Goal: Transaction & Acquisition: Purchase product/service

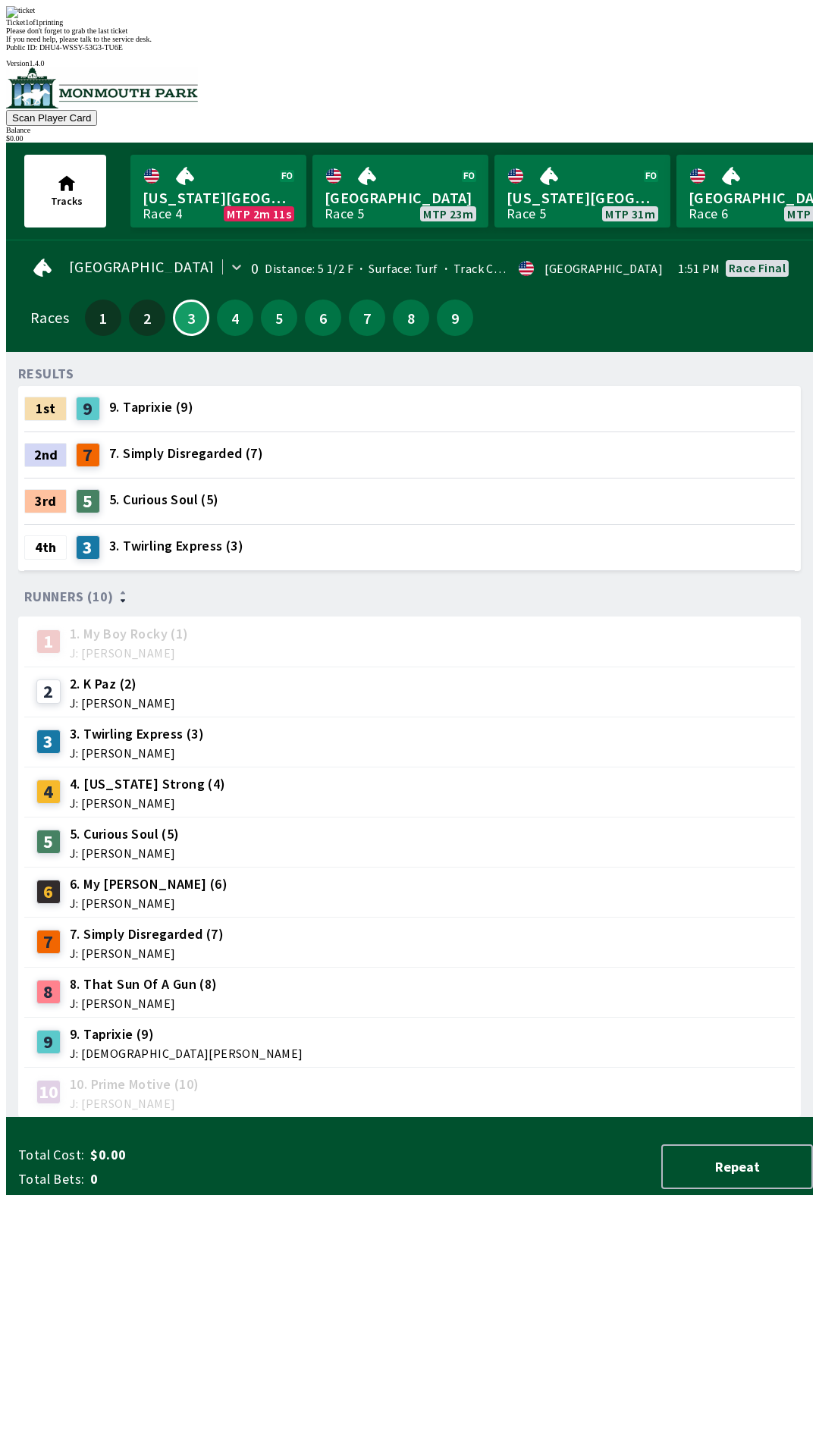
scroll to position [0, 261]
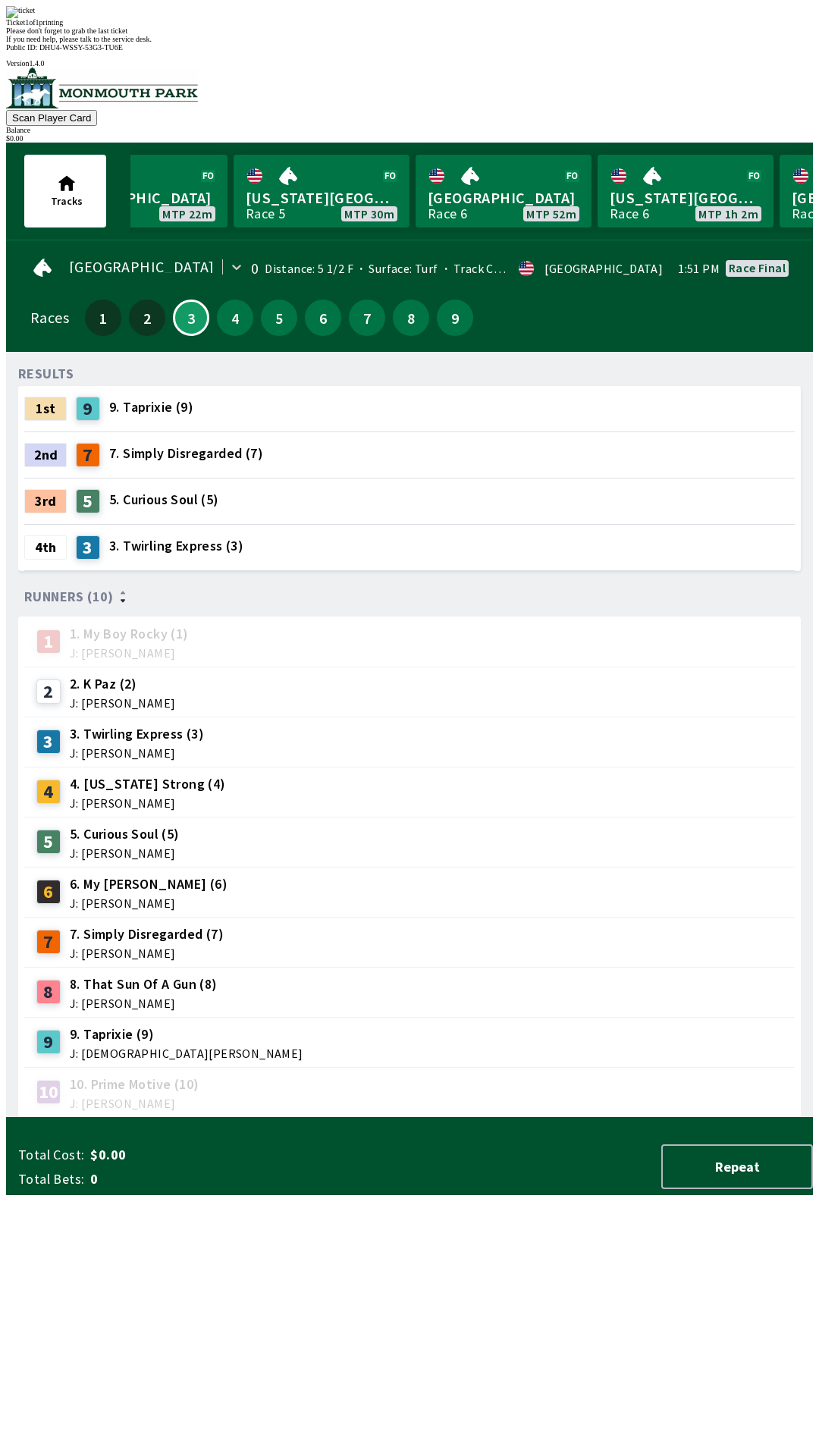
click at [463, 967] on div "8 8. That Sun Of A Gun (8) J: [PERSON_NAME]" at bounding box center [409, 992] width 771 height 50
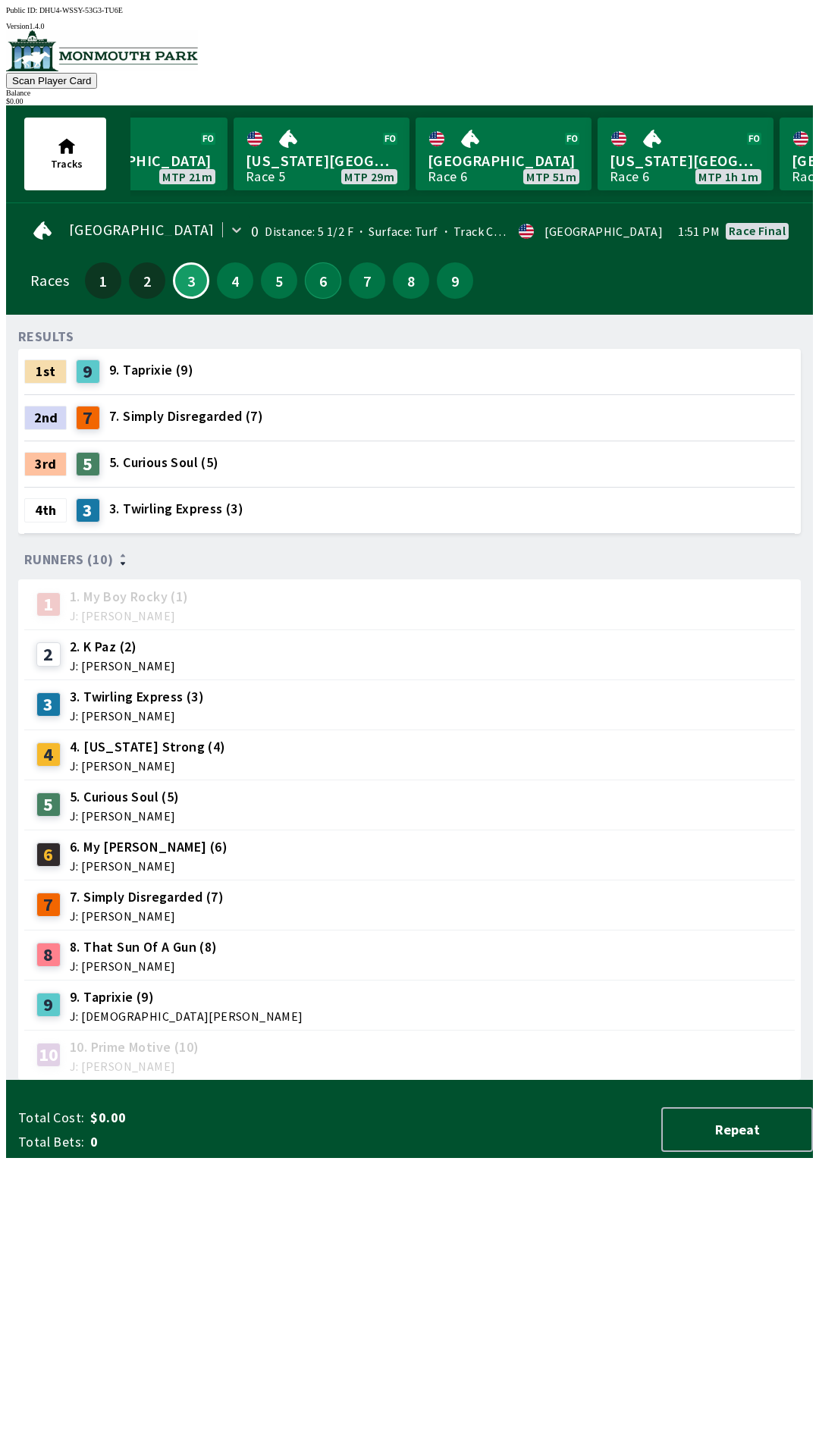
click at [315, 268] on button "6" at bounding box center [324, 281] width 37 height 37
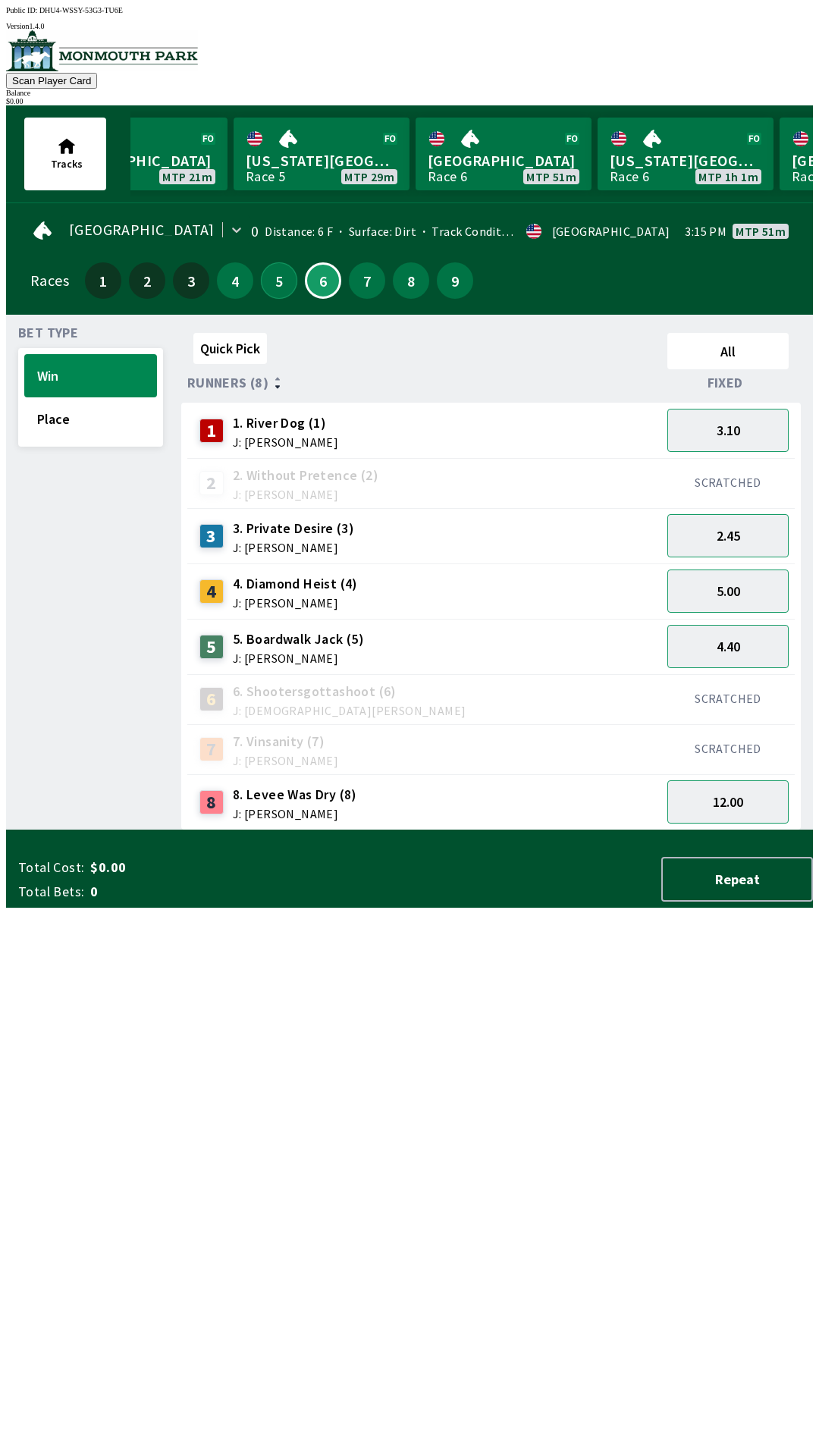
click at [261, 268] on button "5" at bounding box center [280, 281] width 37 height 37
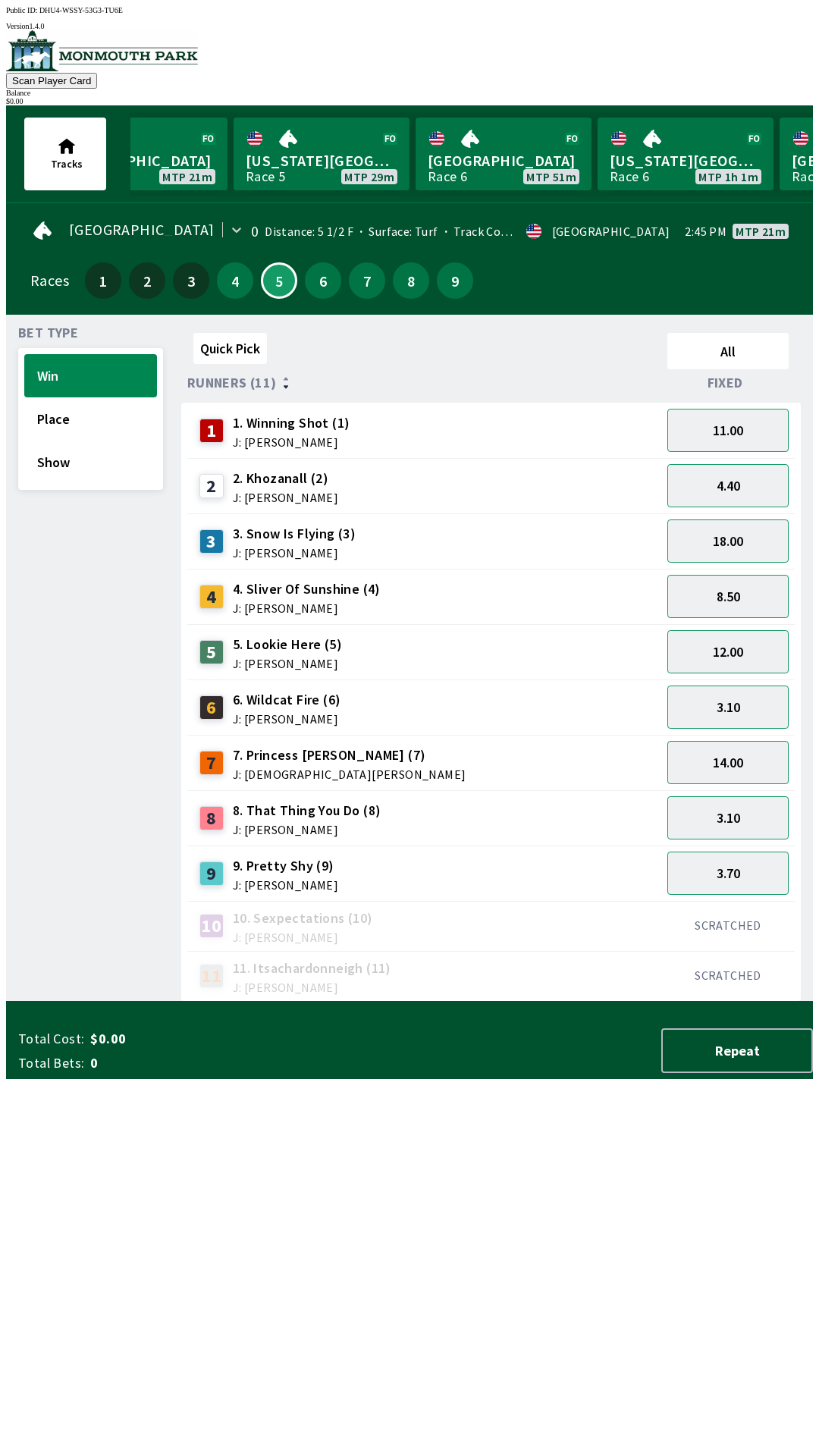
click at [308, 692] on span "6. Wildcat Fire (6)" at bounding box center [287, 700] width 109 height 20
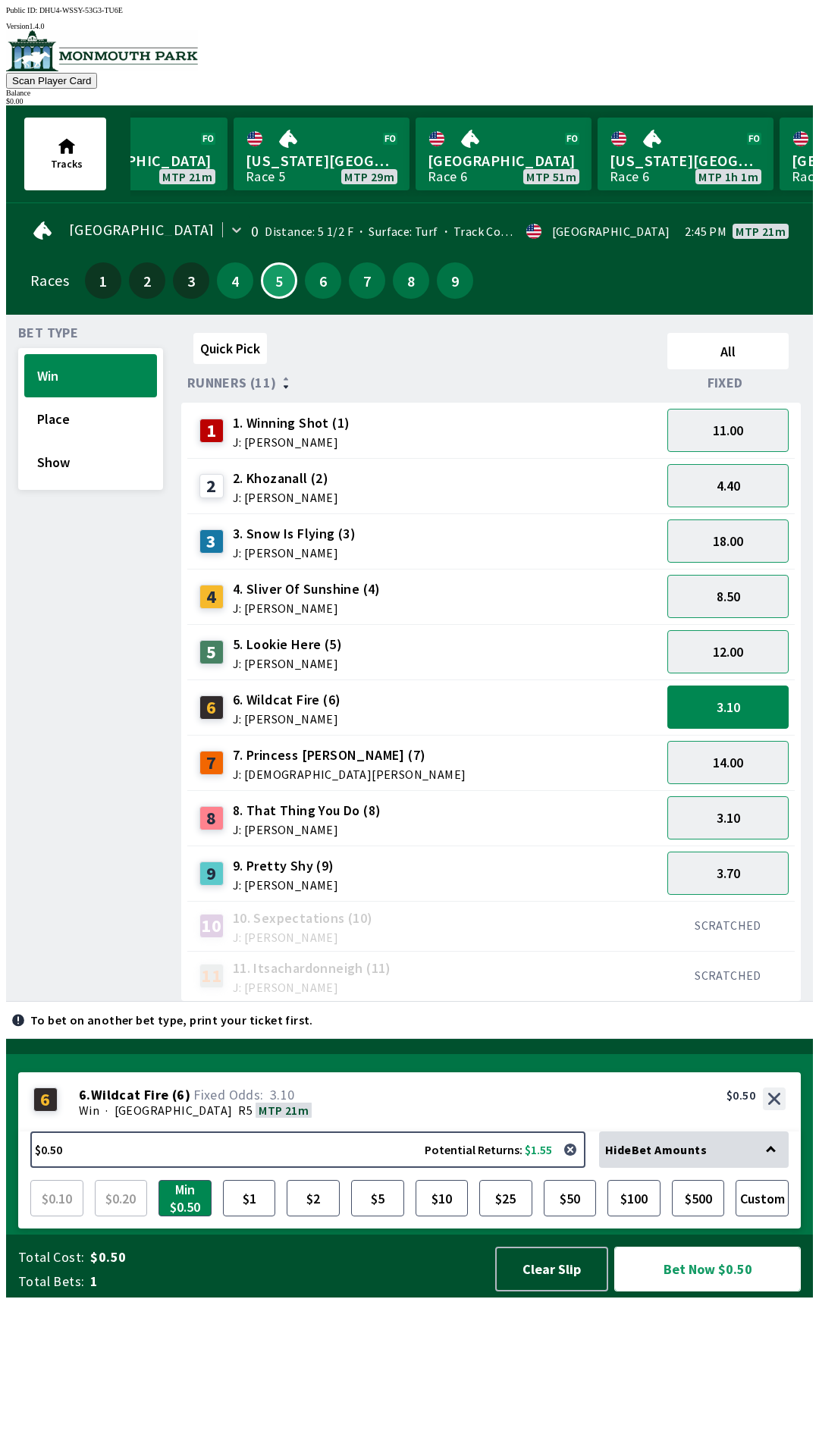
click at [710, 1291] on button "Bet Now $0.50" at bounding box center [708, 1269] width 187 height 45
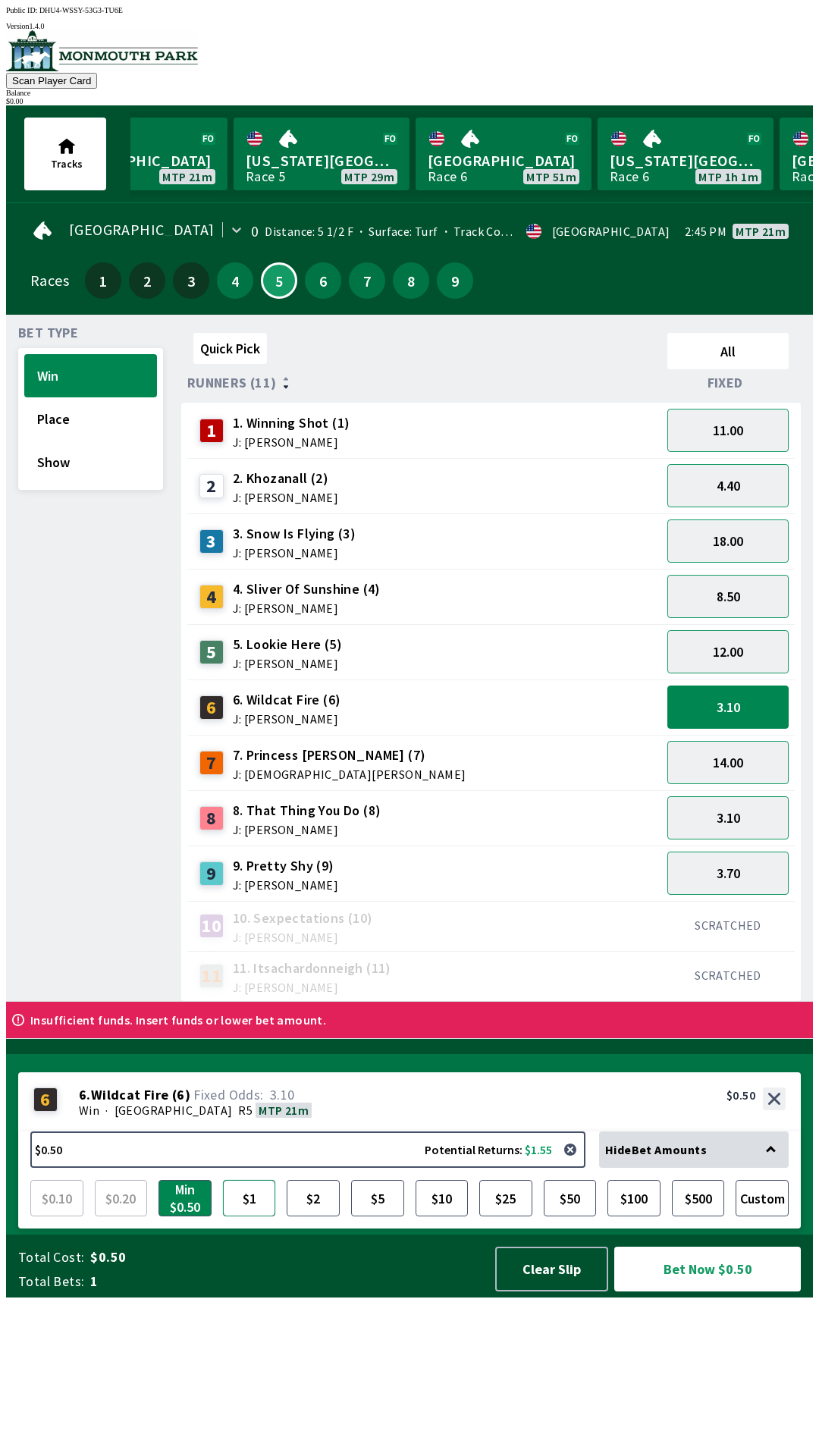
click at [257, 1216] on button "$1" at bounding box center [249, 1198] width 53 height 37
click at [710, 1291] on button "Bet Now $1.00" at bounding box center [708, 1269] width 187 height 45
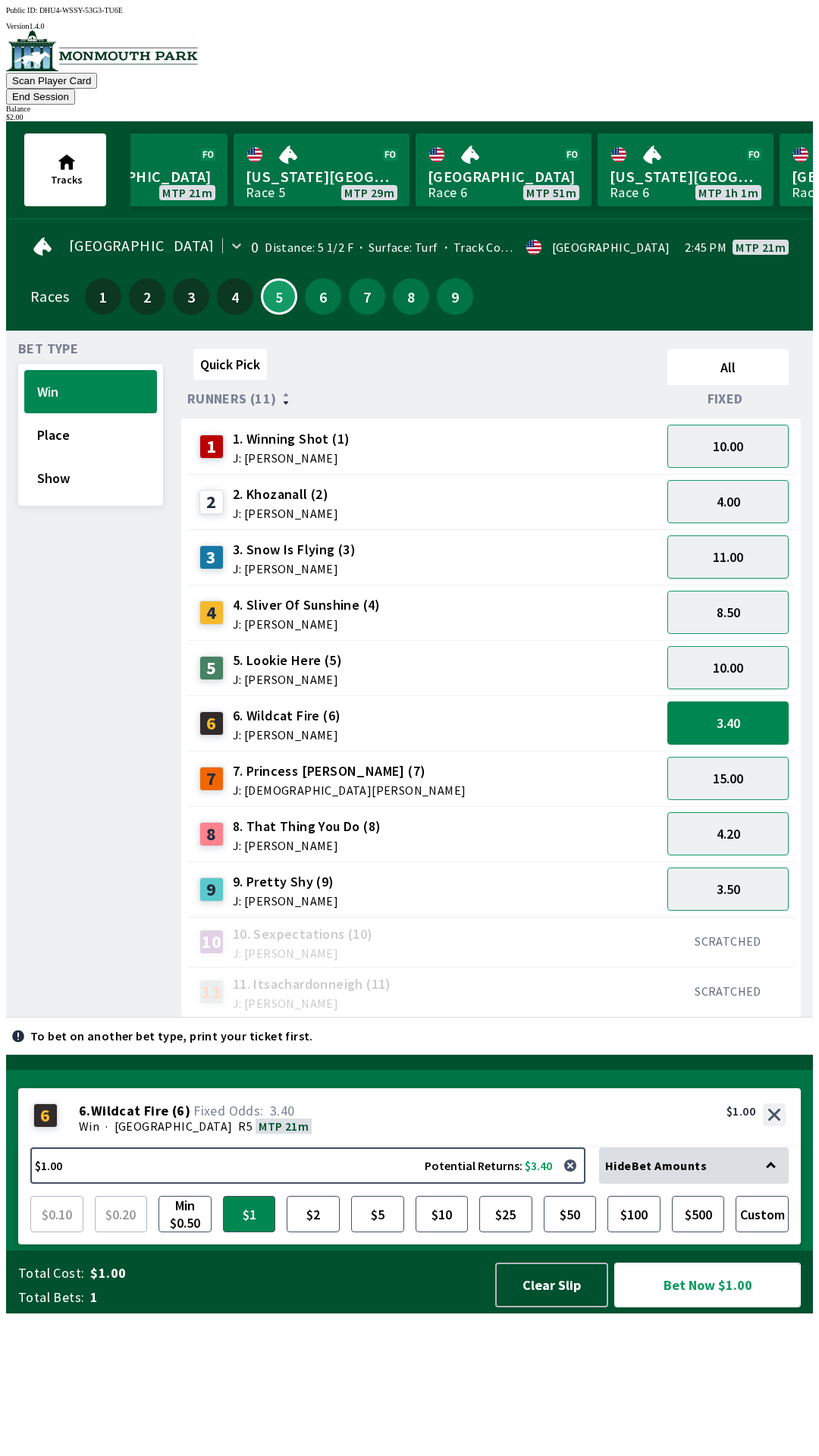
click at [699, 1307] on button "Bet Now $1.00" at bounding box center [708, 1285] width 187 height 45
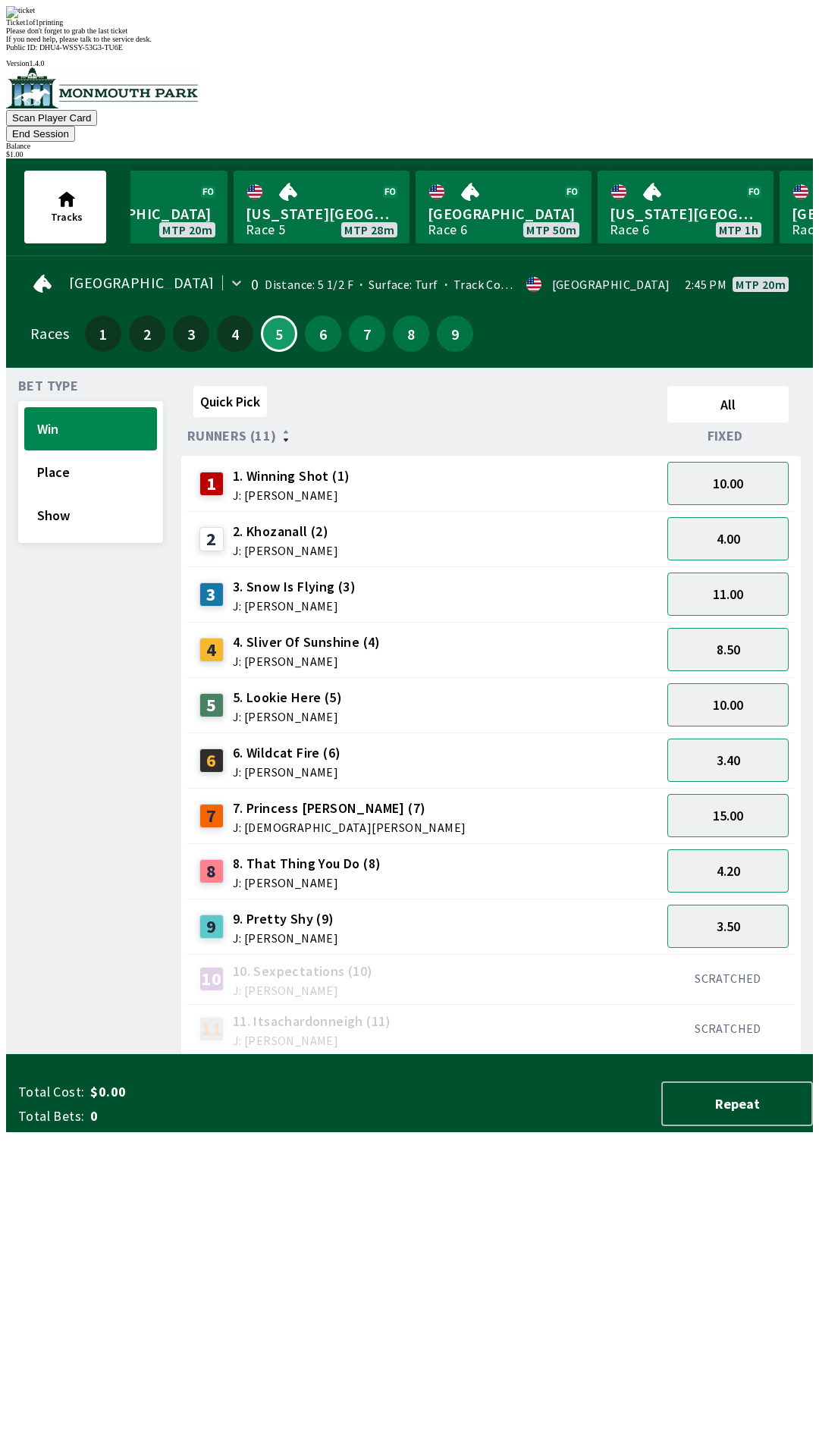
click at [404, 43] on div "Ticket 1 of 1 printing Please don't forget to grab the last ticket If you need …" at bounding box center [410, 25] width 807 height 38
click at [389, 43] on div "Ticket 1 of 1 printing Please don't forget to grab the last ticket If you need …" at bounding box center [410, 25] width 807 height 38
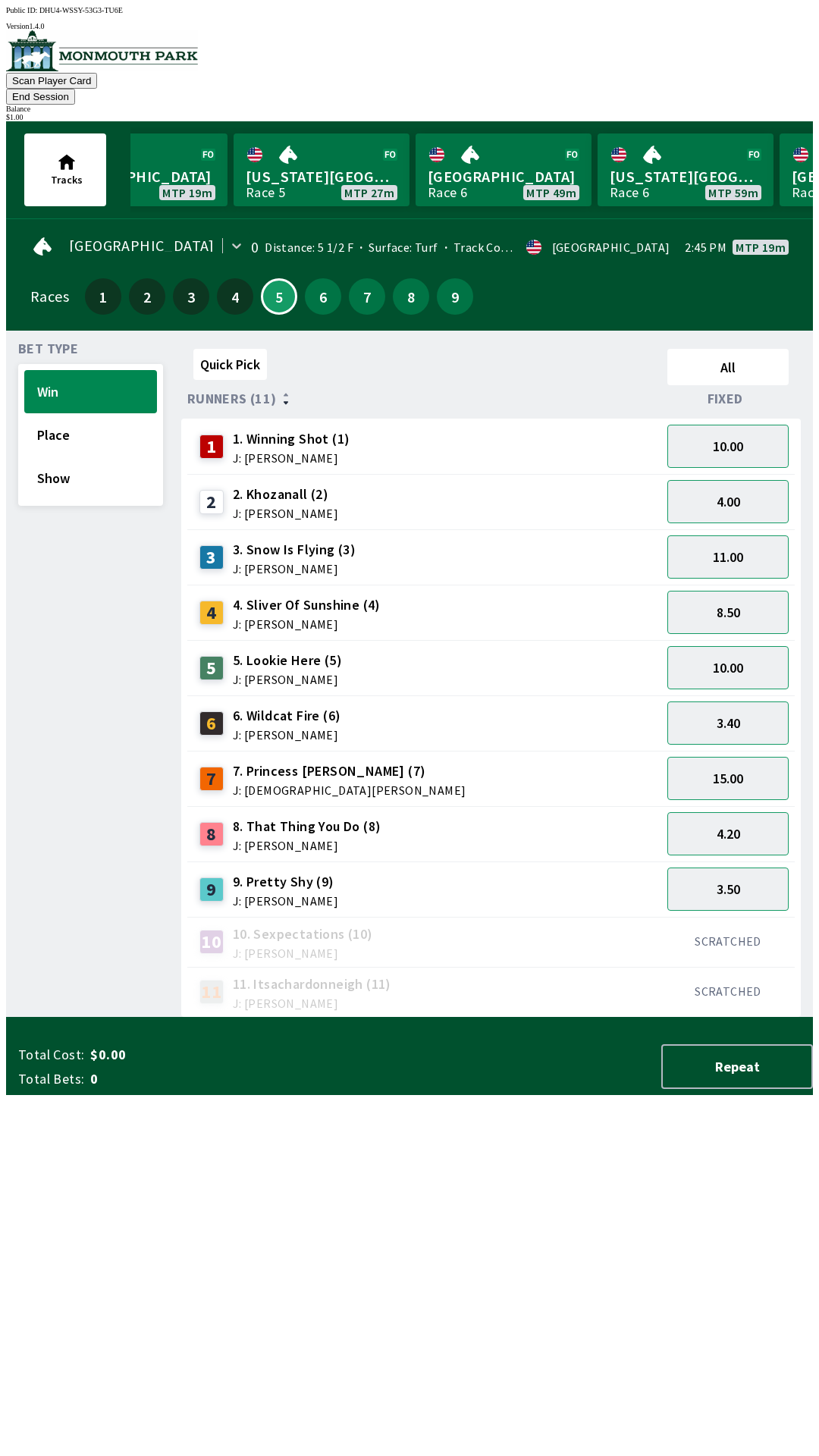
click at [547, 1018] on div "Quick Pick All Runners (11) Fixed 1 1. Winning Shot (1) J: [PERSON_NAME] 10.00 …" at bounding box center [497, 680] width 632 height 675
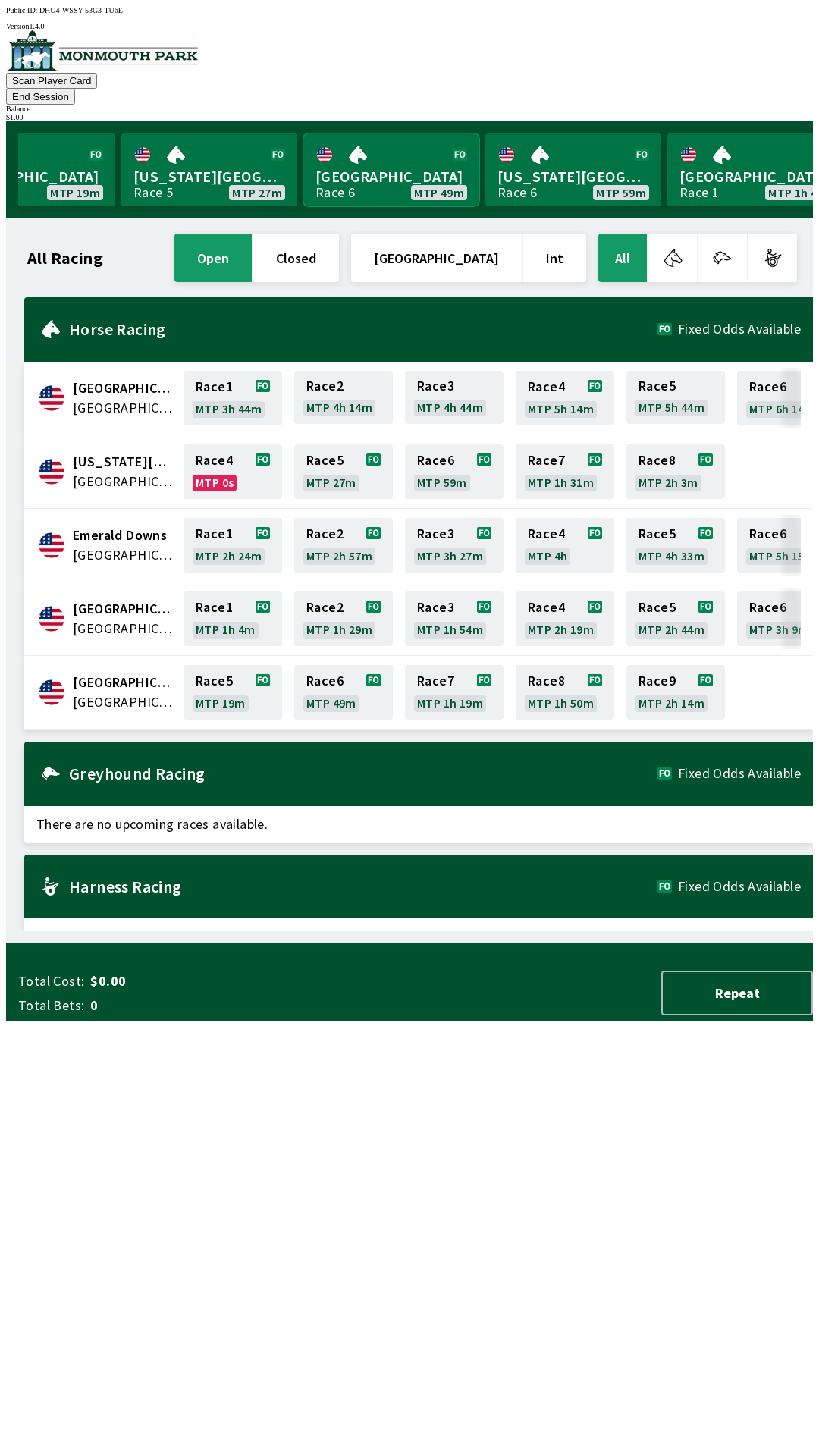
click at [373, 133] on link "[GEOGRAPHIC_DATA] Race 6 MTP 49m" at bounding box center [392, 169] width 176 height 73
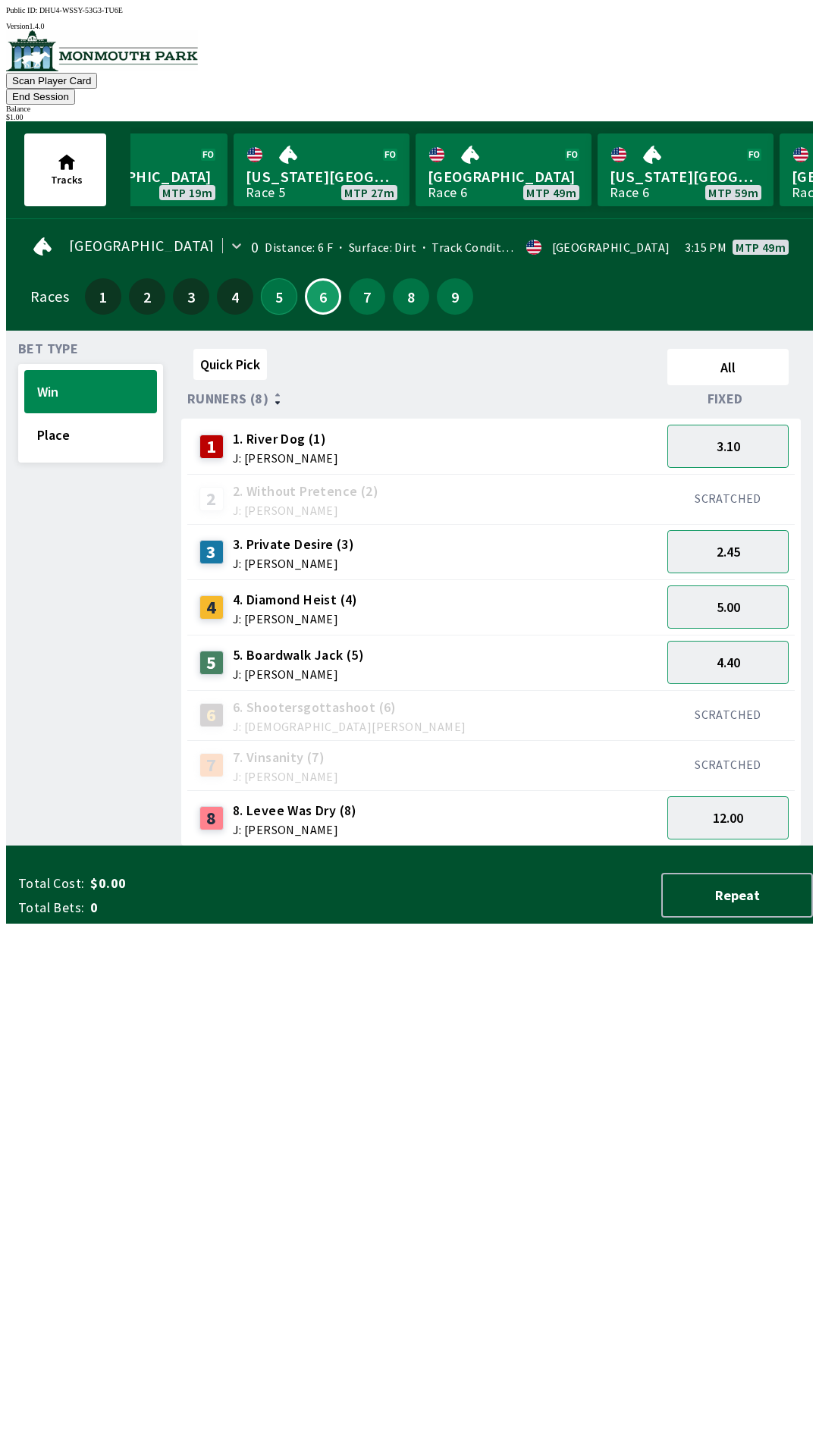
click at [277, 278] on button "5" at bounding box center [280, 296] width 37 height 37
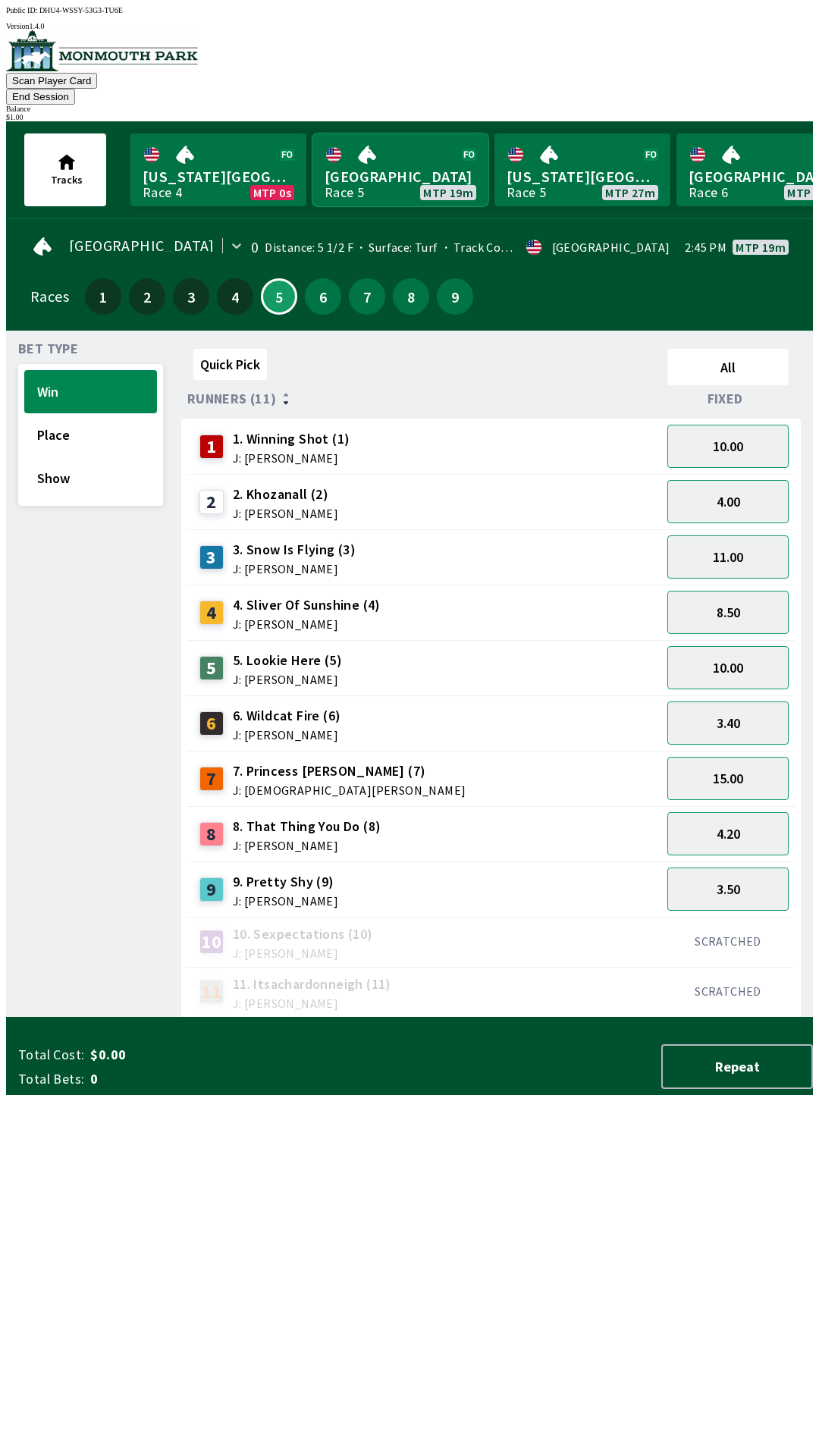
click at [368, 142] on link "[GEOGRAPHIC_DATA] Race 5 MTP 19m" at bounding box center [400, 169] width 176 height 73
click at [312, 133] on link "[GEOGRAPHIC_DATA] Race 5 MTP 19m" at bounding box center [400, 169] width 176 height 73
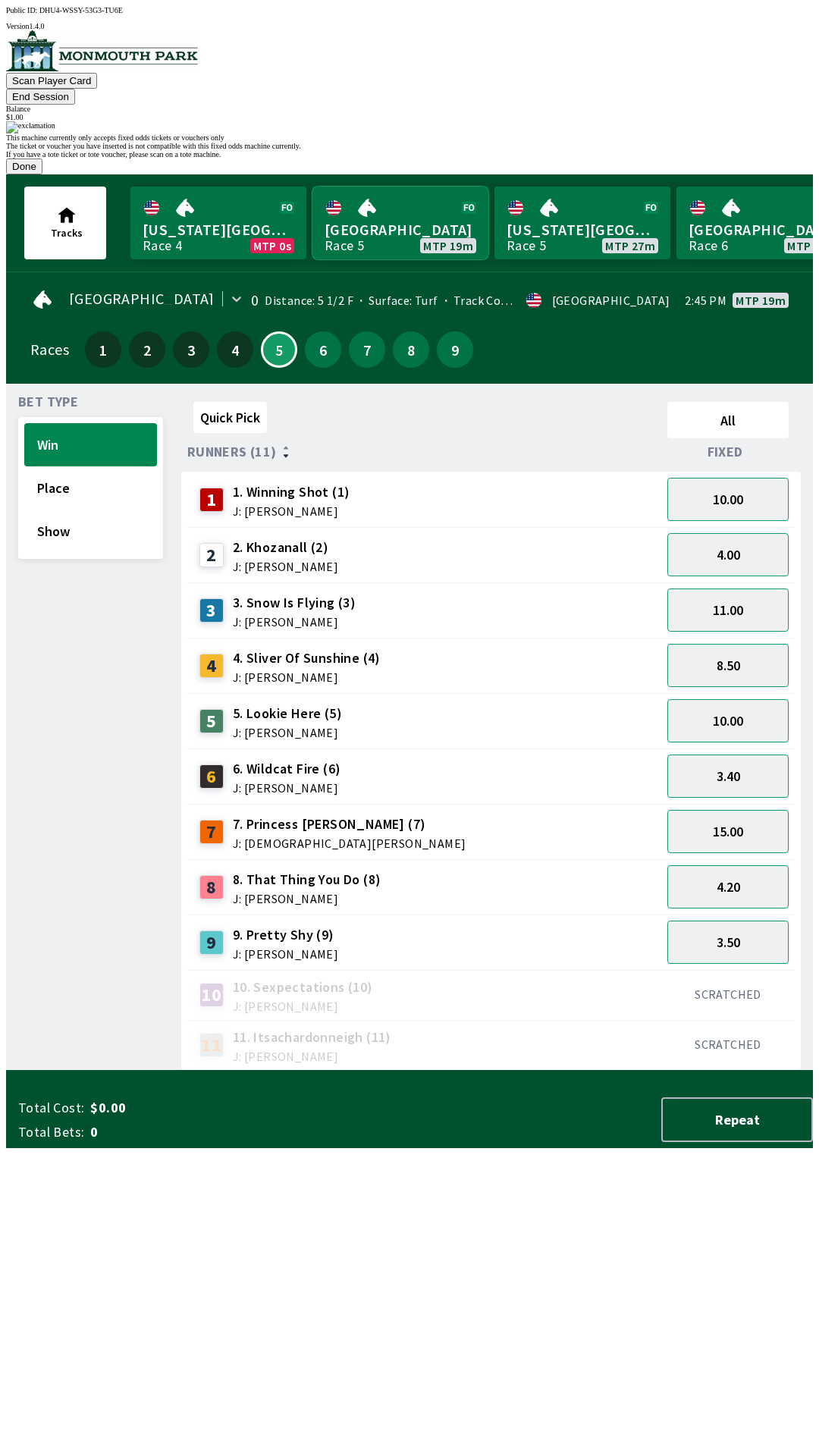
click at [312, 187] on link "[GEOGRAPHIC_DATA] Race 5 MTP 19m" at bounding box center [400, 223] width 176 height 73
click at [42, 174] on button "Done" at bounding box center [25, 166] width 37 height 16
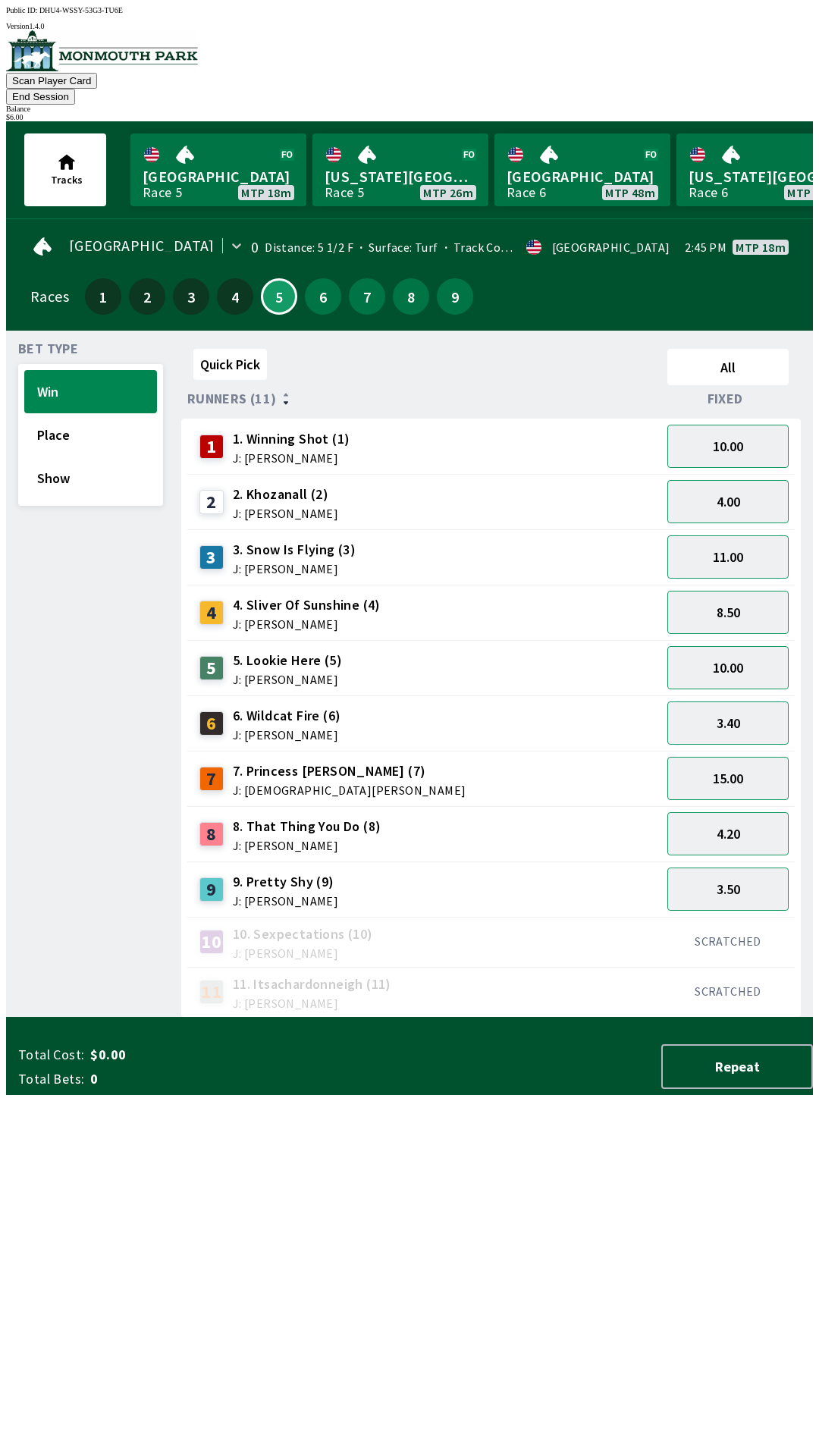
click at [336, 817] on div "8. That Thing You Do (8) J: [PERSON_NAME]" at bounding box center [307, 835] width 149 height 35
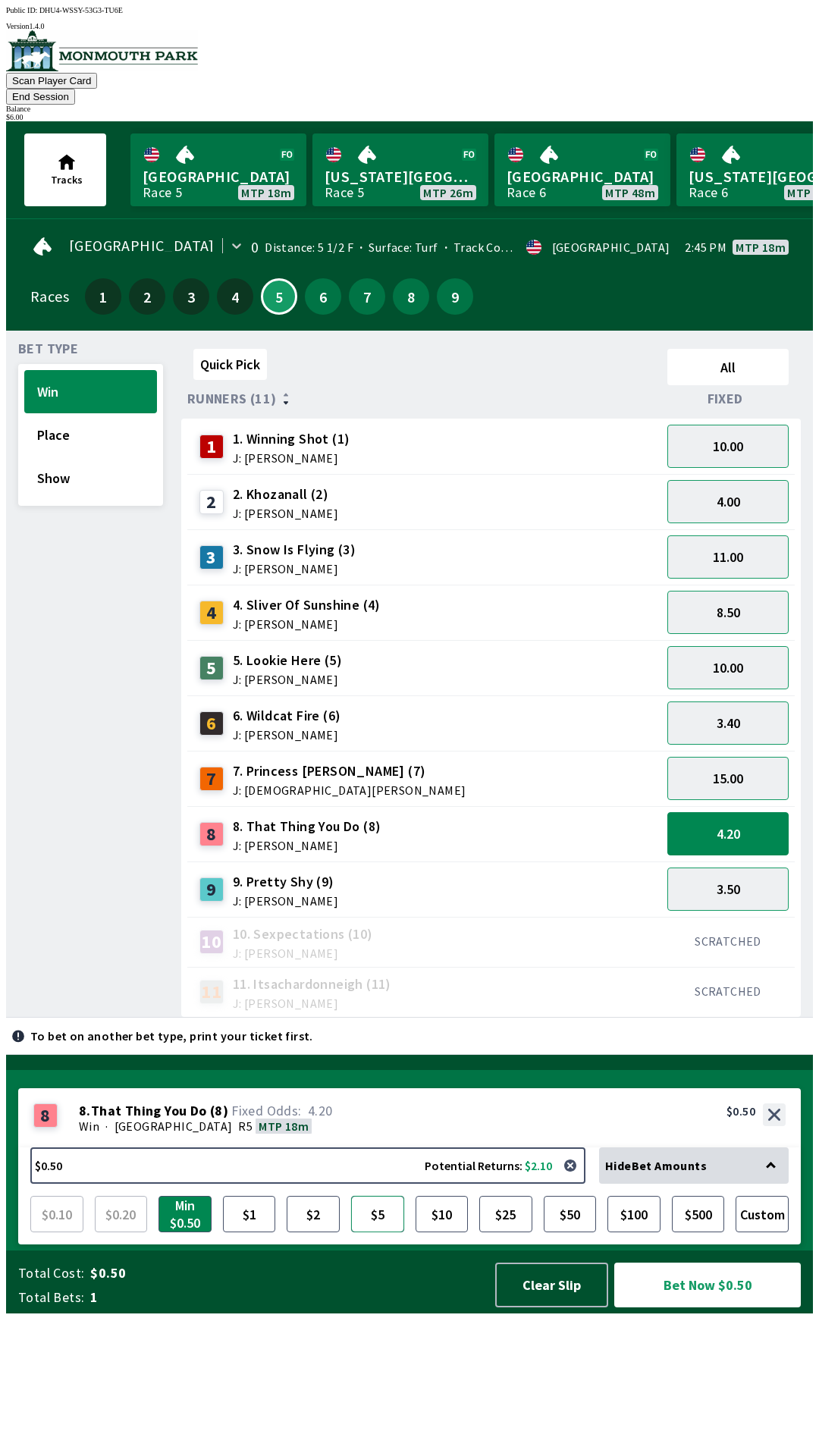
click at [374, 1232] on button "$5" at bounding box center [378, 1214] width 53 height 37
click at [694, 1307] on button "Bet Now $5.00" at bounding box center [708, 1285] width 187 height 45
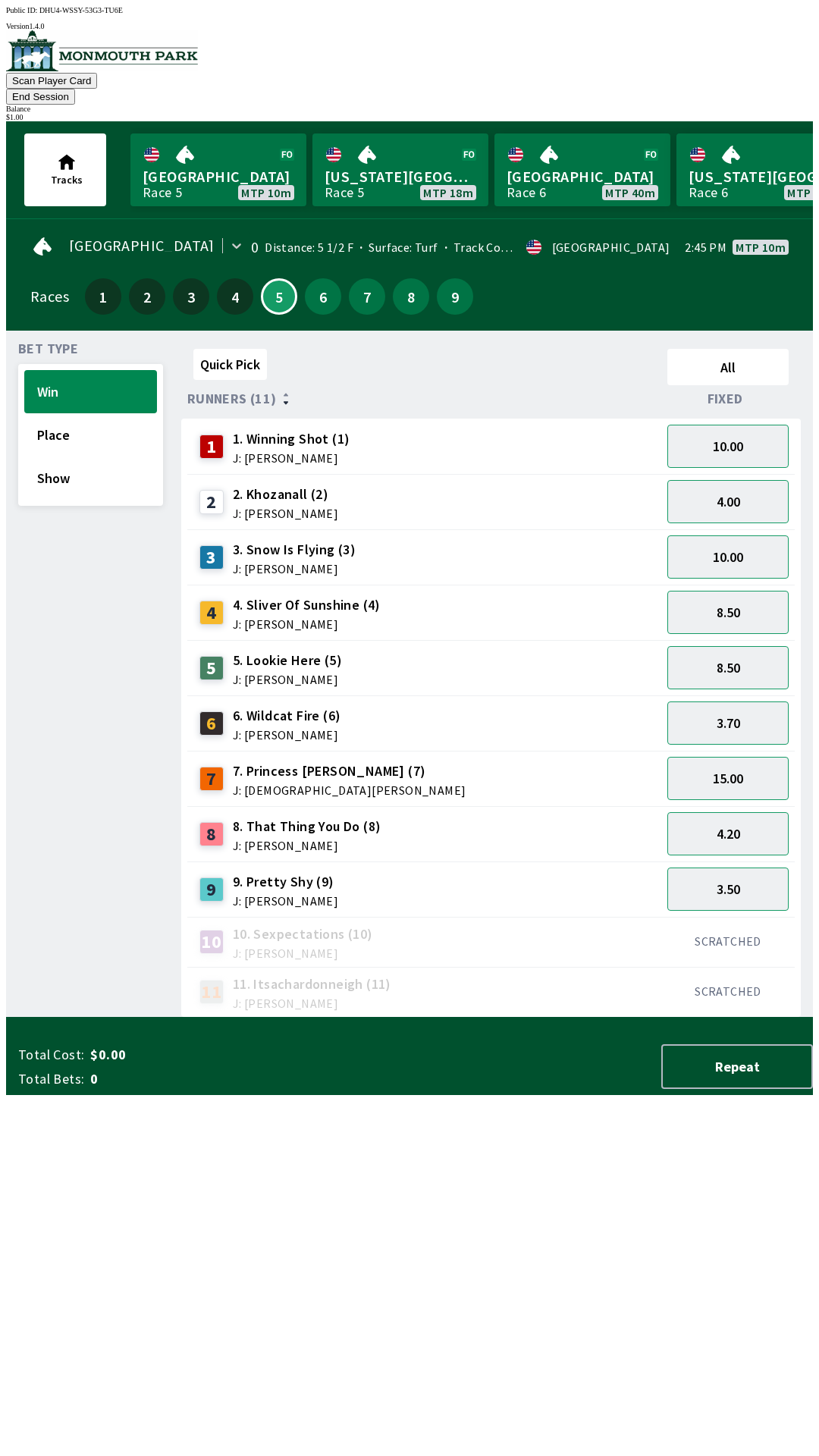
click at [636, 1018] on div "Quick Pick All Runners (11) Fixed 1 1. Winning Shot (1) J: [PERSON_NAME] 10.00 …" at bounding box center [497, 680] width 632 height 675
click at [313, 563] on span "J: [PERSON_NAME]" at bounding box center [294, 569] width 123 height 12
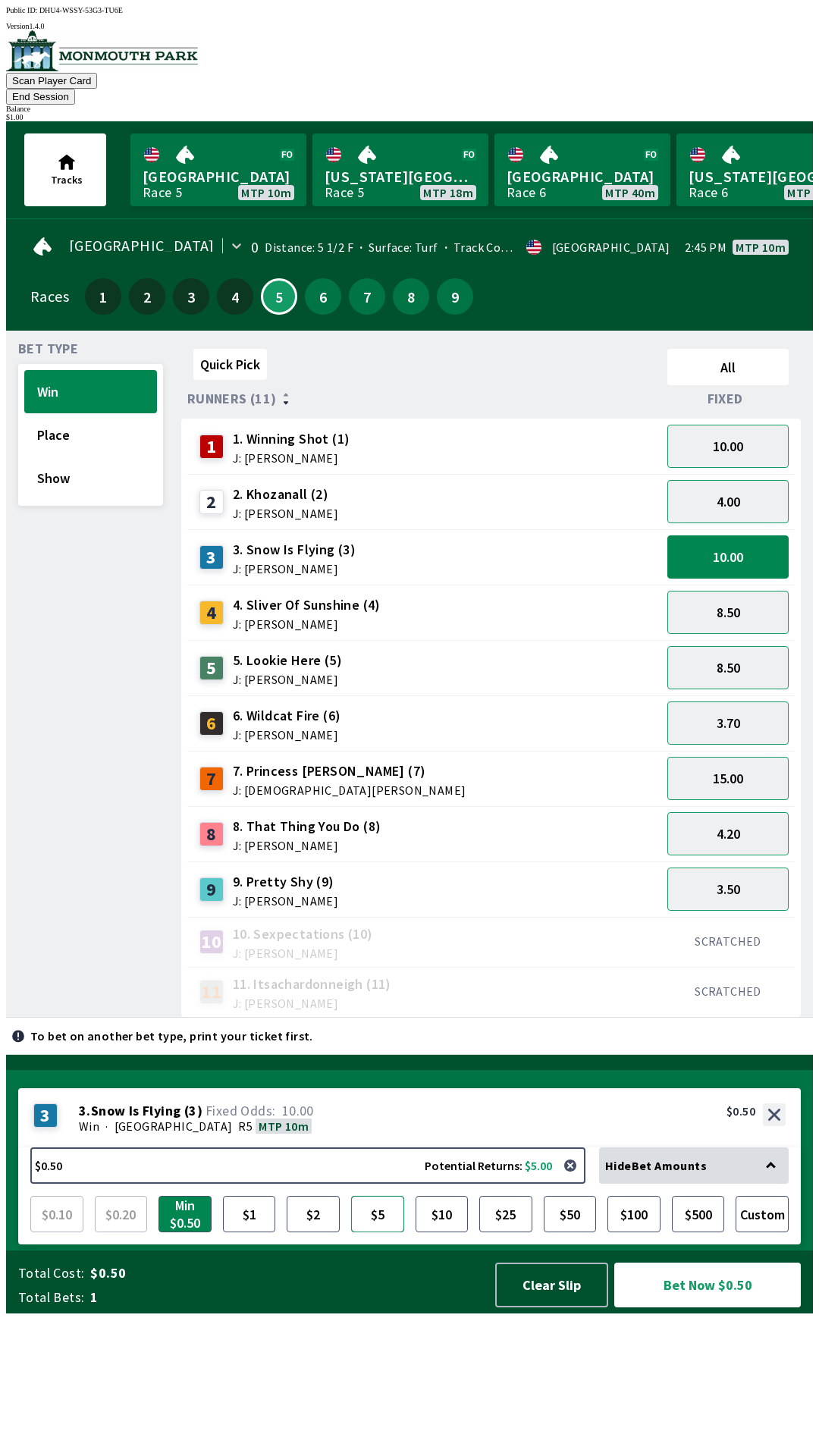
click at [376, 1232] on button "$5" at bounding box center [378, 1214] width 53 height 37
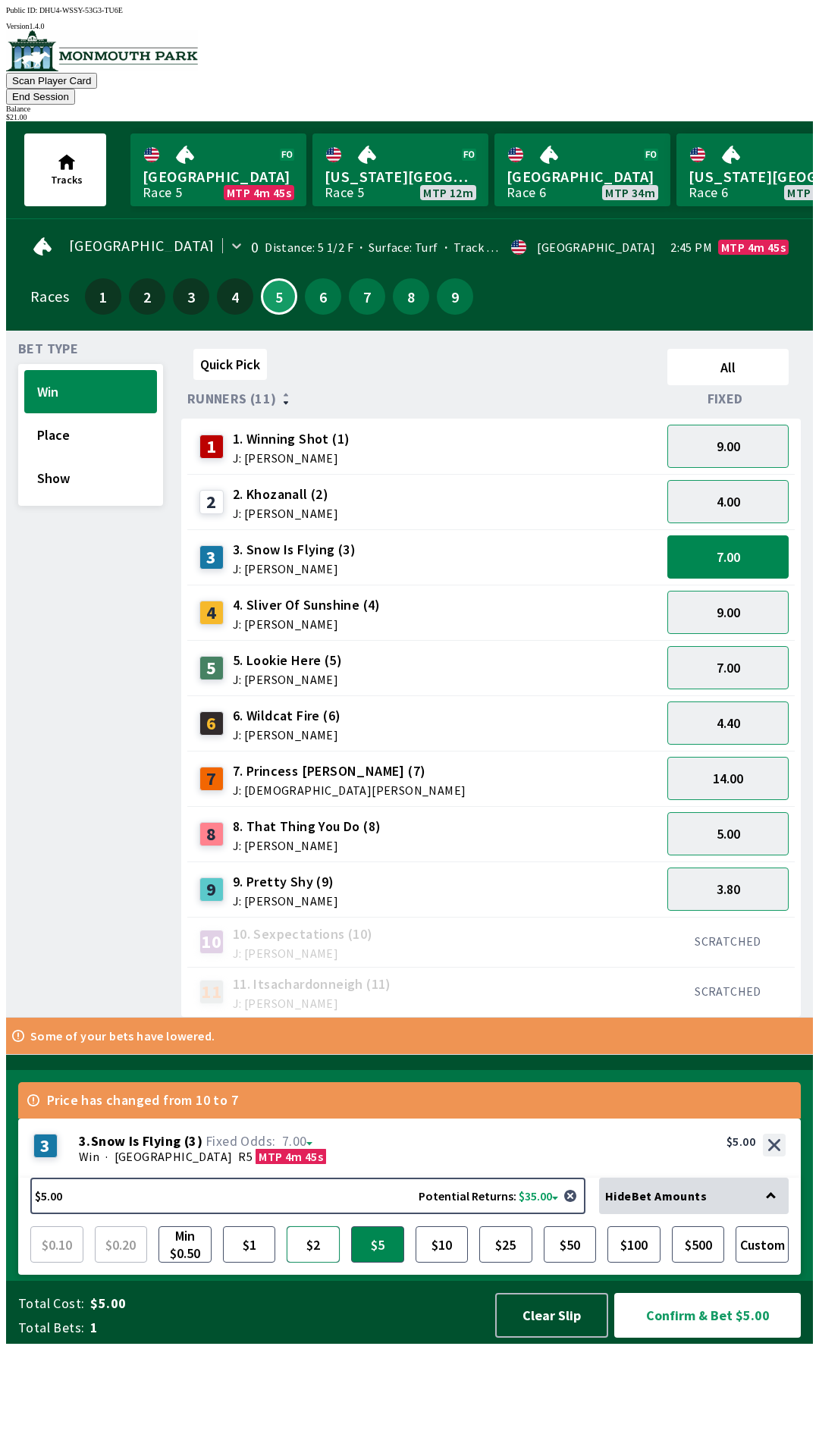
click at [319, 1263] on button "$2" at bounding box center [313, 1244] width 53 height 37
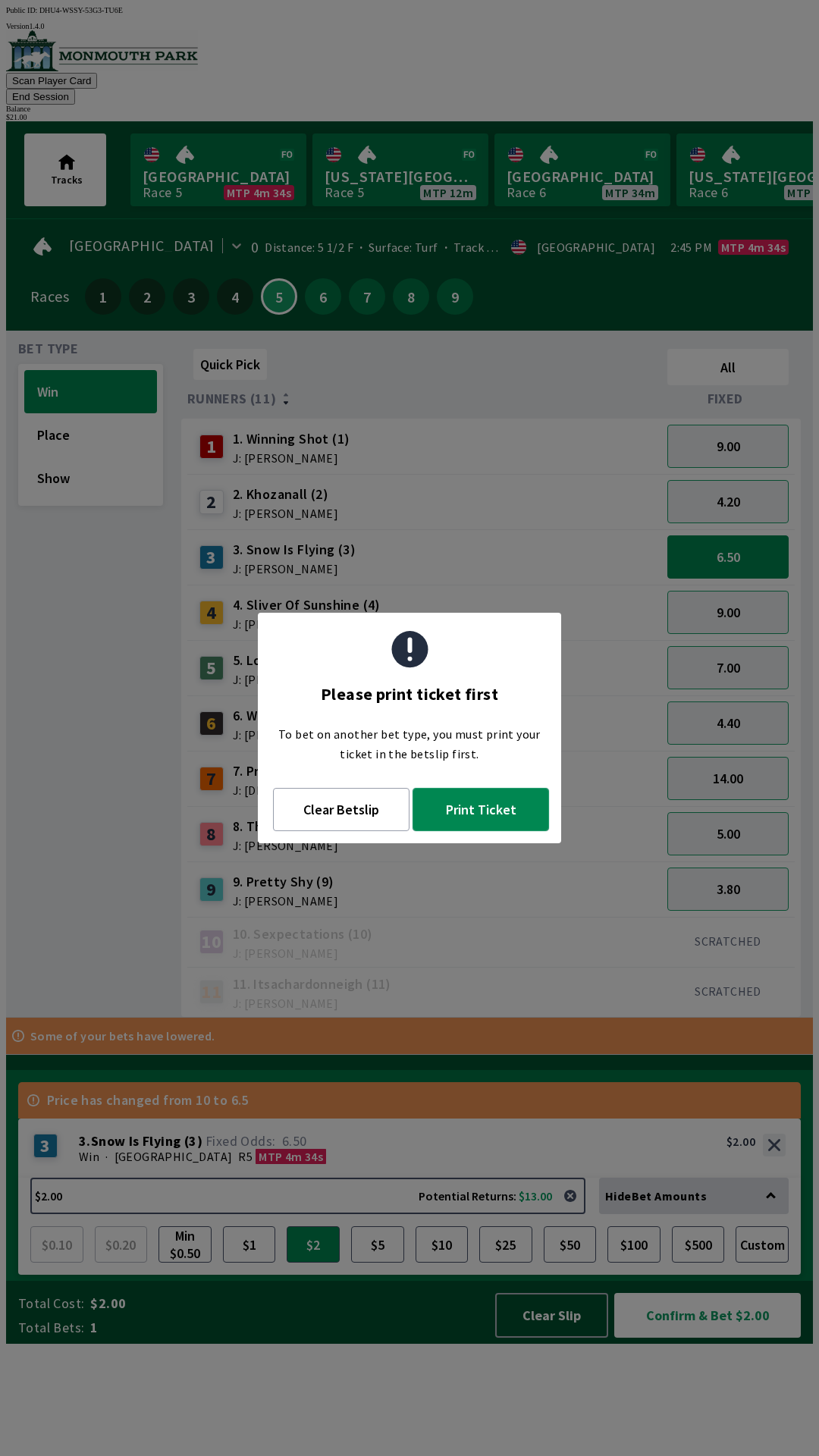
click at [462, 812] on button "Print Ticket" at bounding box center [481, 810] width 137 height 43
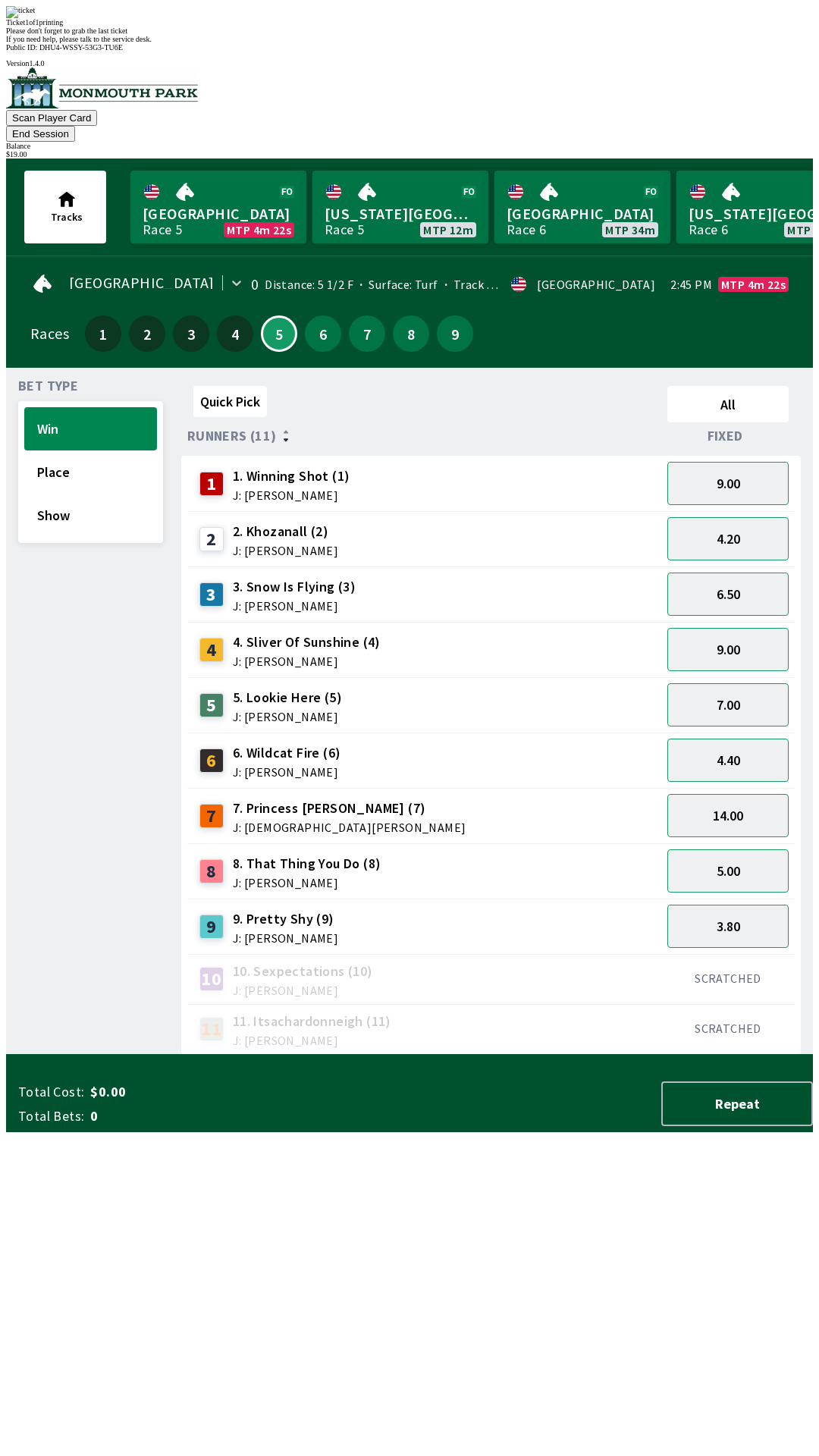
click at [500, 43] on div "Ticket 1 of 1 printing Please don't forget to grab the last ticket If you need …" at bounding box center [410, 25] width 807 height 38
click at [514, 35] on div "Please don't forget to grab the last ticket" at bounding box center [410, 30] width 807 height 8
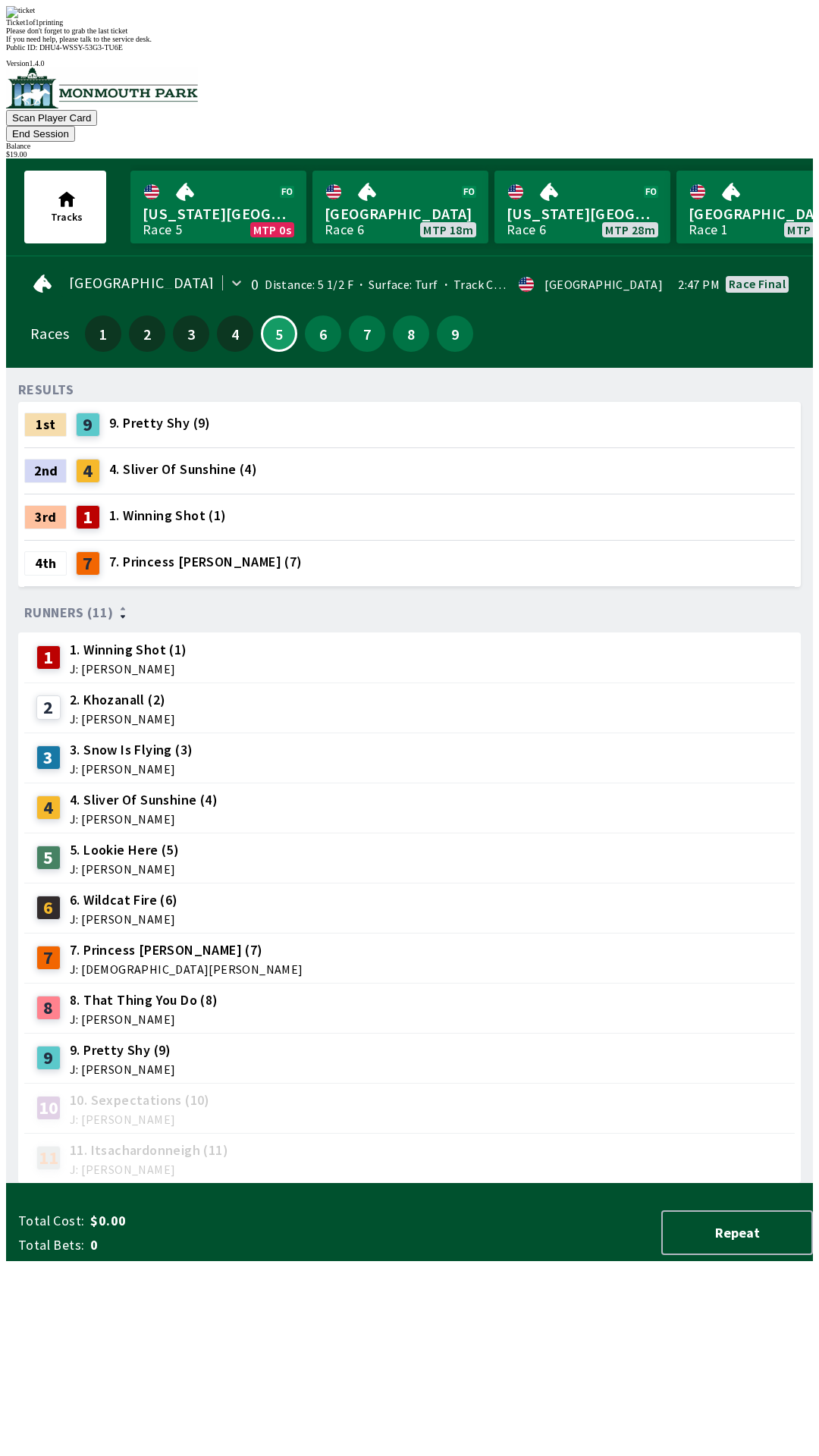
click at [640, 1039] on div "9 9. Pretty Shy (9) J: [PERSON_NAME]" at bounding box center [410, 1057] width 759 height 38
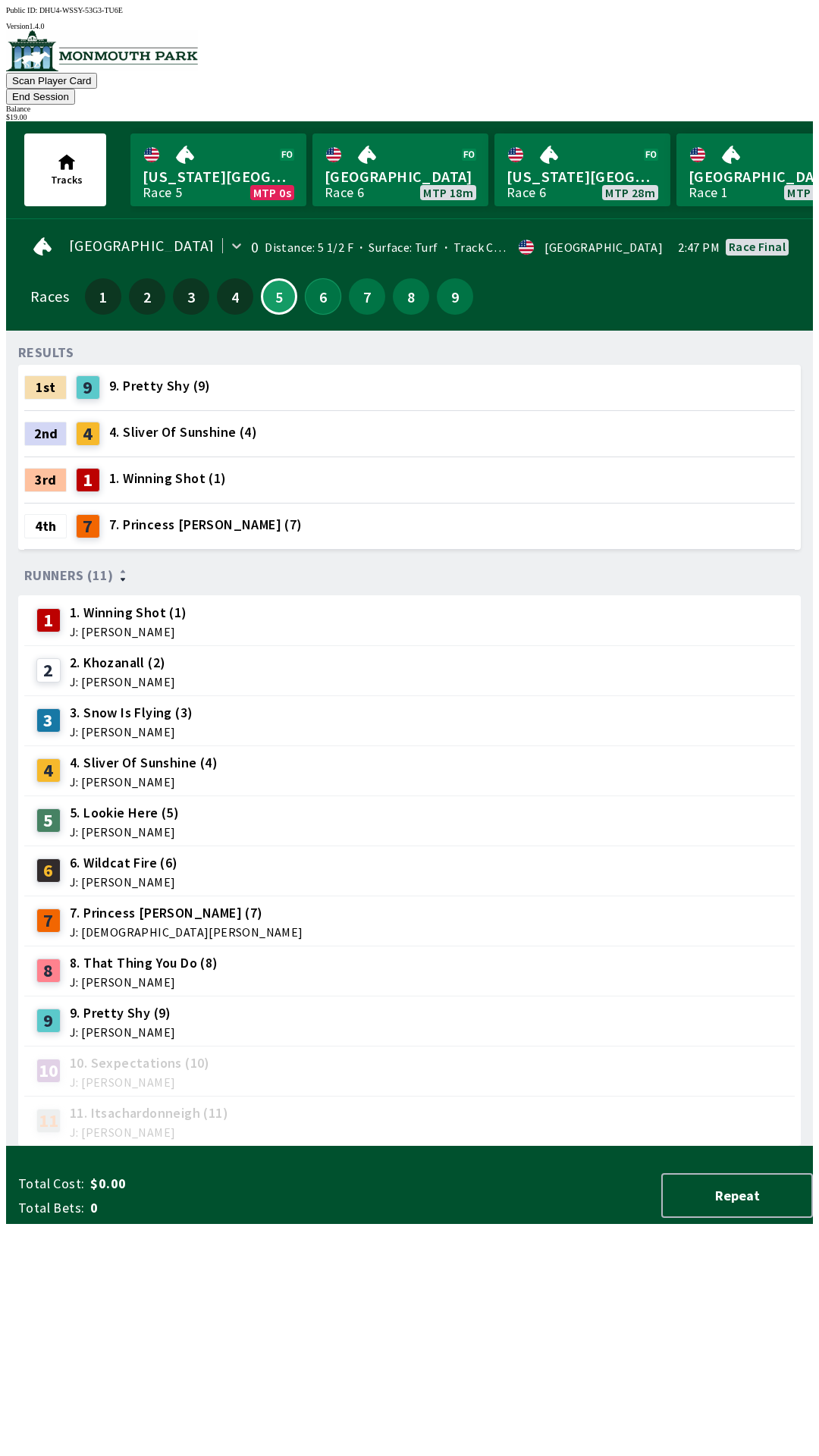
click at [319, 278] on button "6" at bounding box center [324, 296] width 37 height 37
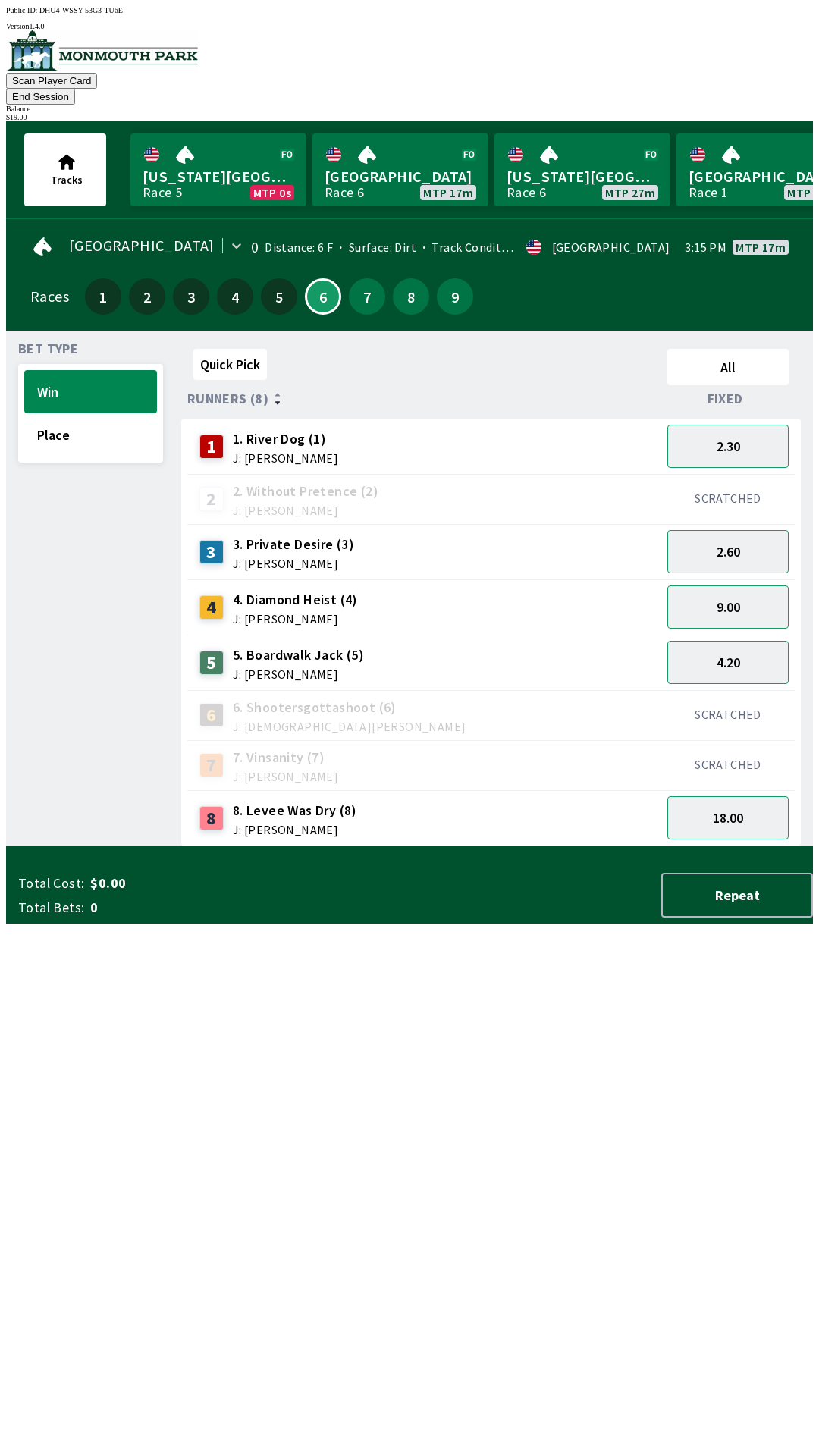
click at [223, 434] on div "1" at bounding box center [217, 446] width 34 height 24
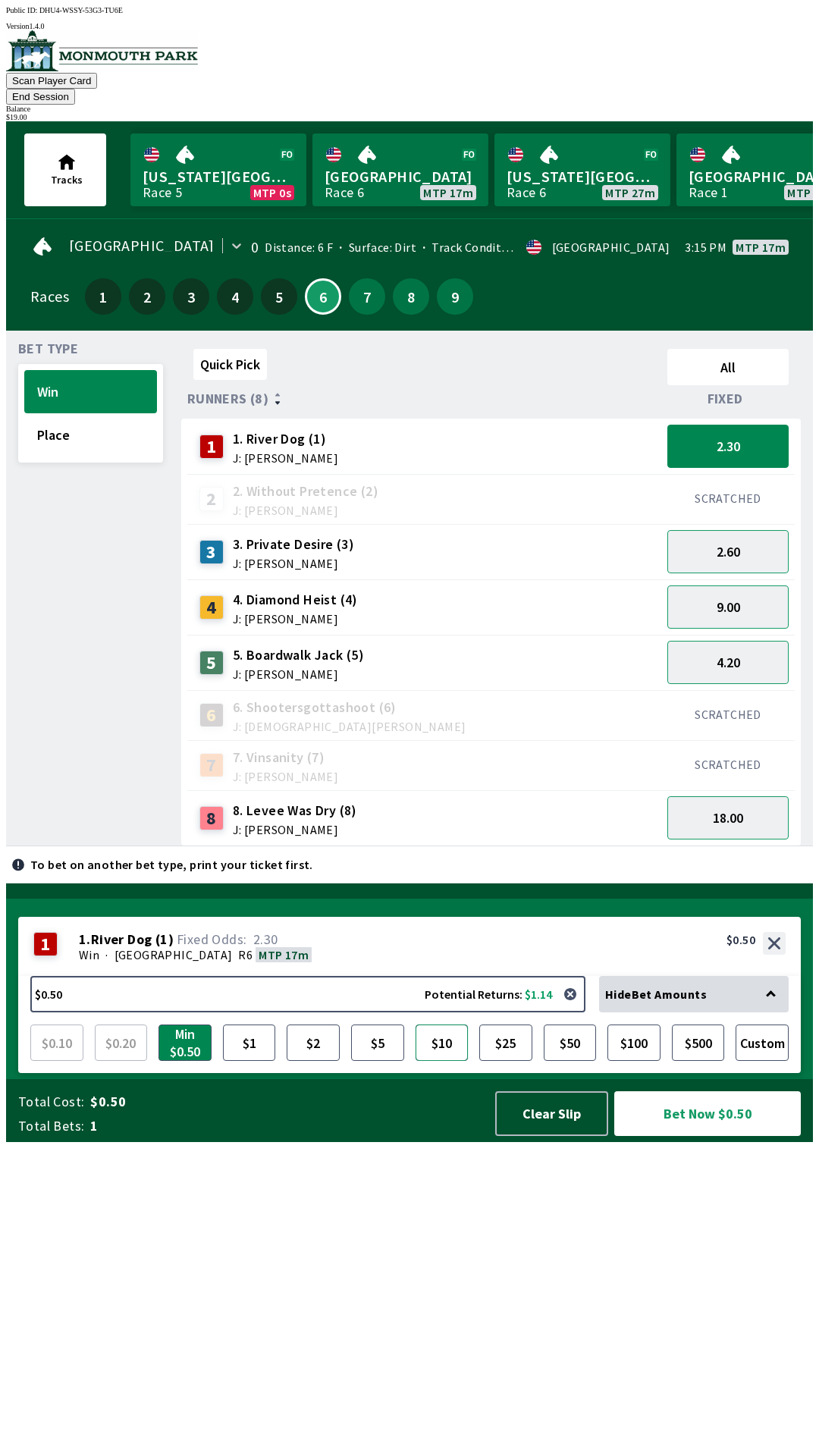
click at [429, 1061] on button "$10" at bounding box center [442, 1043] width 53 height 37
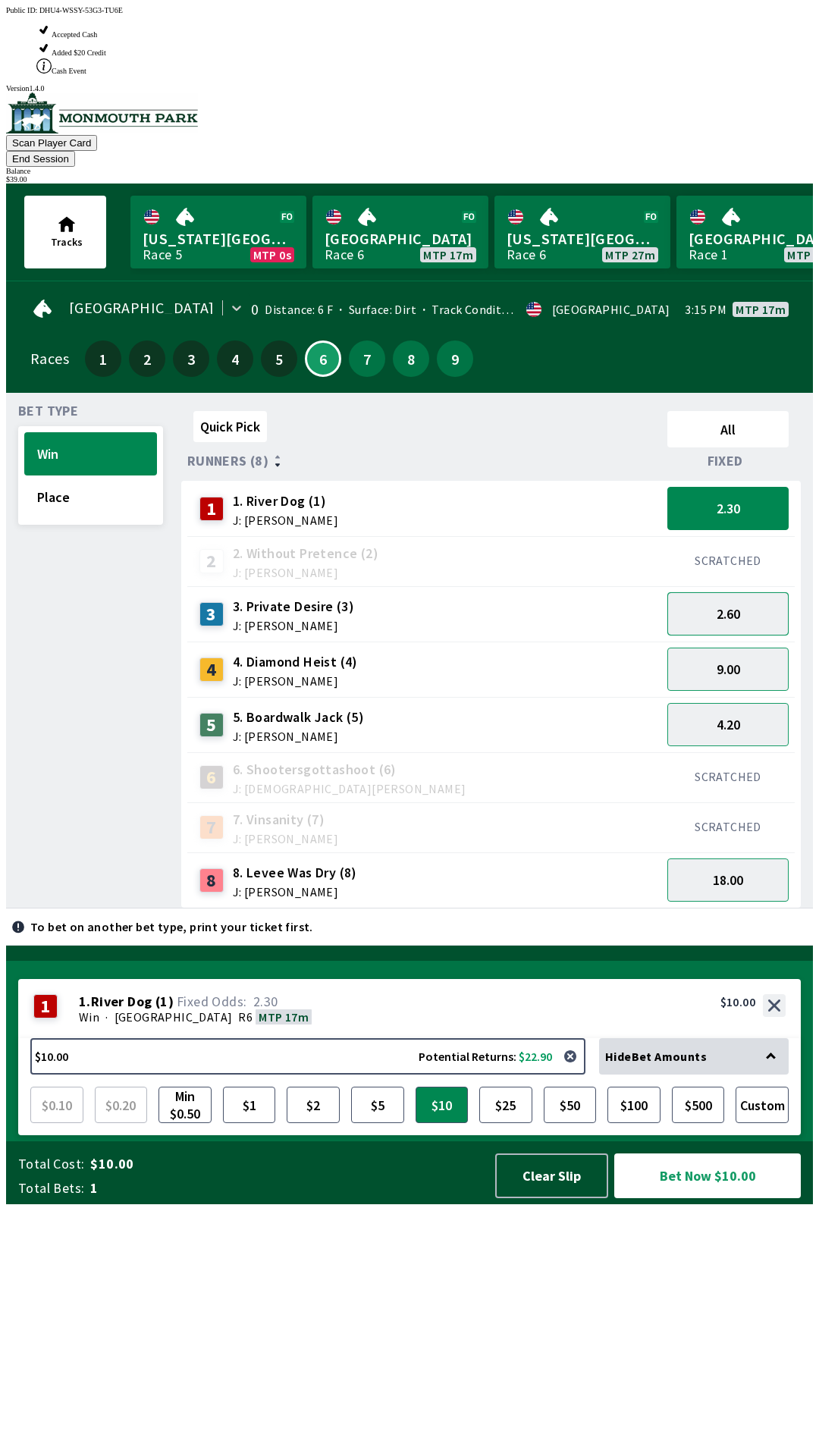
click at [736, 593] on button "2.60" at bounding box center [729, 614] width 121 height 43
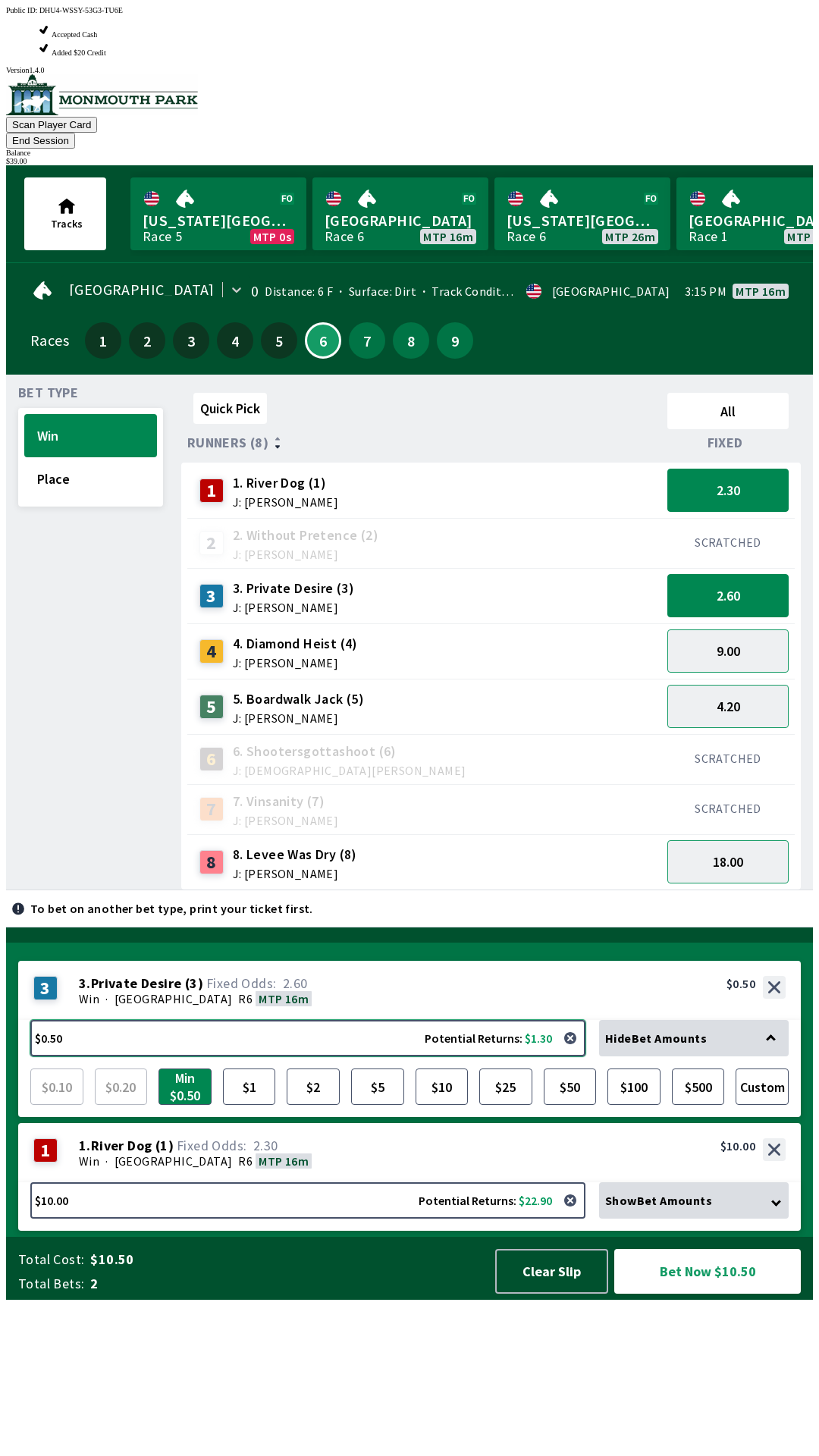
click at [270, 1057] on button "$0.50 Potential Returns: $1.30" at bounding box center [308, 1038] width 555 height 37
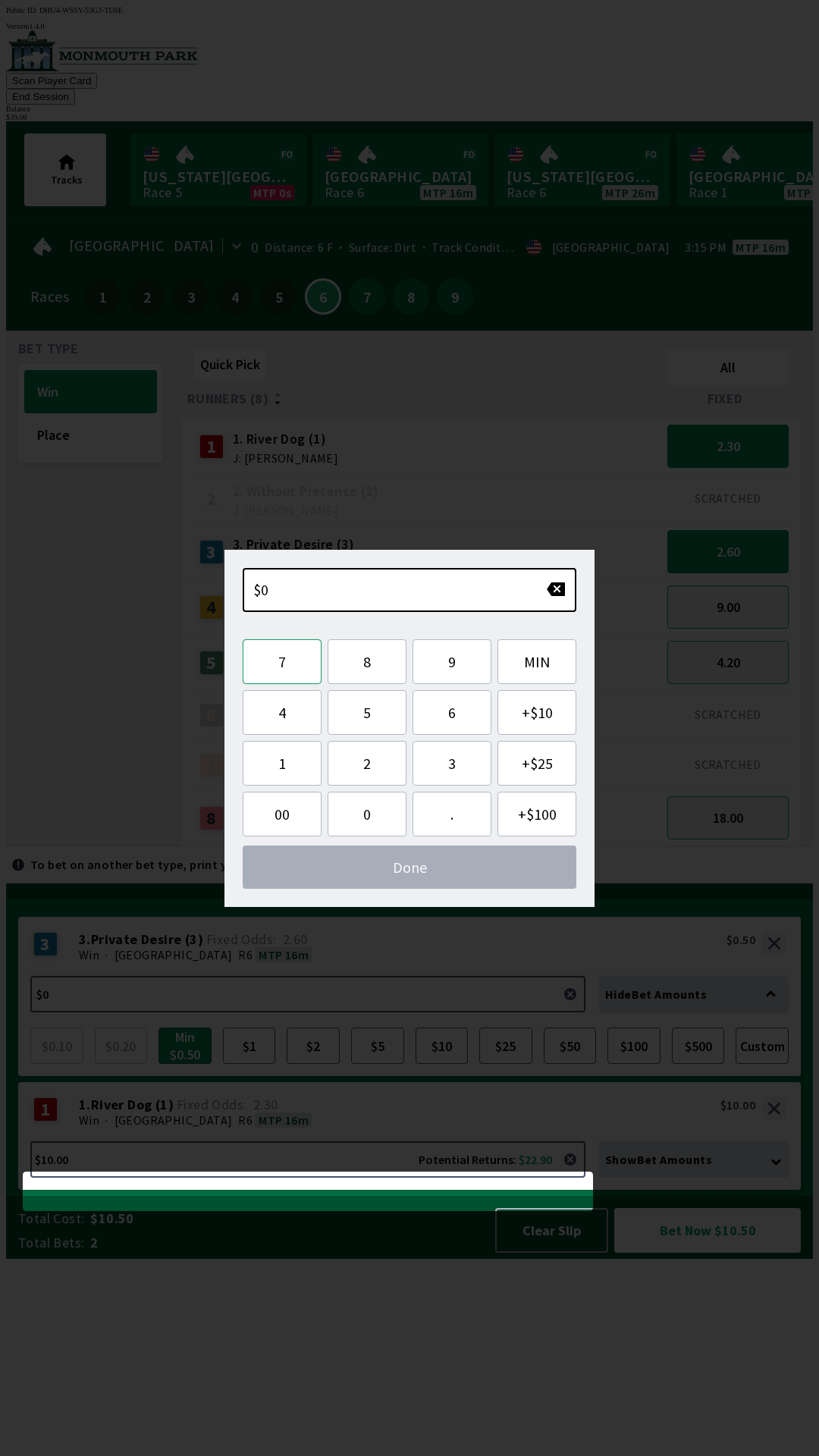
click at [296, 668] on button "7" at bounding box center [282, 661] width 79 height 45
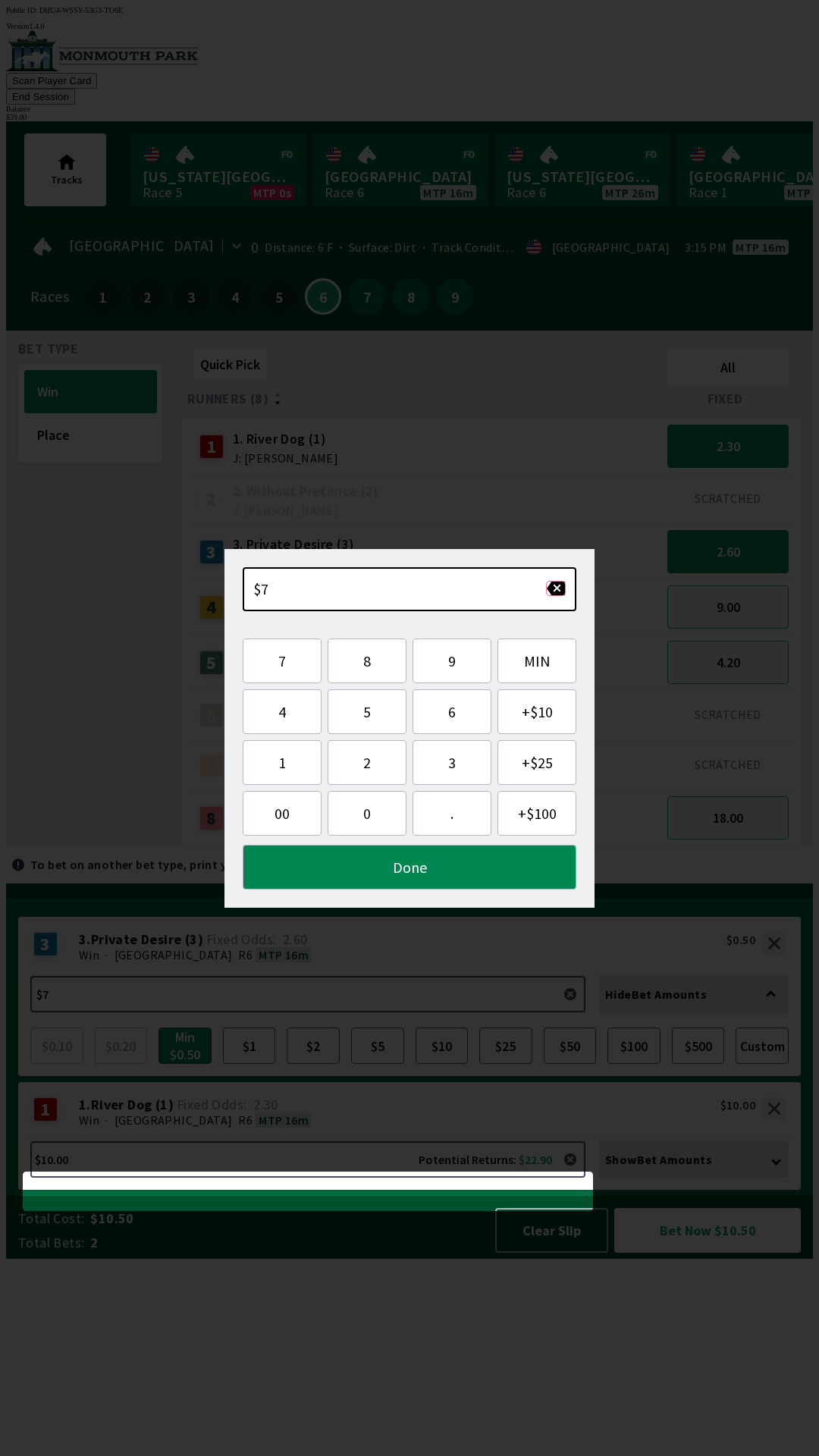
click at [563, 588] on button "button" at bounding box center [556, 588] width 20 height 15
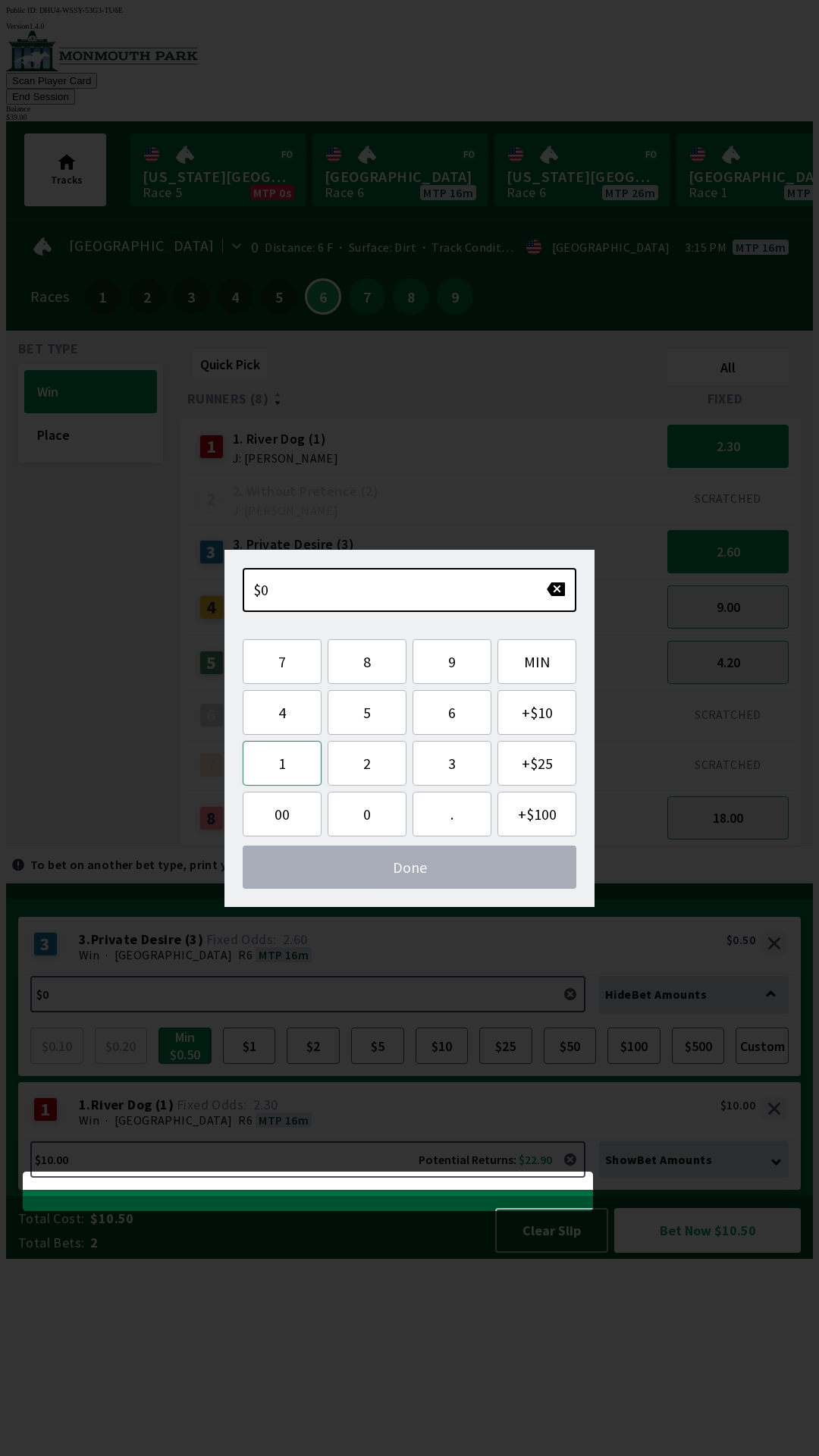
click at [272, 771] on button "1" at bounding box center [282, 764] width 79 height 45
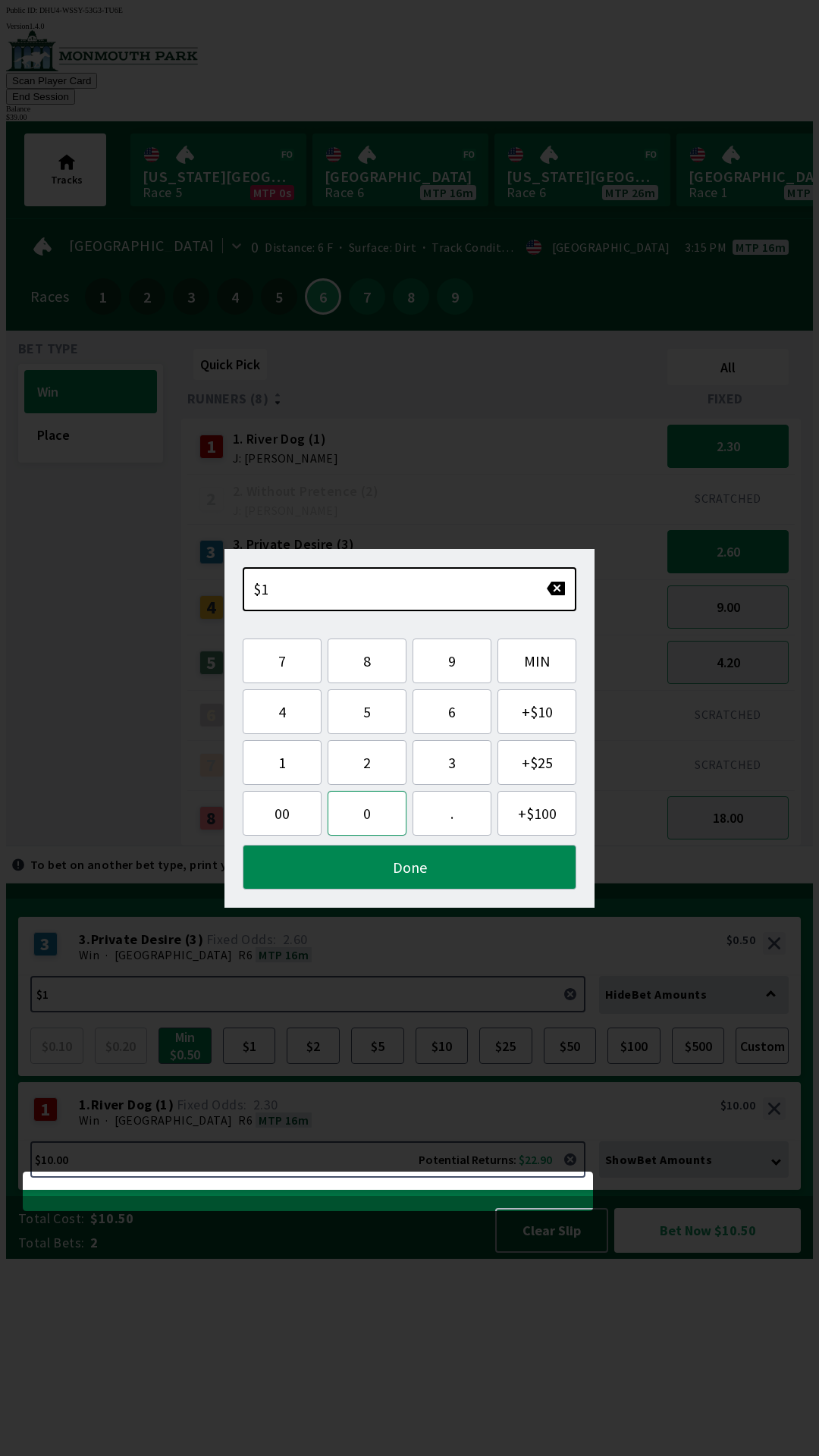
click at [356, 819] on button "0" at bounding box center [367, 813] width 79 height 45
click at [443, 866] on button "Done" at bounding box center [410, 867] width 334 height 45
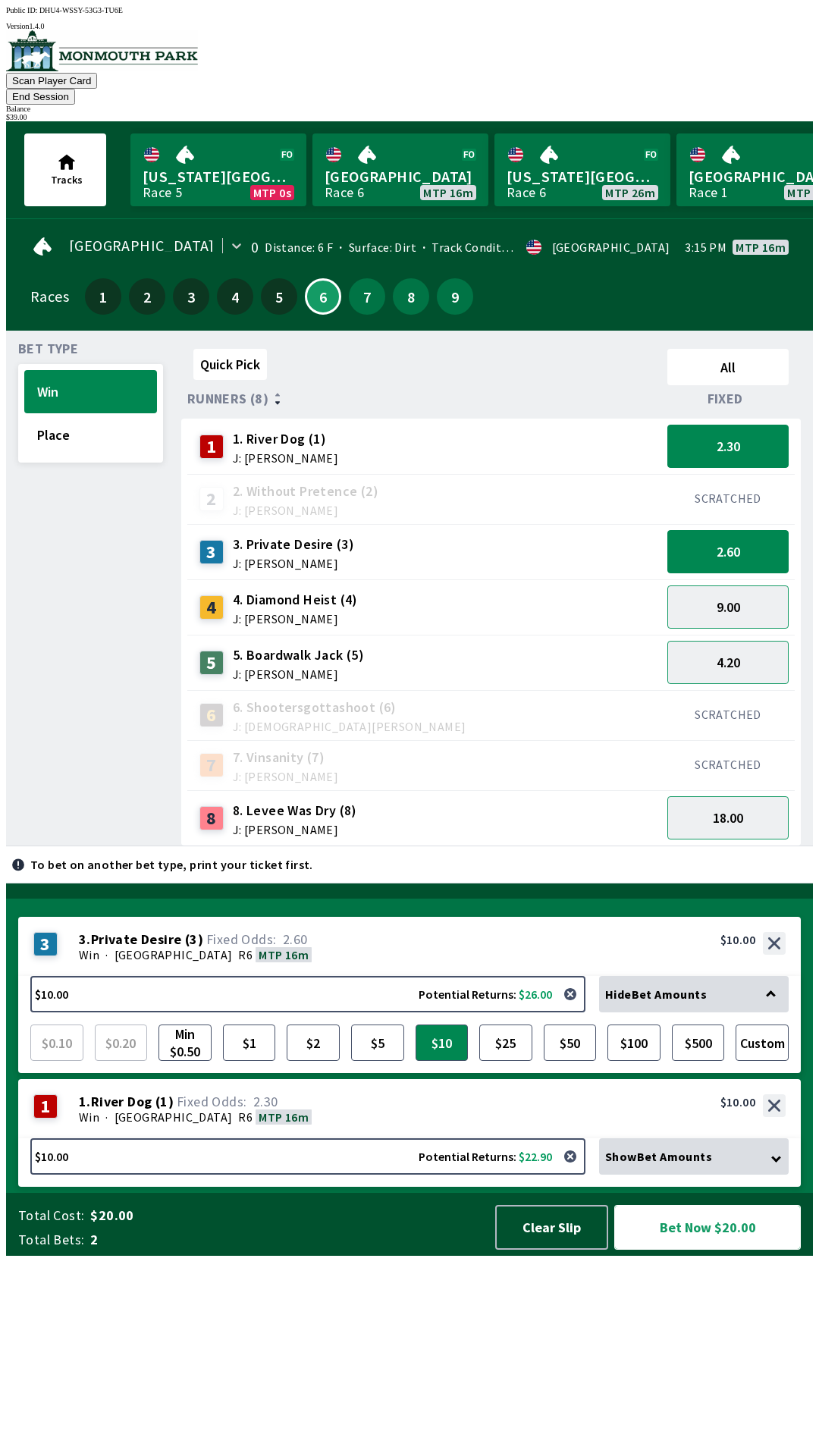
click at [682, 1250] on button "Bet Now $20.00" at bounding box center [708, 1228] width 187 height 45
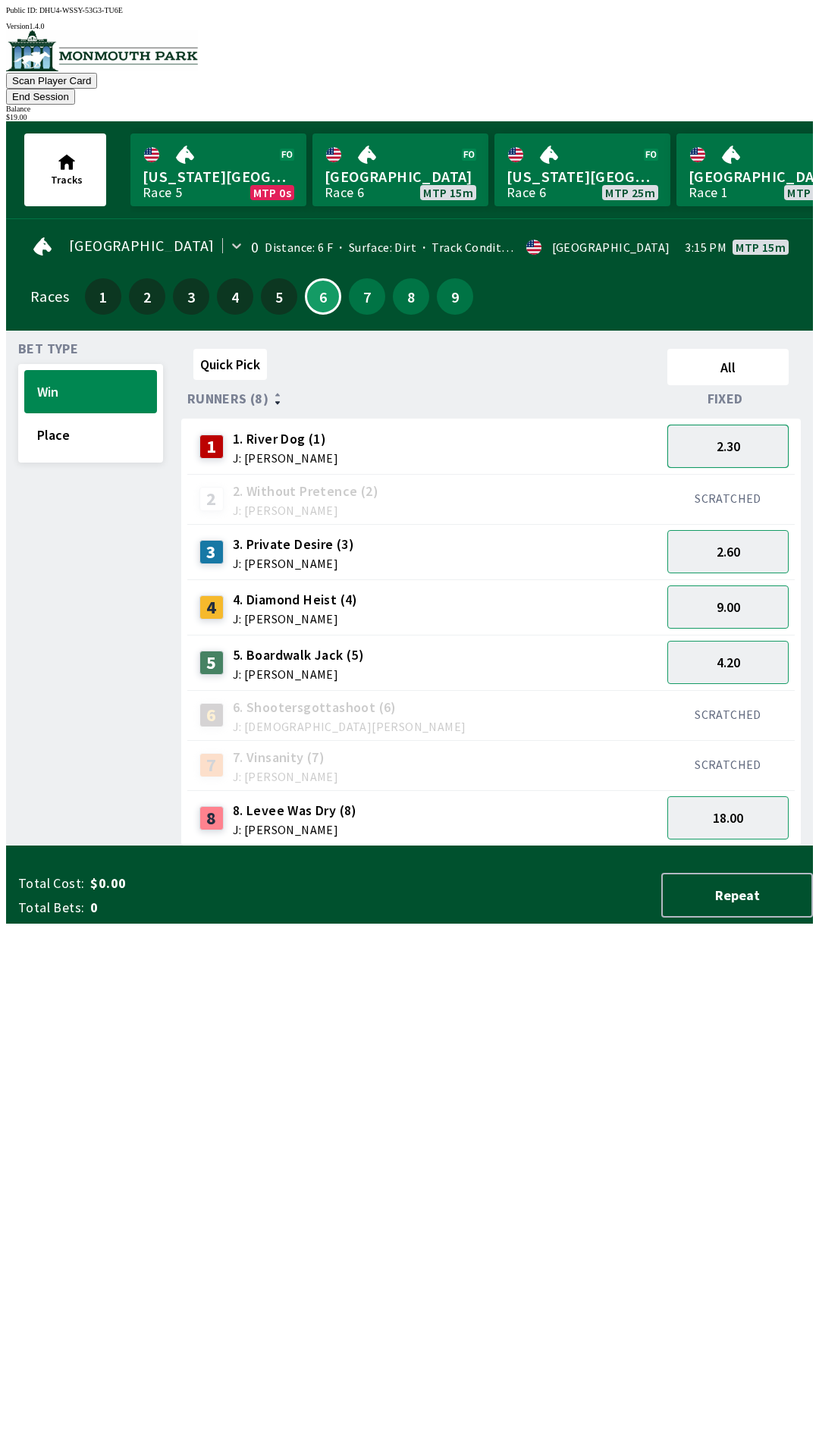
click at [734, 425] on button "2.30" at bounding box center [729, 446] width 121 height 43
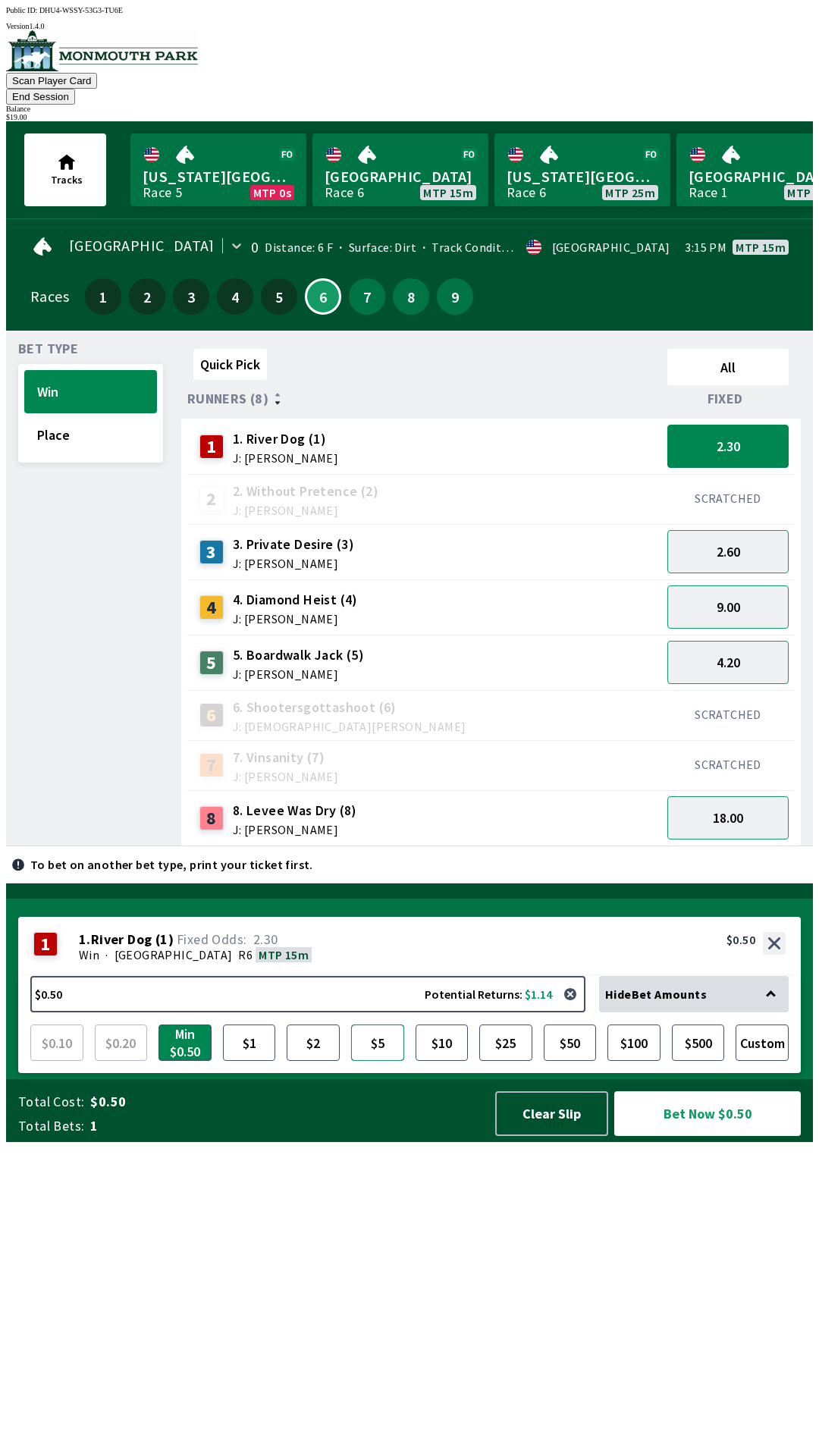
click at [384, 1061] on button "$5" at bounding box center [378, 1043] width 53 height 37
click at [253, 1061] on button "$1" at bounding box center [249, 1043] width 53 height 37
click at [248, 1061] on button "$1" at bounding box center [249, 1043] width 53 height 37
click at [250, 1061] on button "$1" at bounding box center [249, 1043] width 53 height 37
click at [242, 1061] on button "$1" at bounding box center [249, 1043] width 53 height 37
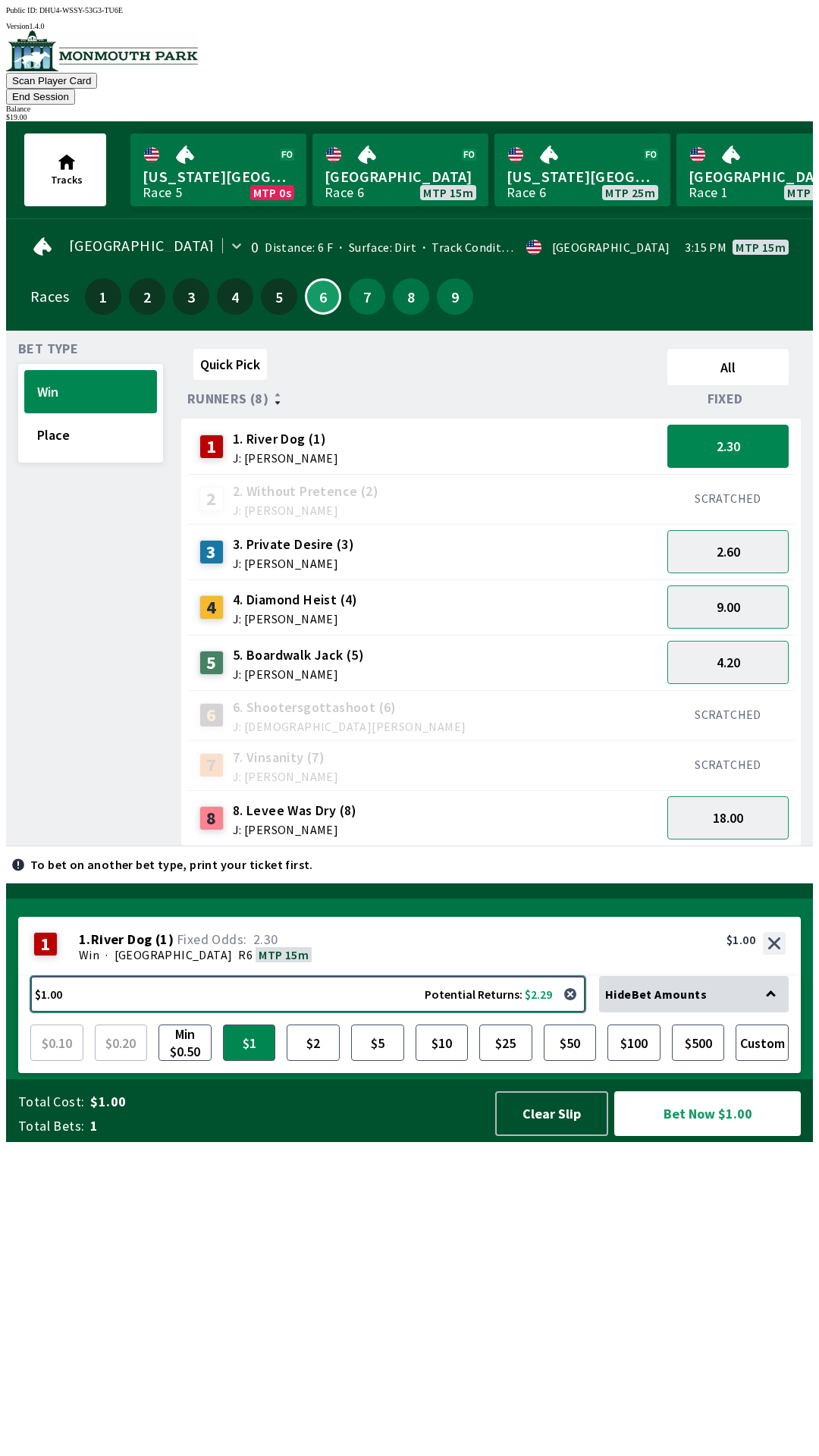
click at [187, 1013] on button "$1.00 Potential Returns: $2.29" at bounding box center [308, 994] width 555 height 37
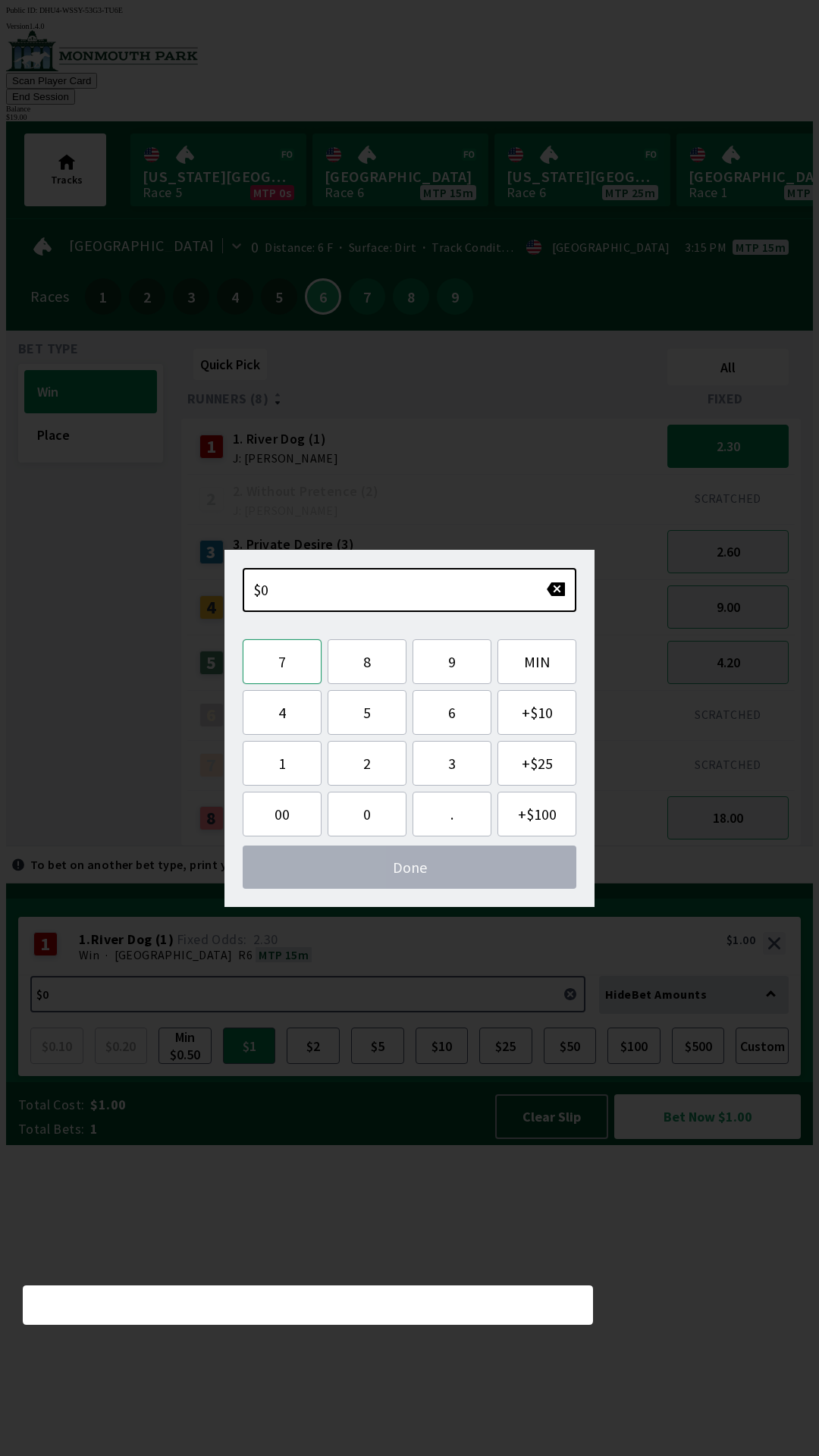
click at [291, 657] on button "7" at bounding box center [282, 661] width 79 height 45
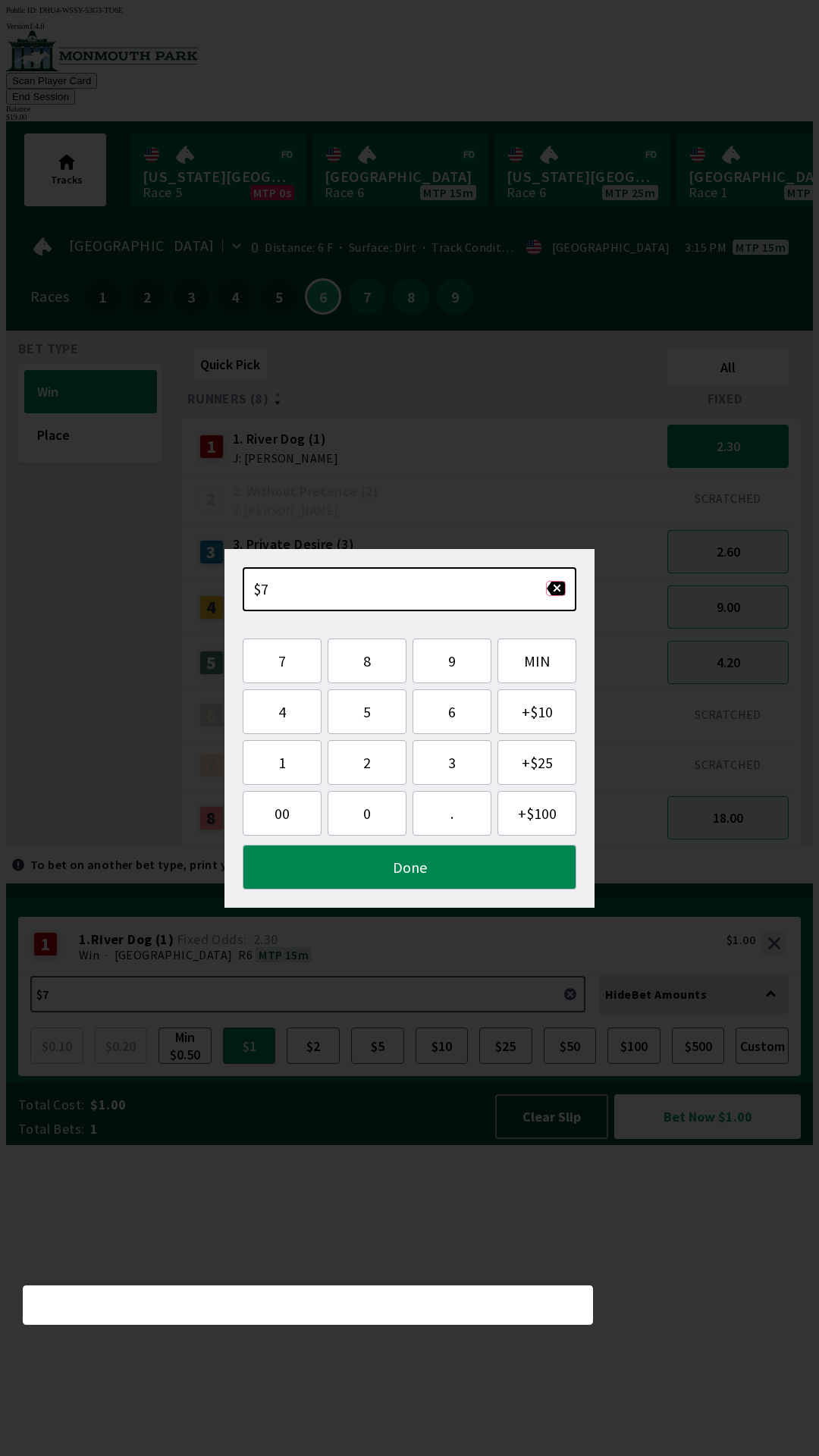
click at [553, 589] on button "button" at bounding box center [556, 588] width 20 height 15
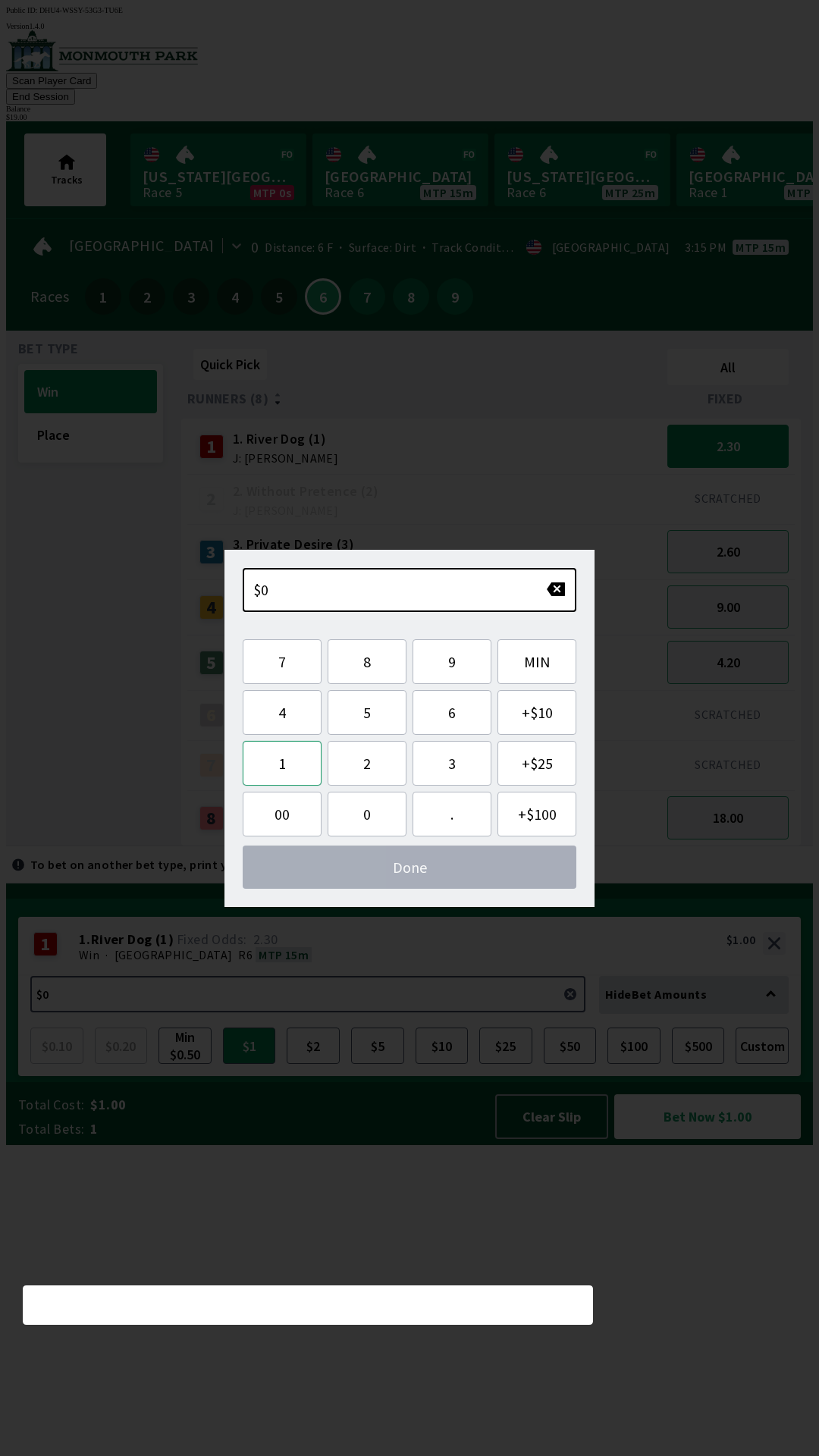
click at [281, 775] on button "1" at bounding box center [282, 764] width 79 height 45
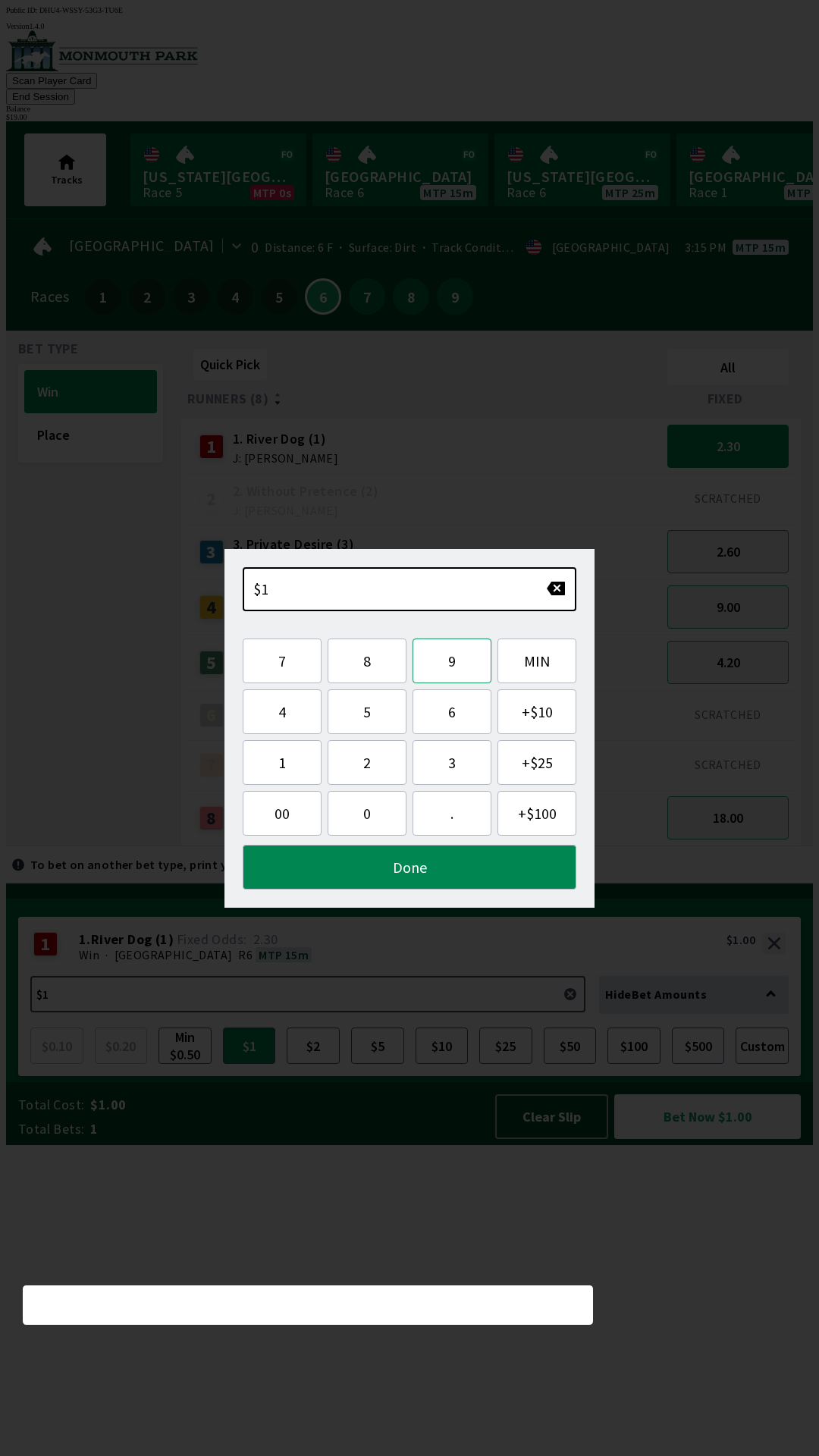
click at [455, 663] on button "9" at bounding box center [452, 661] width 79 height 45
click at [408, 873] on button "Done" at bounding box center [410, 867] width 334 height 45
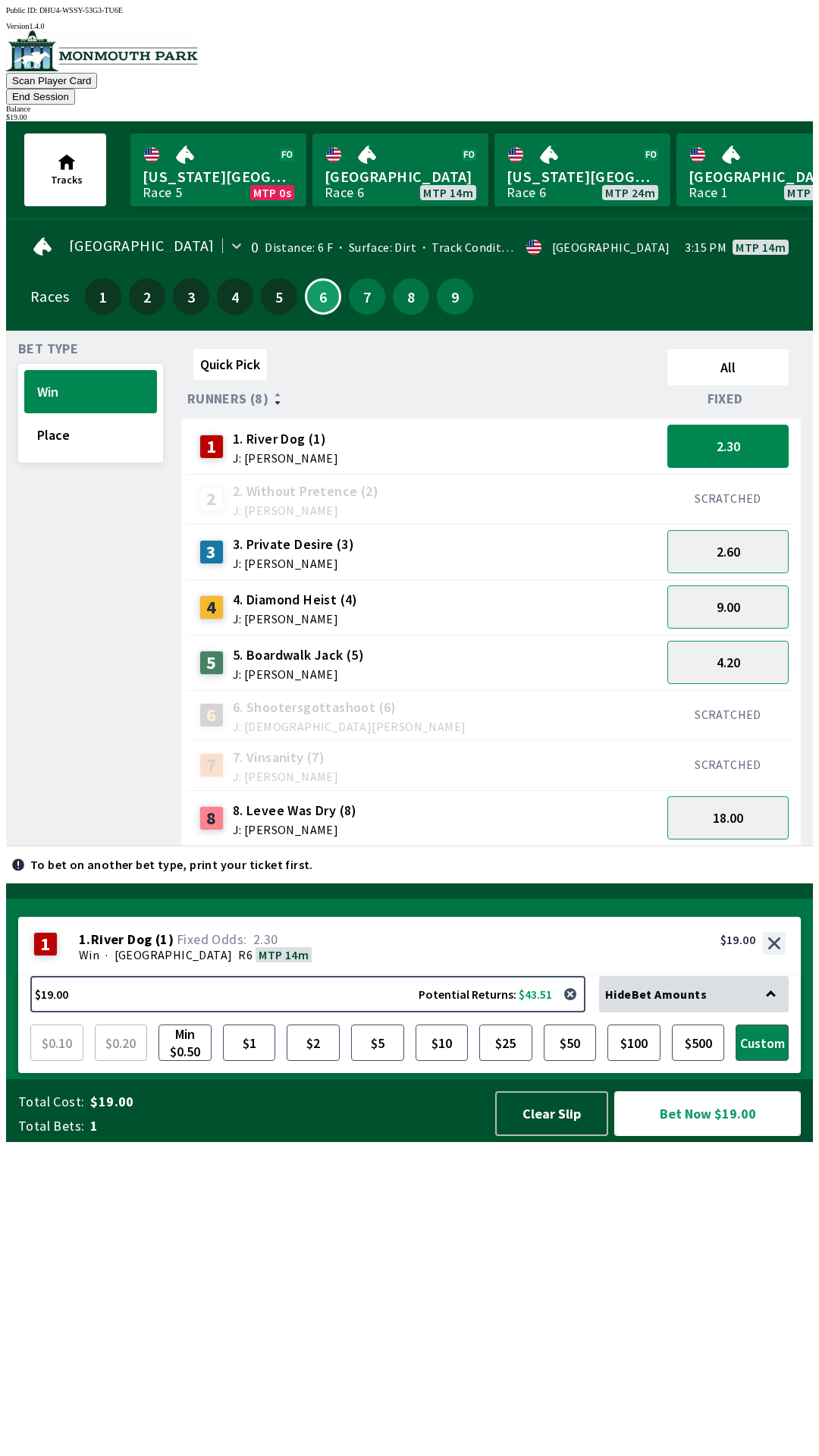
click at [708, 1136] on button "Bet Now $19.00" at bounding box center [708, 1113] width 187 height 45
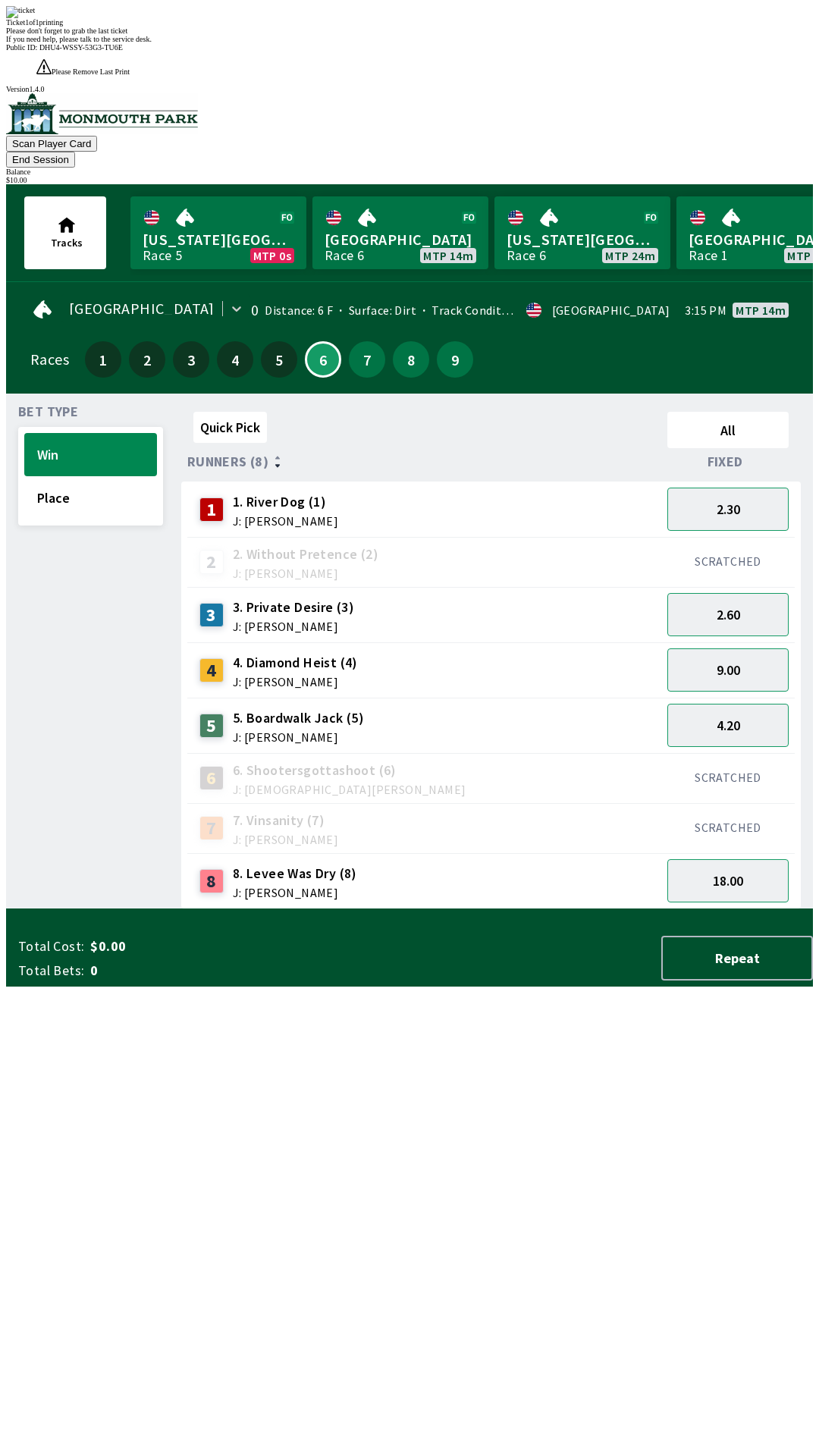
click at [618, 909] on div "Quick Pick All Runners (8) Fixed 1 1. River Dog (1) J: [PERSON_NAME] 2.30 2 2. …" at bounding box center [497, 657] width 632 height 503
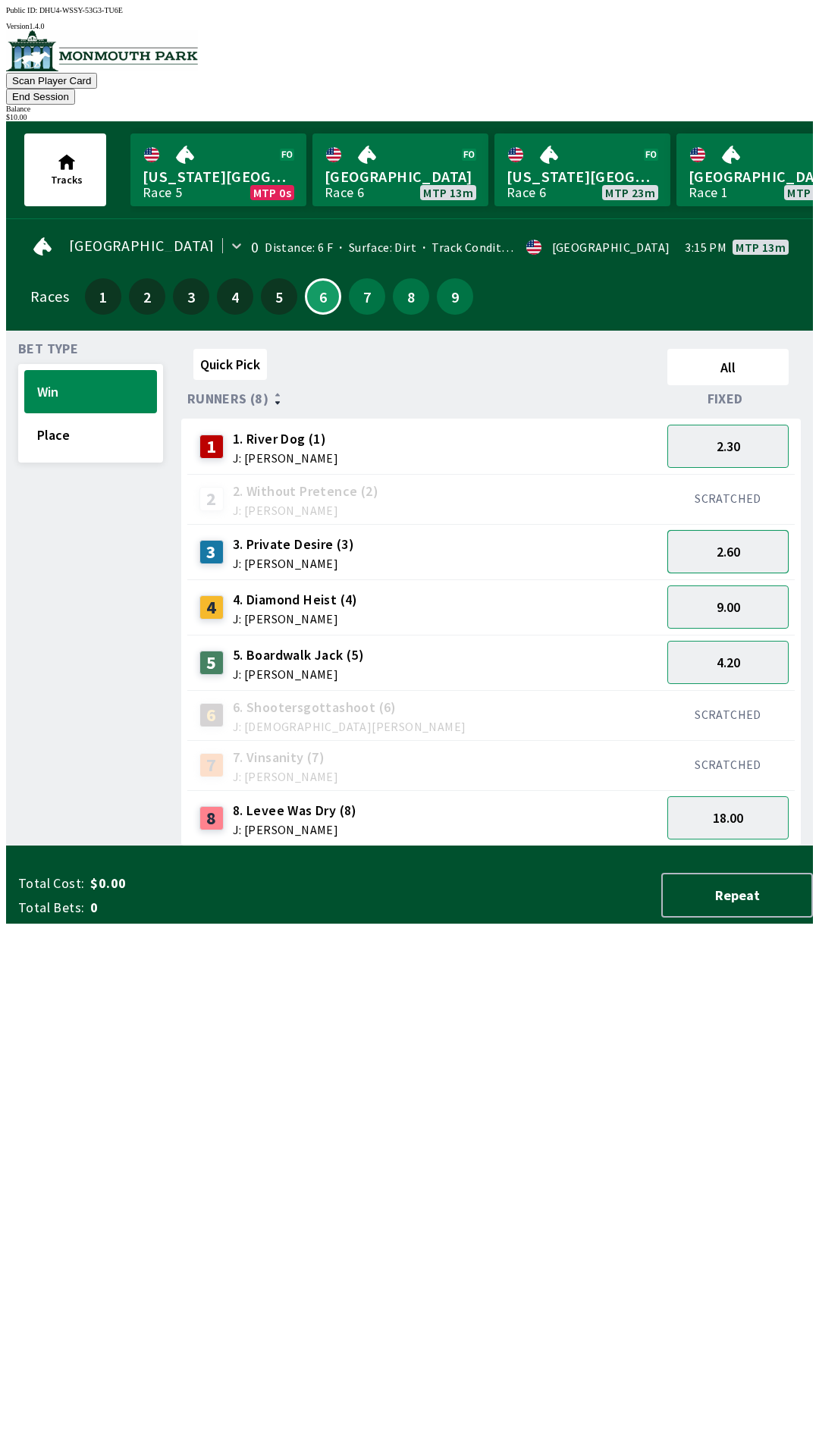
click at [734, 538] on button "2.60" at bounding box center [729, 552] width 121 height 43
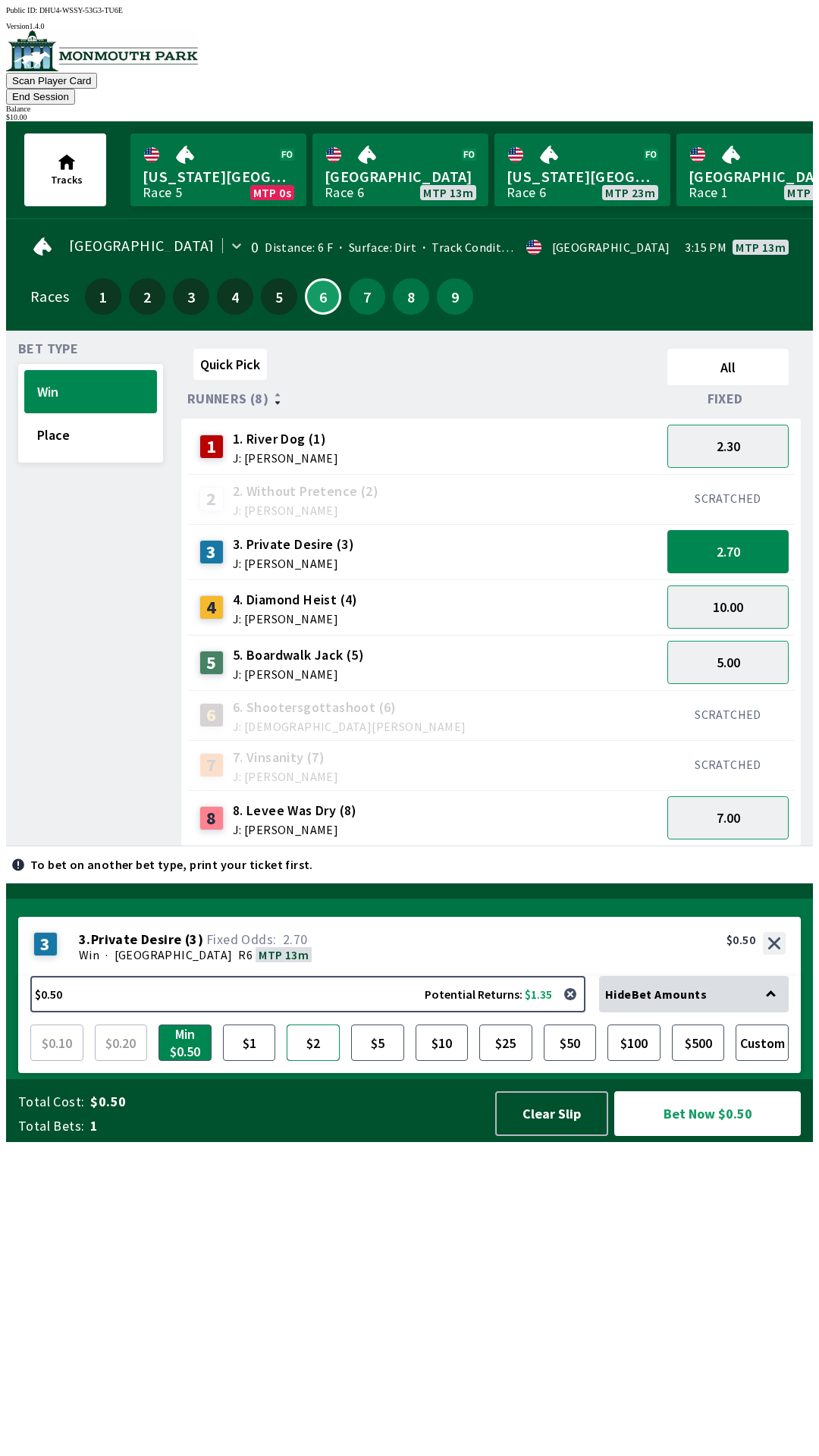
click at [319, 1061] on button "$2" at bounding box center [313, 1043] width 53 height 37
click at [361, 287] on button "7" at bounding box center [368, 296] width 37 height 37
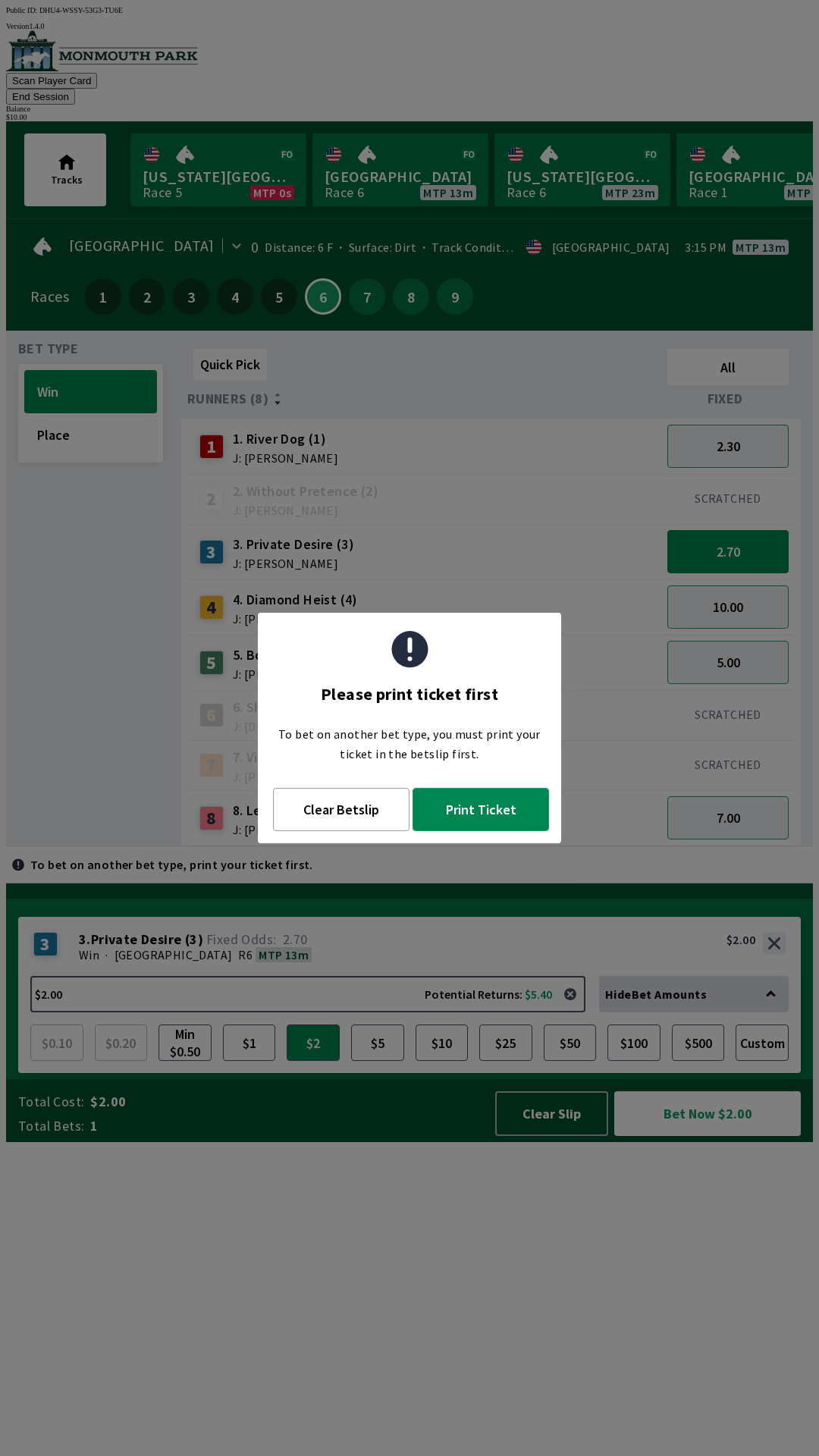
click at [483, 806] on button "Print Ticket" at bounding box center [481, 810] width 137 height 43
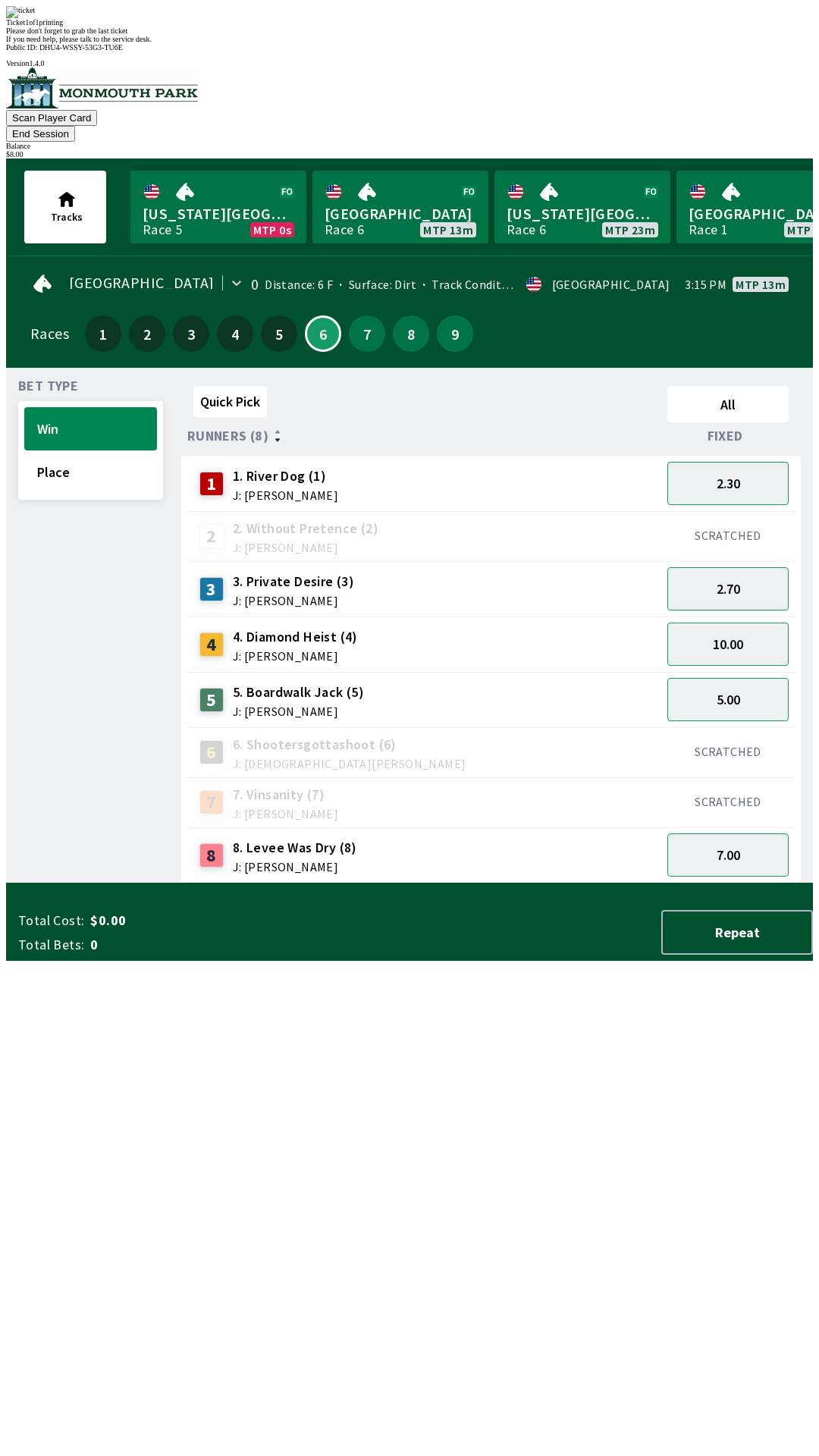
click at [471, 883] on div "Quick Pick All Runners (8) Fixed 1 1. River Dog (1) J: [PERSON_NAME] 2.30 2 2. …" at bounding box center [497, 632] width 632 height 503
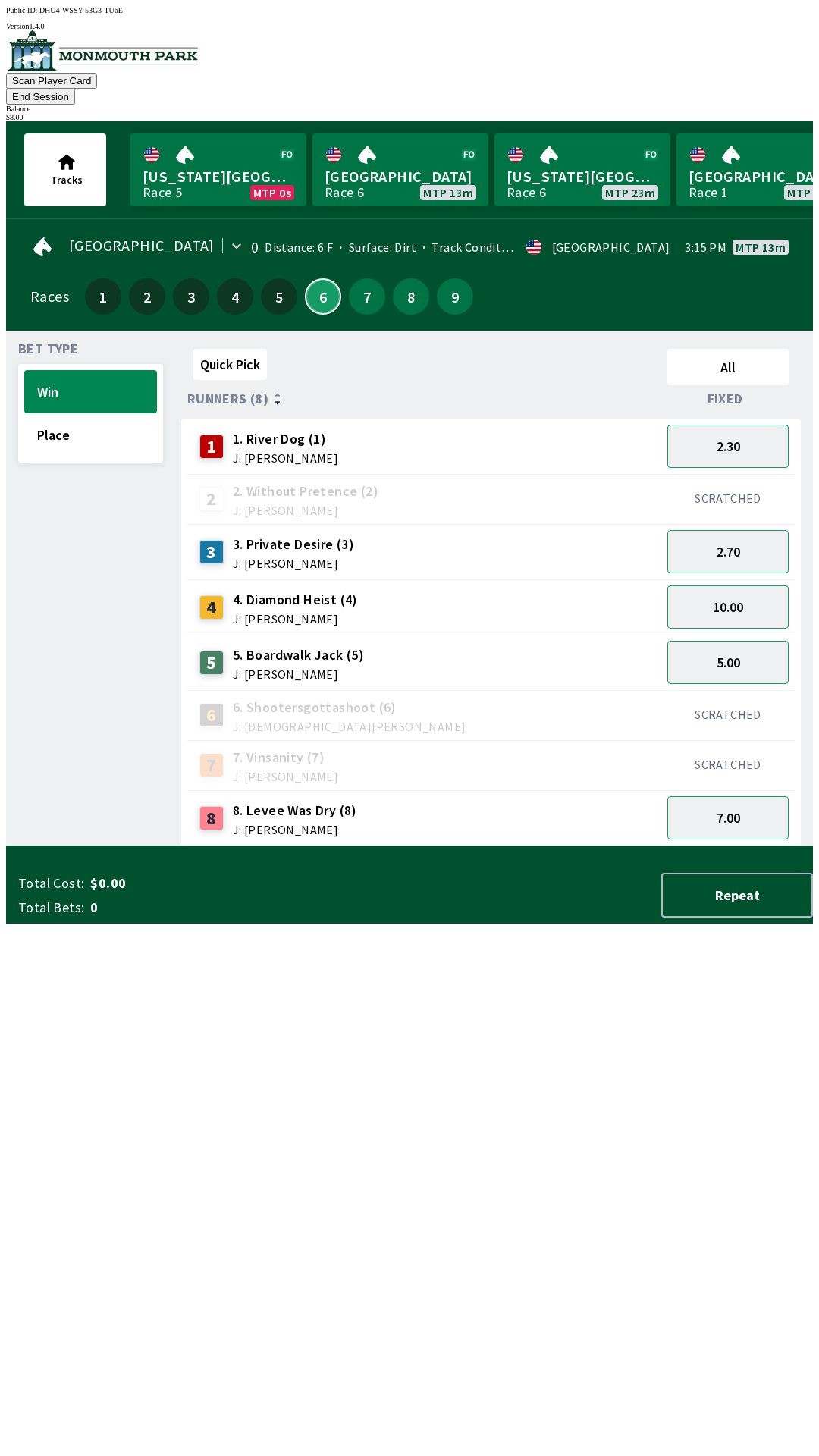
click at [319, 284] on button "6" at bounding box center [324, 296] width 37 height 37
click at [355, 284] on button "7" at bounding box center [368, 296] width 37 height 37
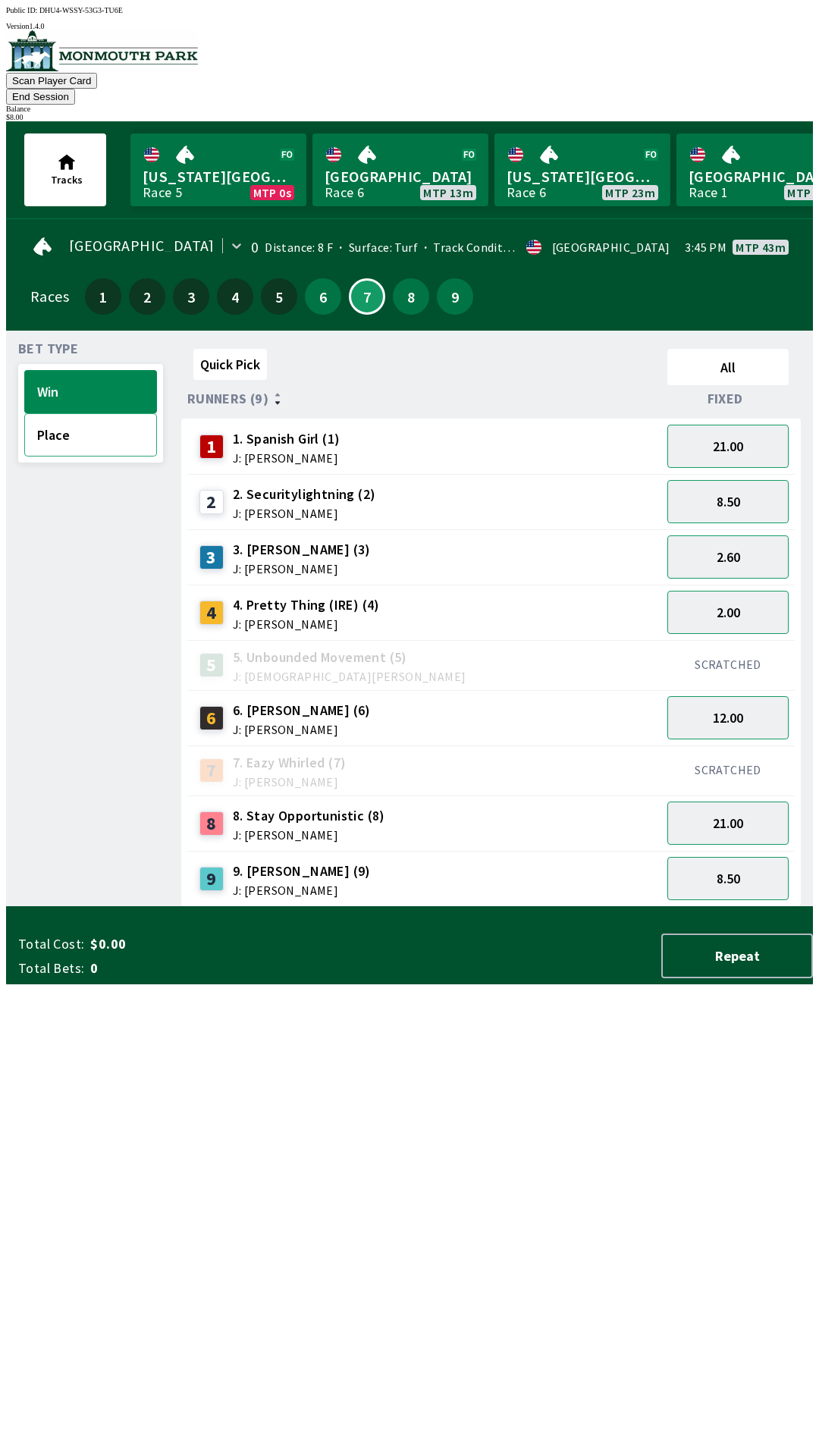
click at [64, 413] on button "Place" at bounding box center [90, 434] width 133 height 43
click at [725, 429] on button "7.50" at bounding box center [729, 446] width 121 height 43
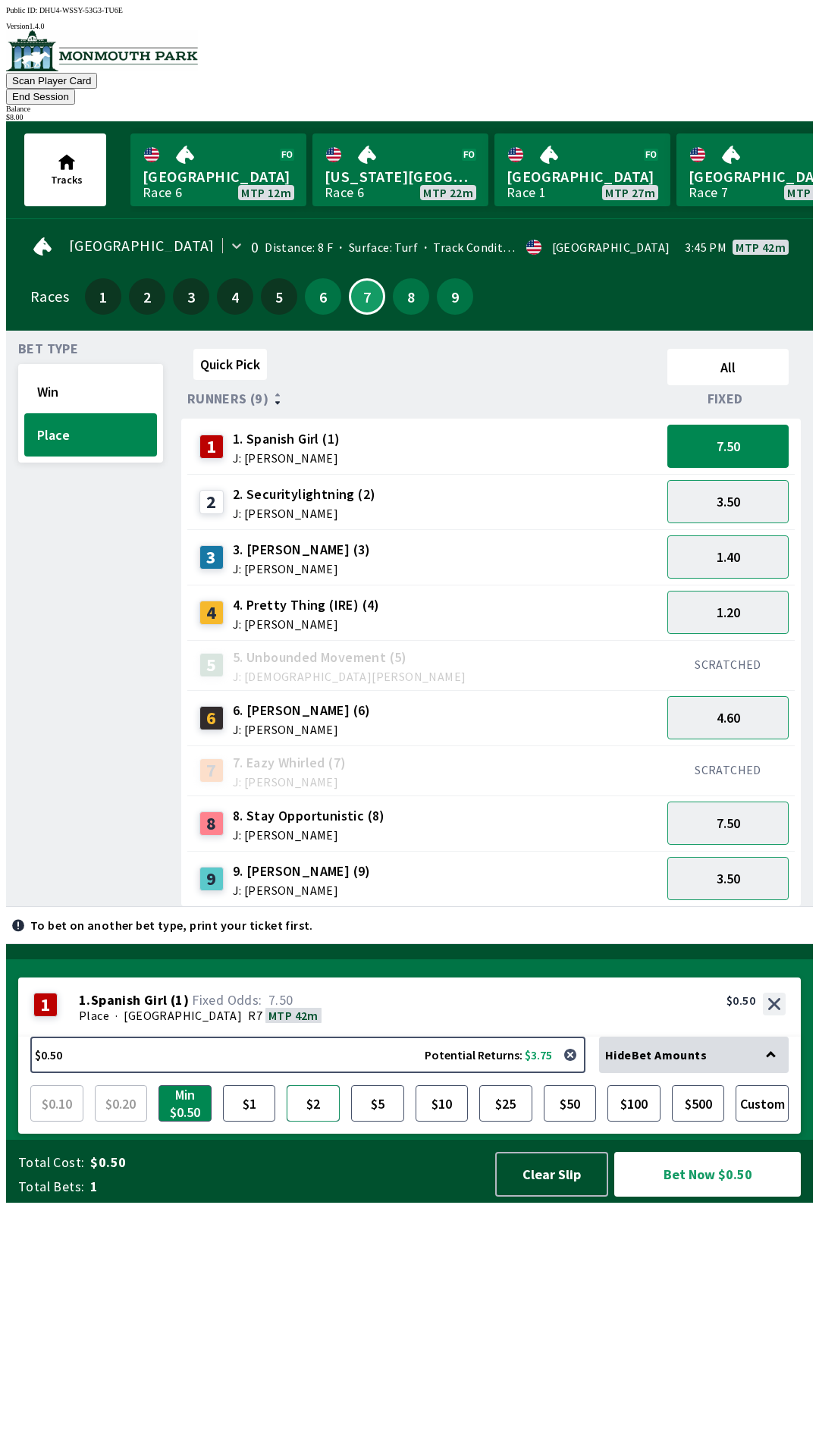
click at [312, 1121] on button "$2" at bounding box center [313, 1104] width 53 height 37
click at [697, 1196] on button "Bet Now $2.00" at bounding box center [708, 1174] width 187 height 45
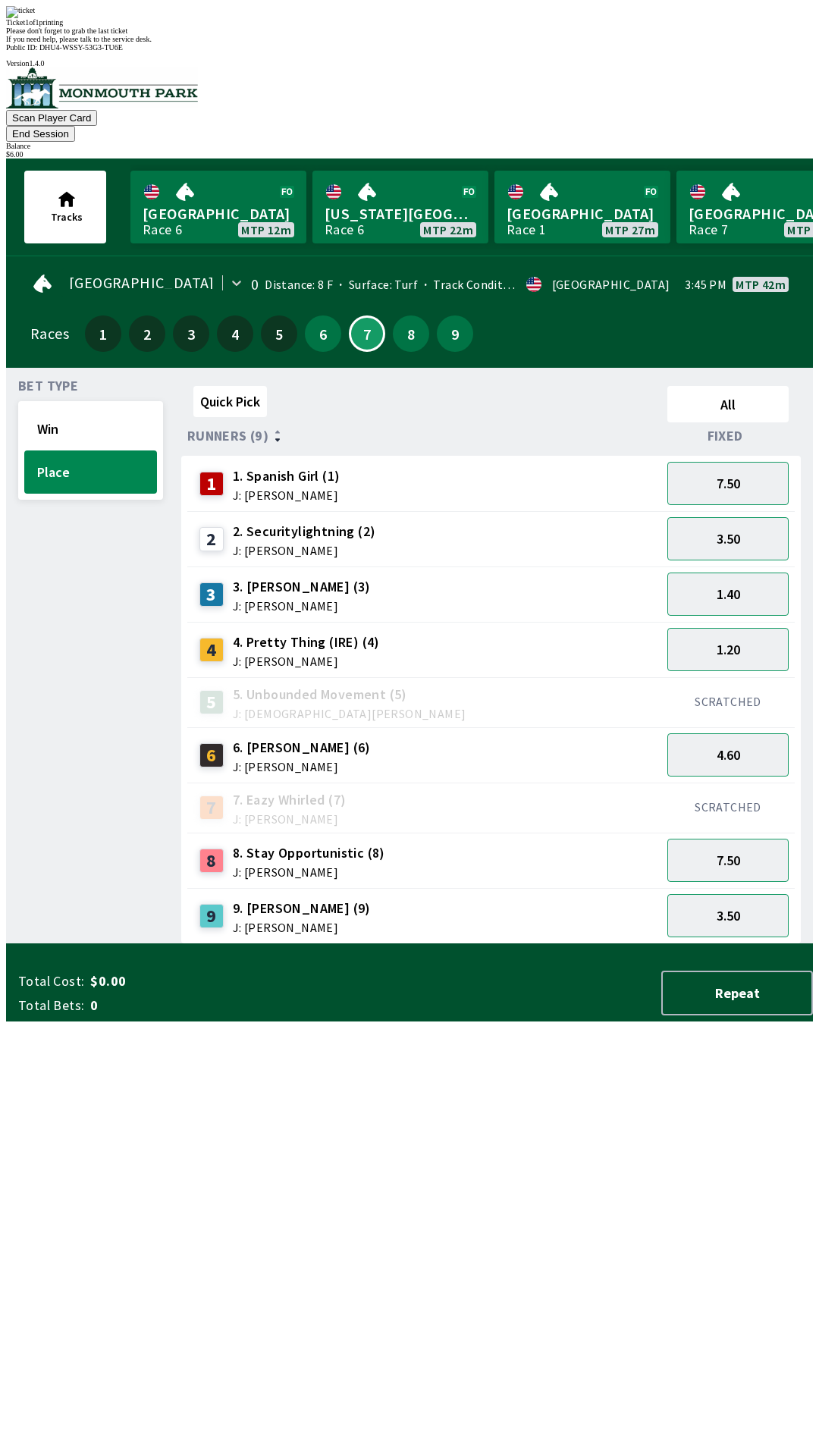
click at [458, 944] on div "Quick Pick All Runners (9) Fixed 1 1. Spanish Girl (1) J: [PERSON_NAME] 7.50 2 …" at bounding box center [497, 662] width 632 height 564
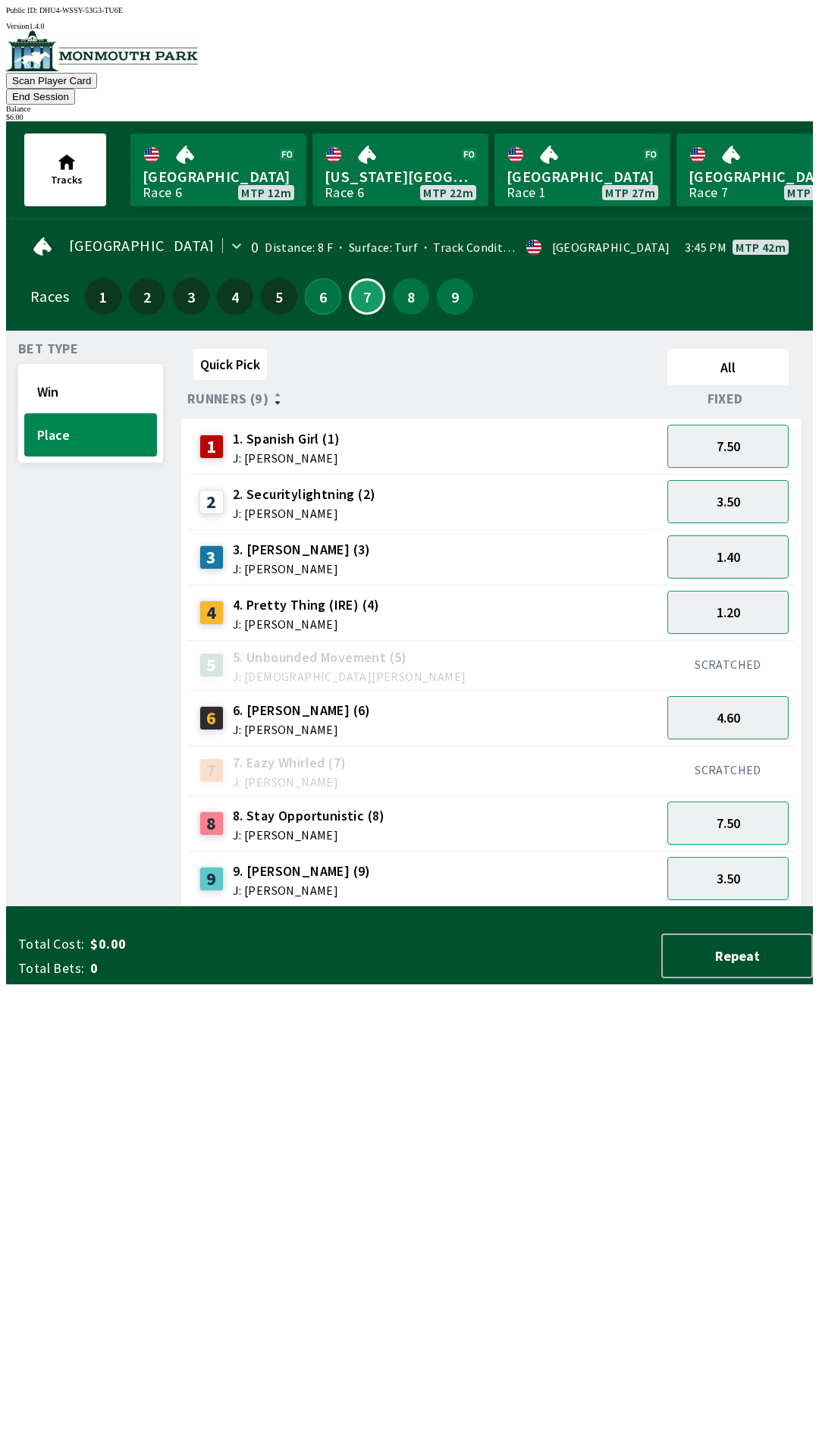
click at [312, 281] on button "6" at bounding box center [324, 296] width 37 height 37
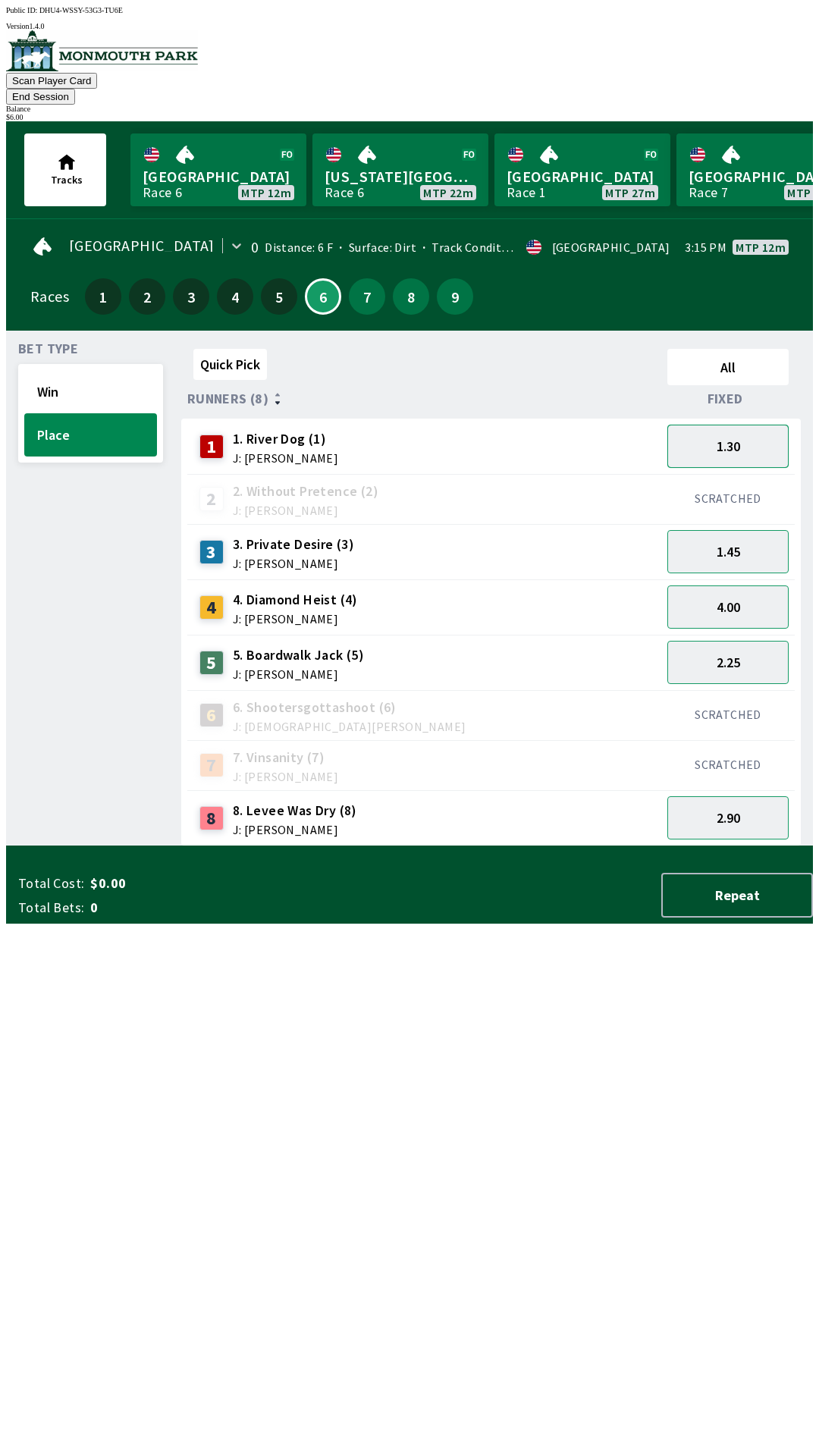
click at [731, 433] on button "1.30" at bounding box center [729, 446] width 121 height 43
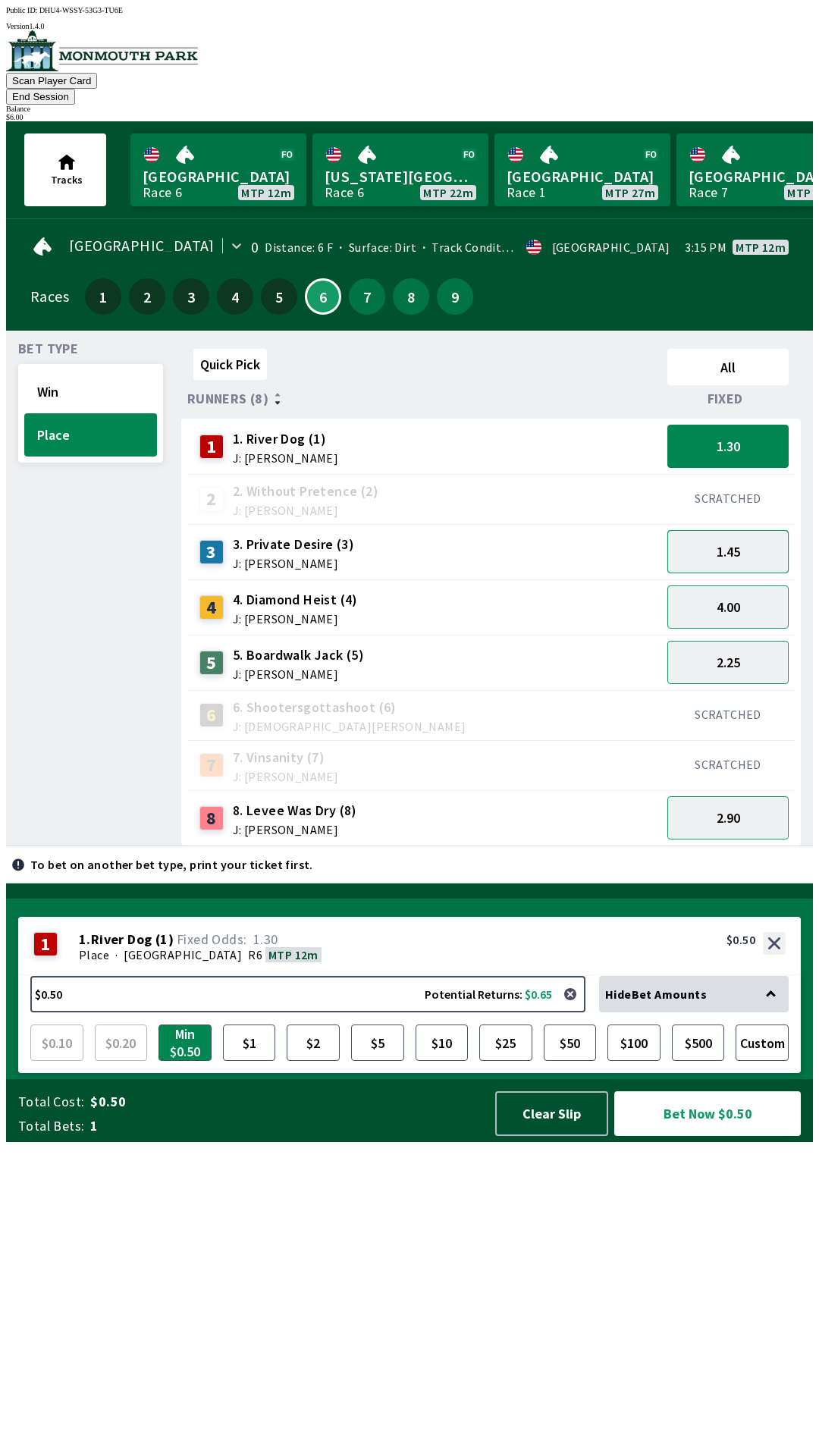
click at [740, 540] on button "1.45" at bounding box center [729, 552] width 121 height 43
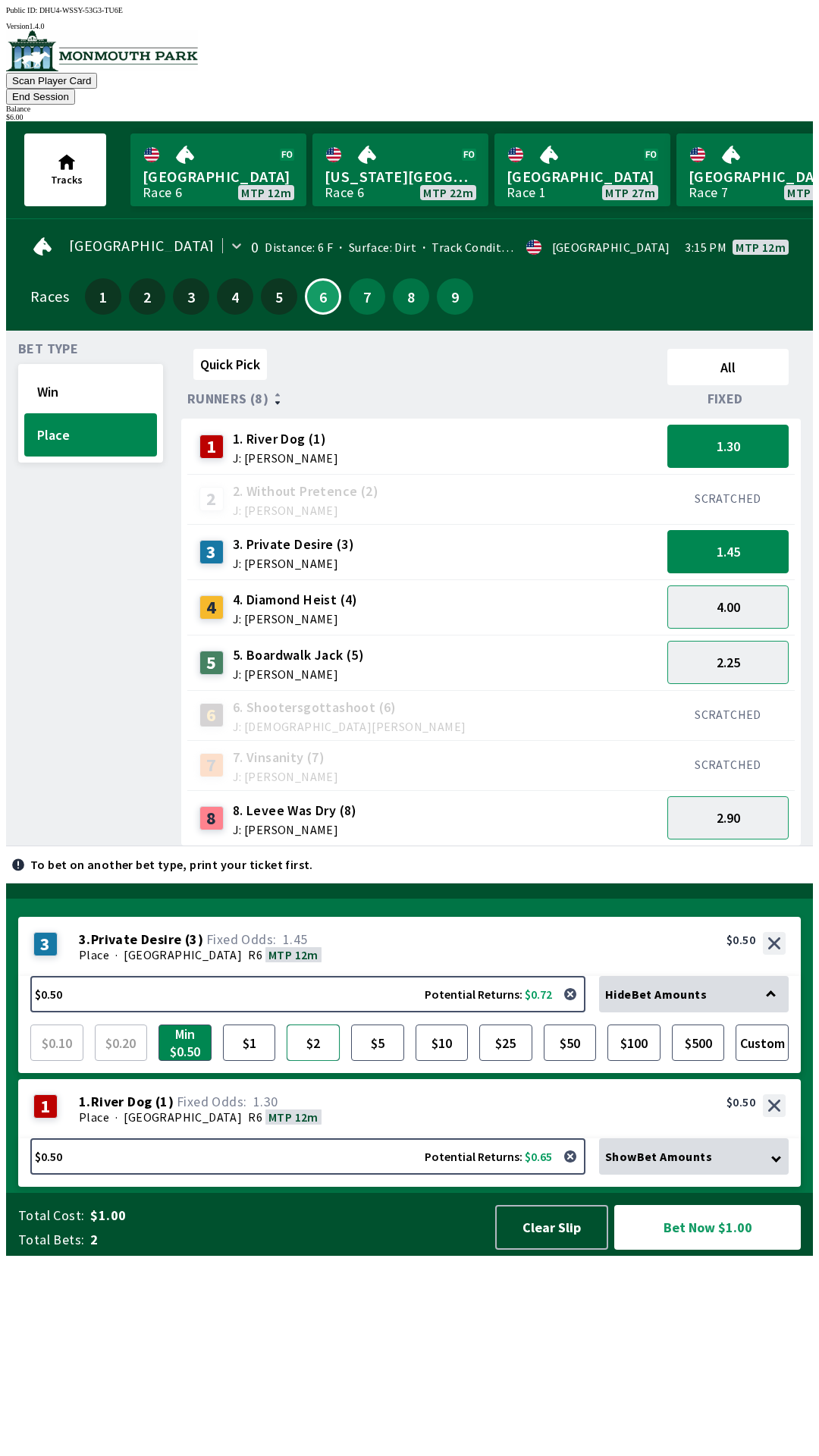
click at [316, 1061] on button "$2" at bounding box center [313, 1043] width 53 height 37
click at [676, 1250] on button "Bet Now $2.50" at bounding box center [708, 1228] width 187 height 45
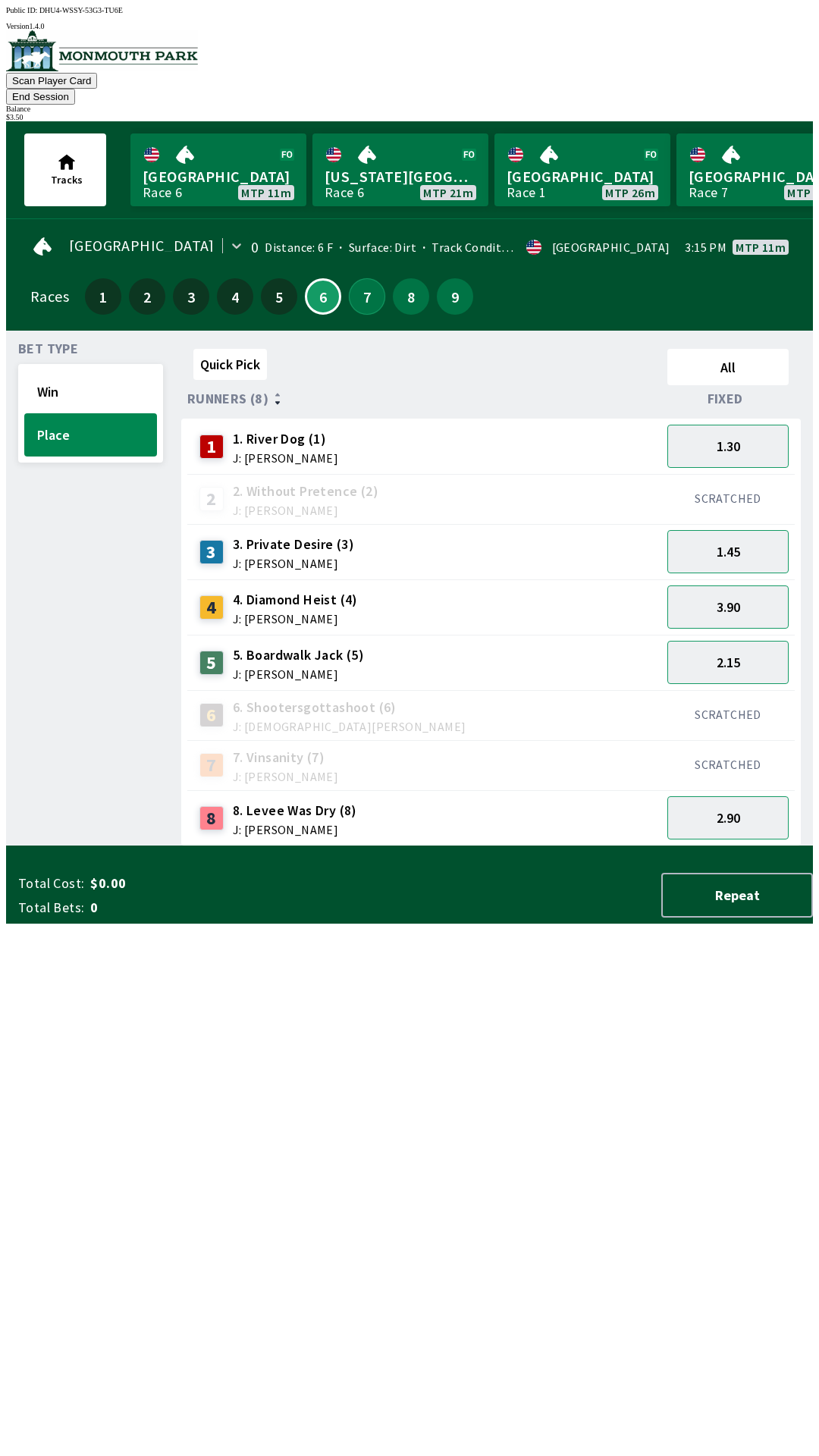
click at [349, 282] on button "7" at bounding box center [368, 296] width 37 height 37
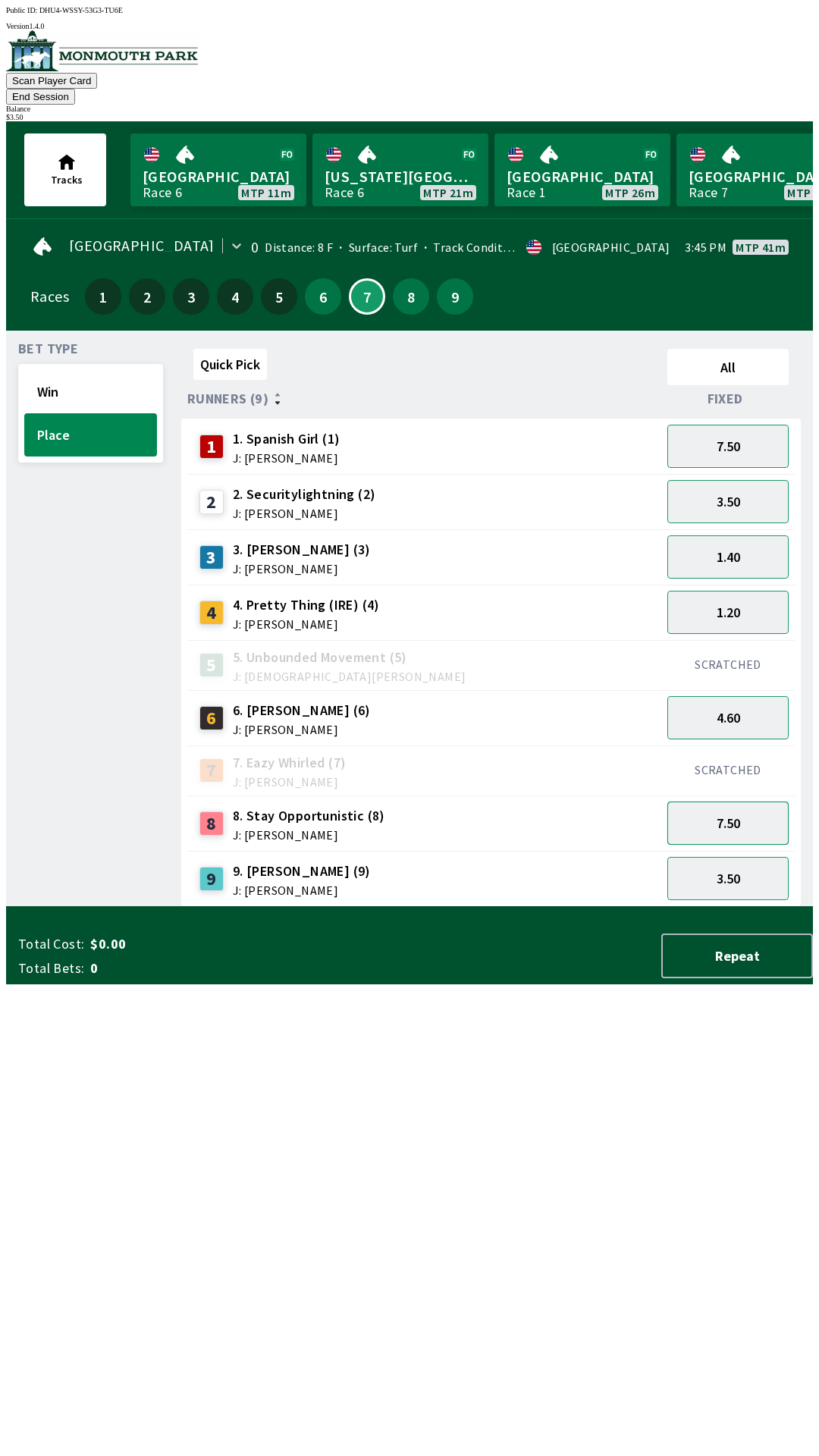
click at [739, 802] on button "7.50" at bounding box center [729, 823] width 121 height 43
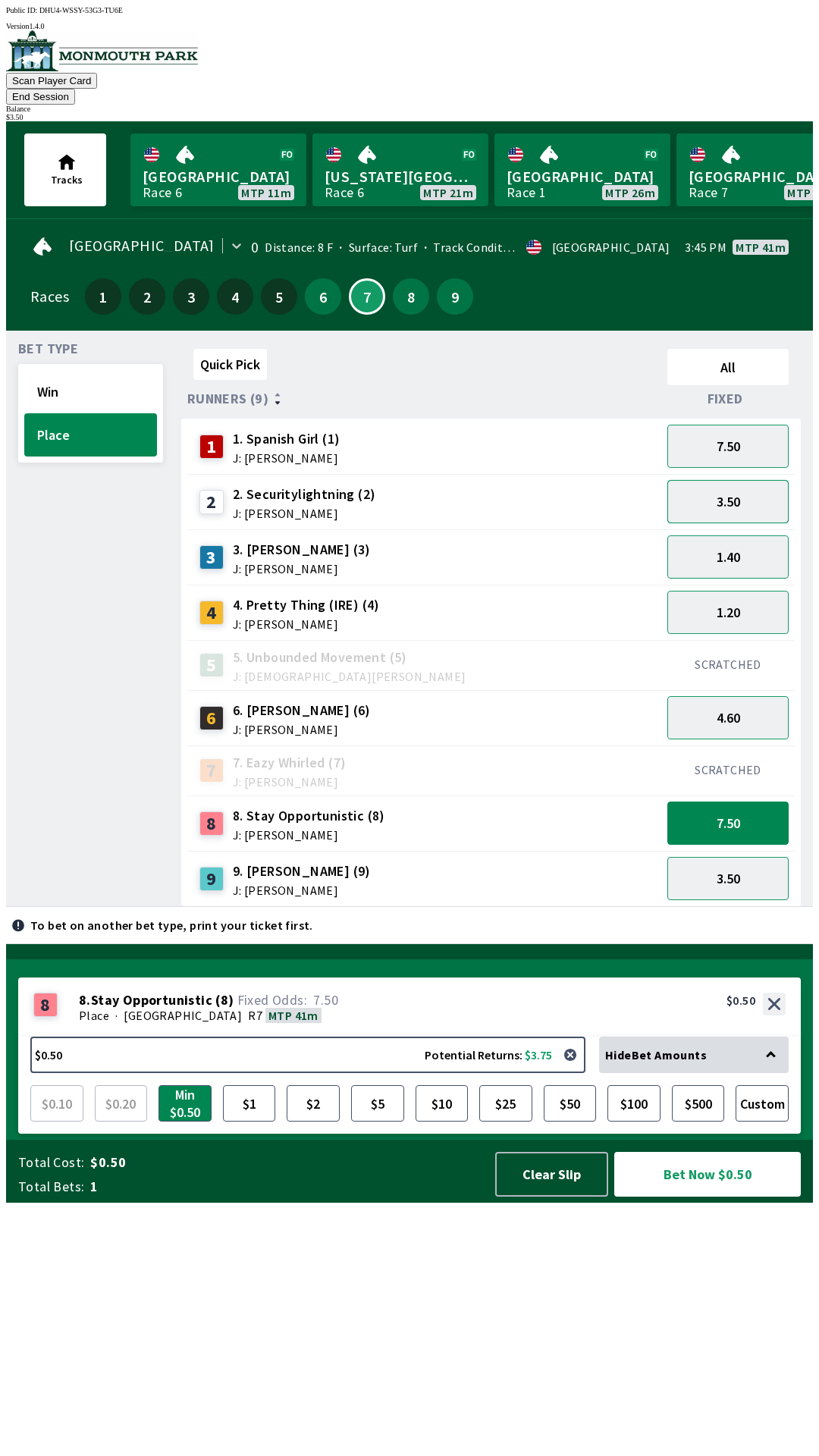
click at [707, 494] on button "3.50" at bounding box center [729, 502] width 121 height 43
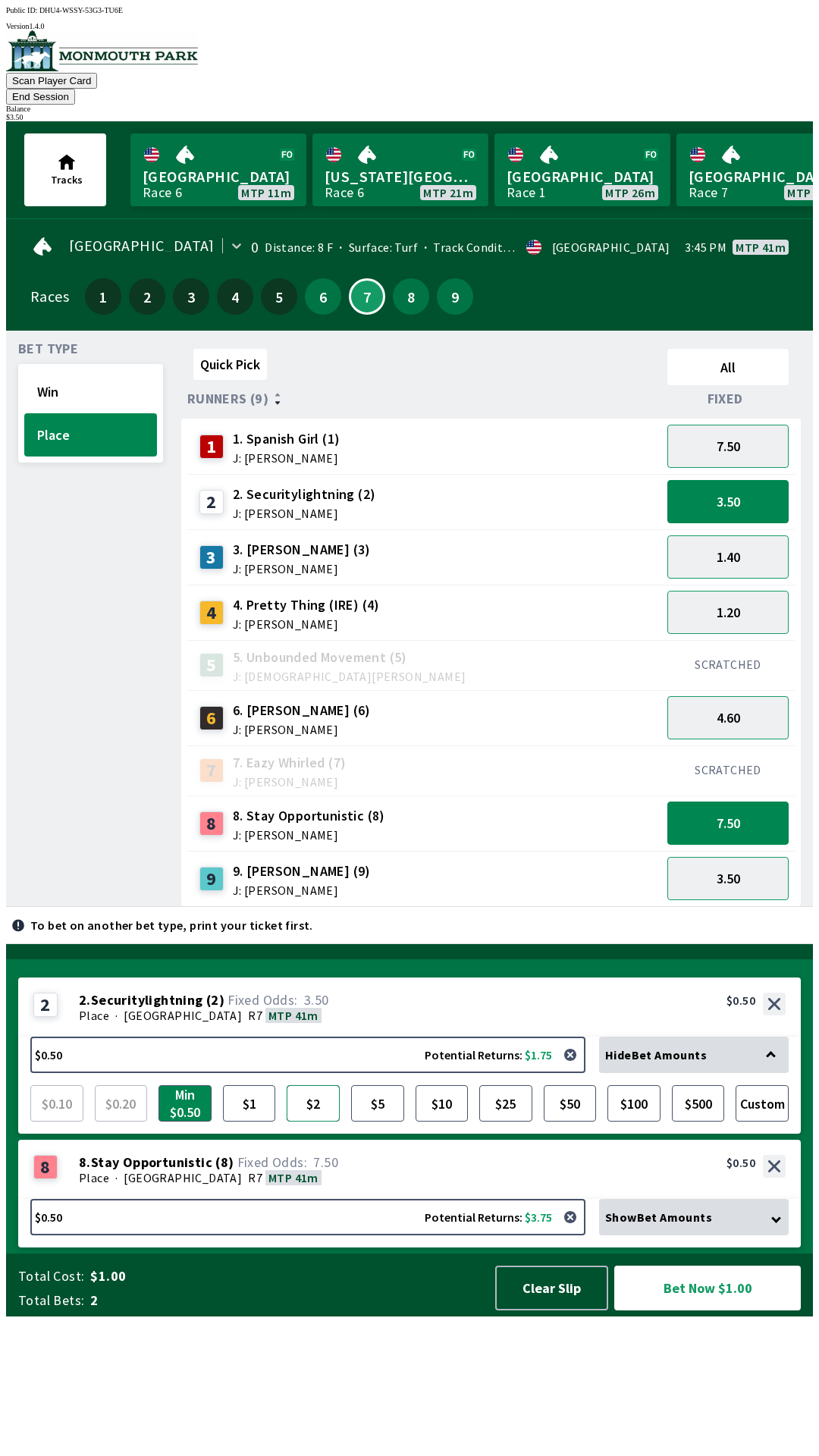
click at [310, 1121] on button "$2" at bounding box center [313, 1104] width 53 height 37
click at [662, 1236] on div "Show Bet Amounts" at bounding box center [694, 1217] width 189 height 37
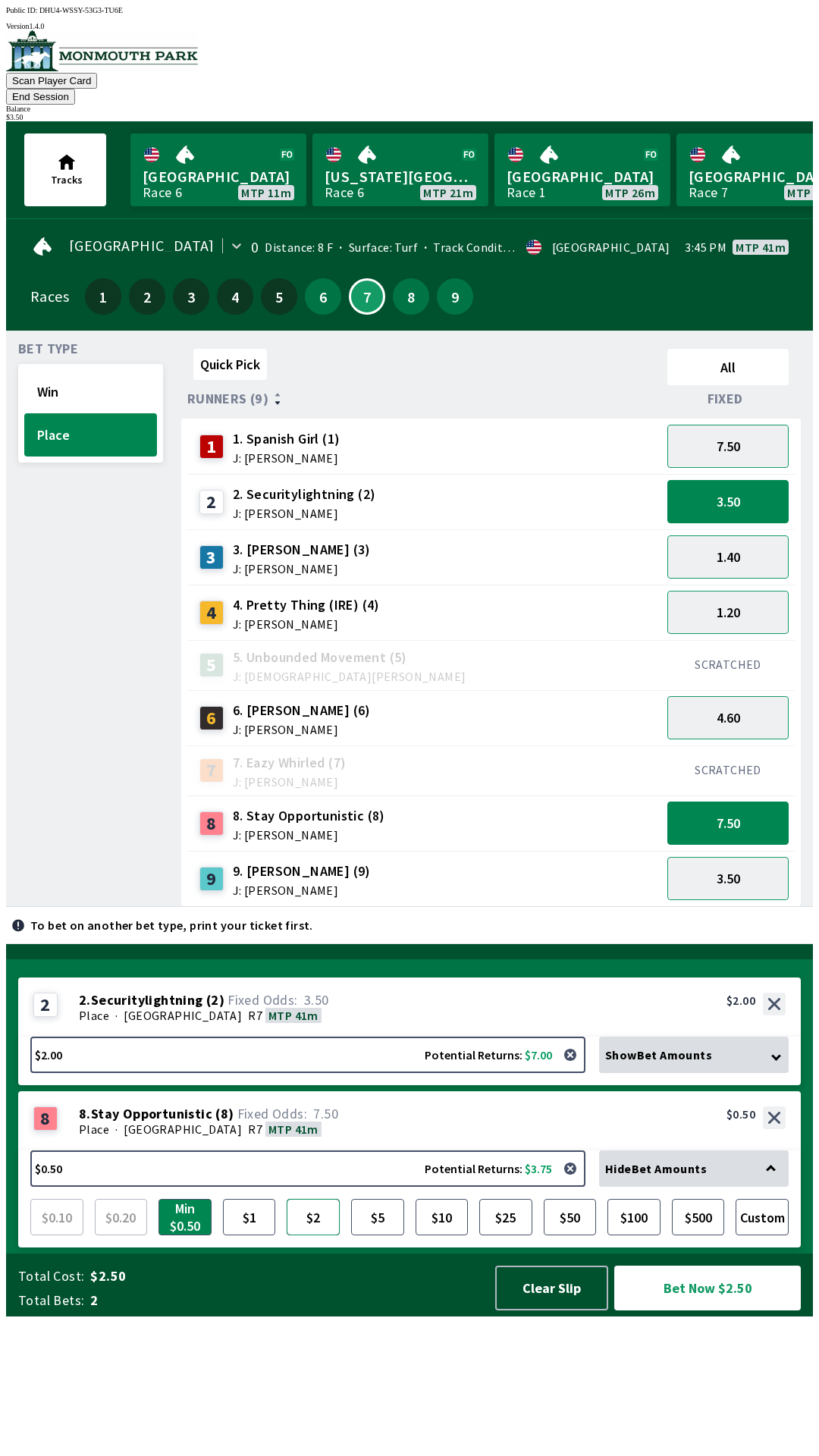
click at [305, 1236] on button "$2" at bounding box center [313, 1217] width 53 height 37
click at [682, 1311] on button "Bet Now $4.00" at bounding box center [708, 1288] width 187 height 45
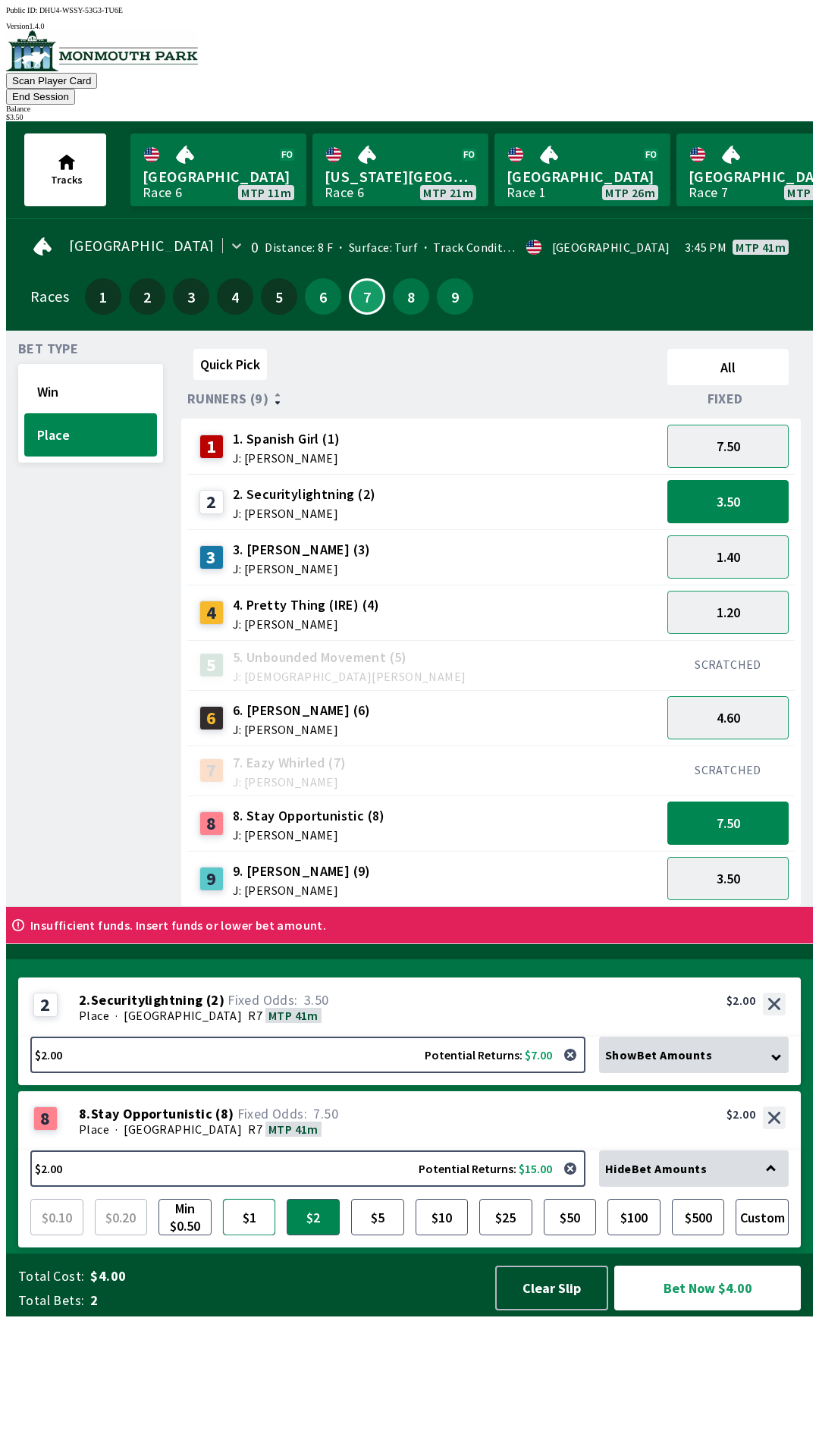
click at [241, 1236] on button "$1" at bounding box center [249, 1217] width 53 height 37
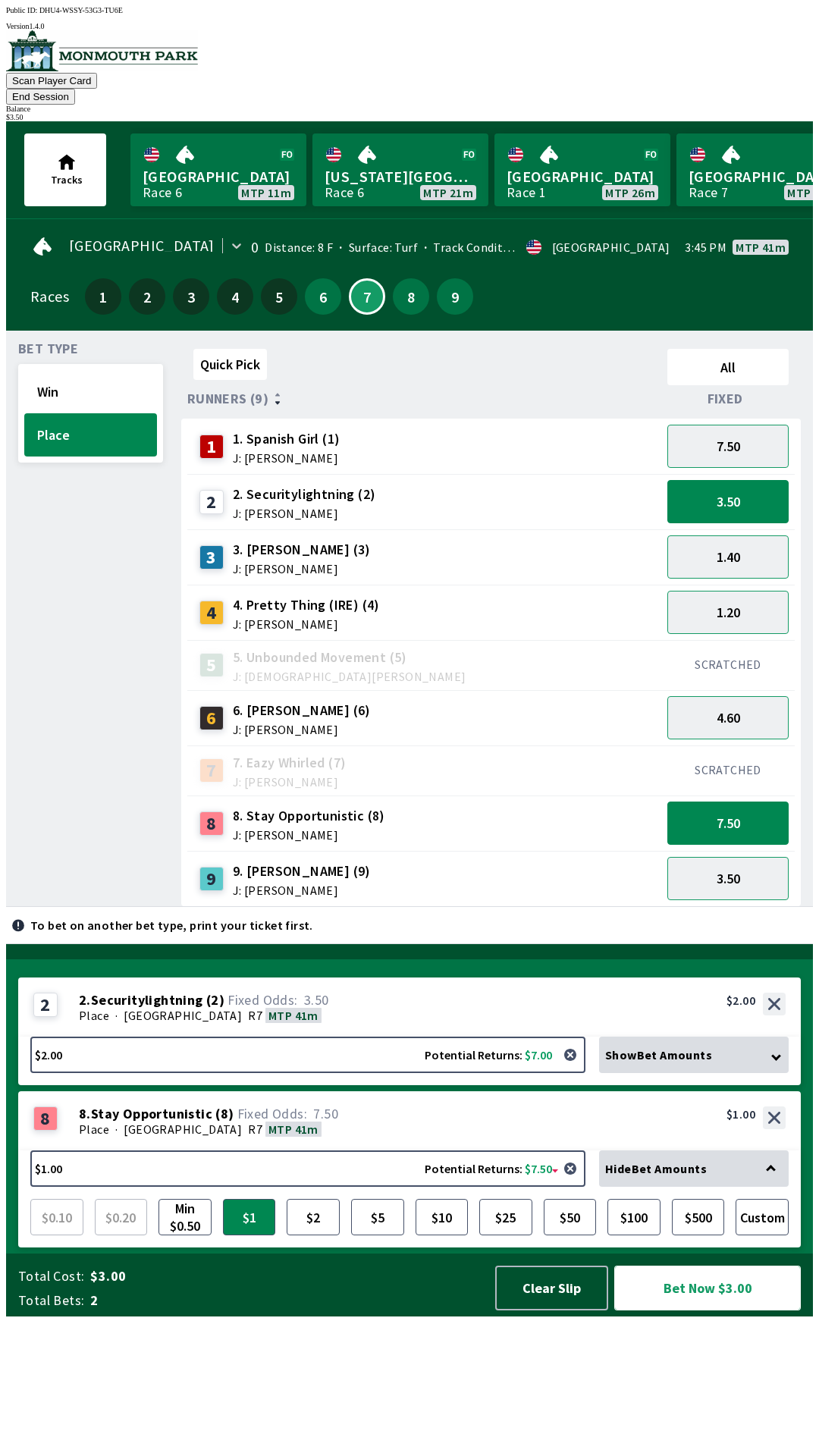
click at [675, 1311] on button "Bet Now $3.00" at bounding box center [708, 1288] width 187 height 45
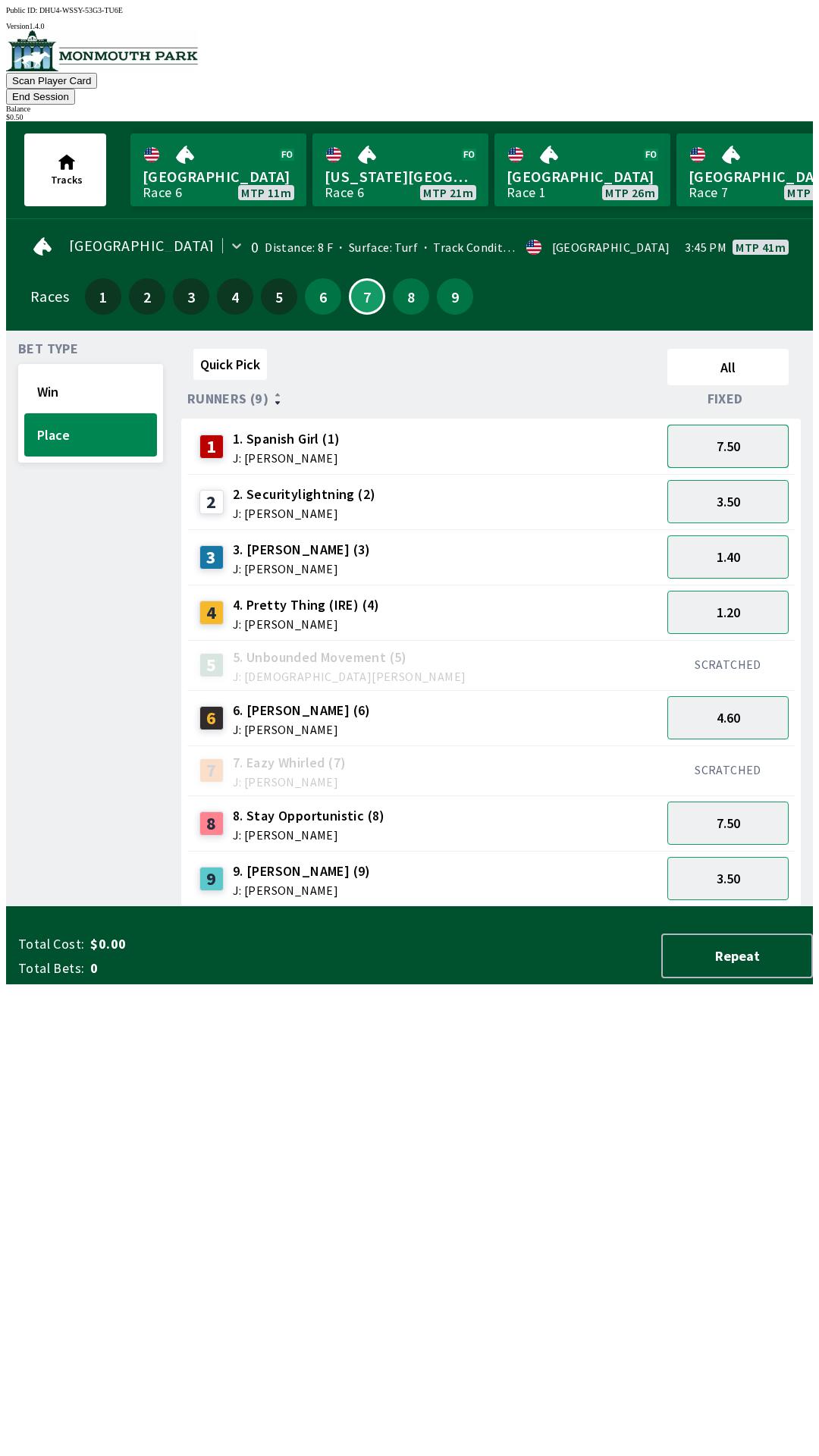
click at [717, 434] on button "7.50" at bounding box center [729, 446] width 121 height 43
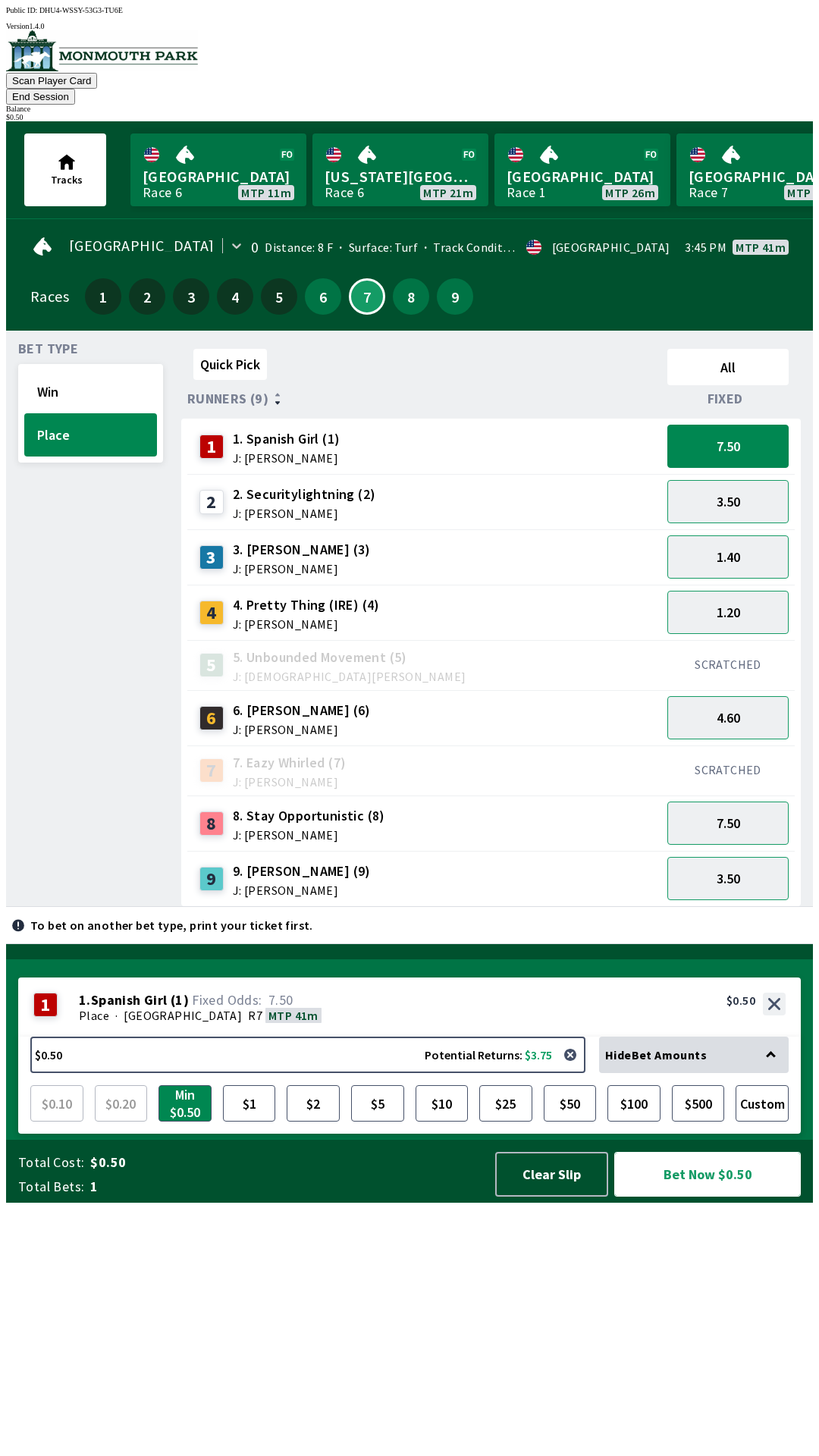
click at [681, 1196] on button "Bet Now $0.50" at bounding box center [708, 1174] width 187 height 45
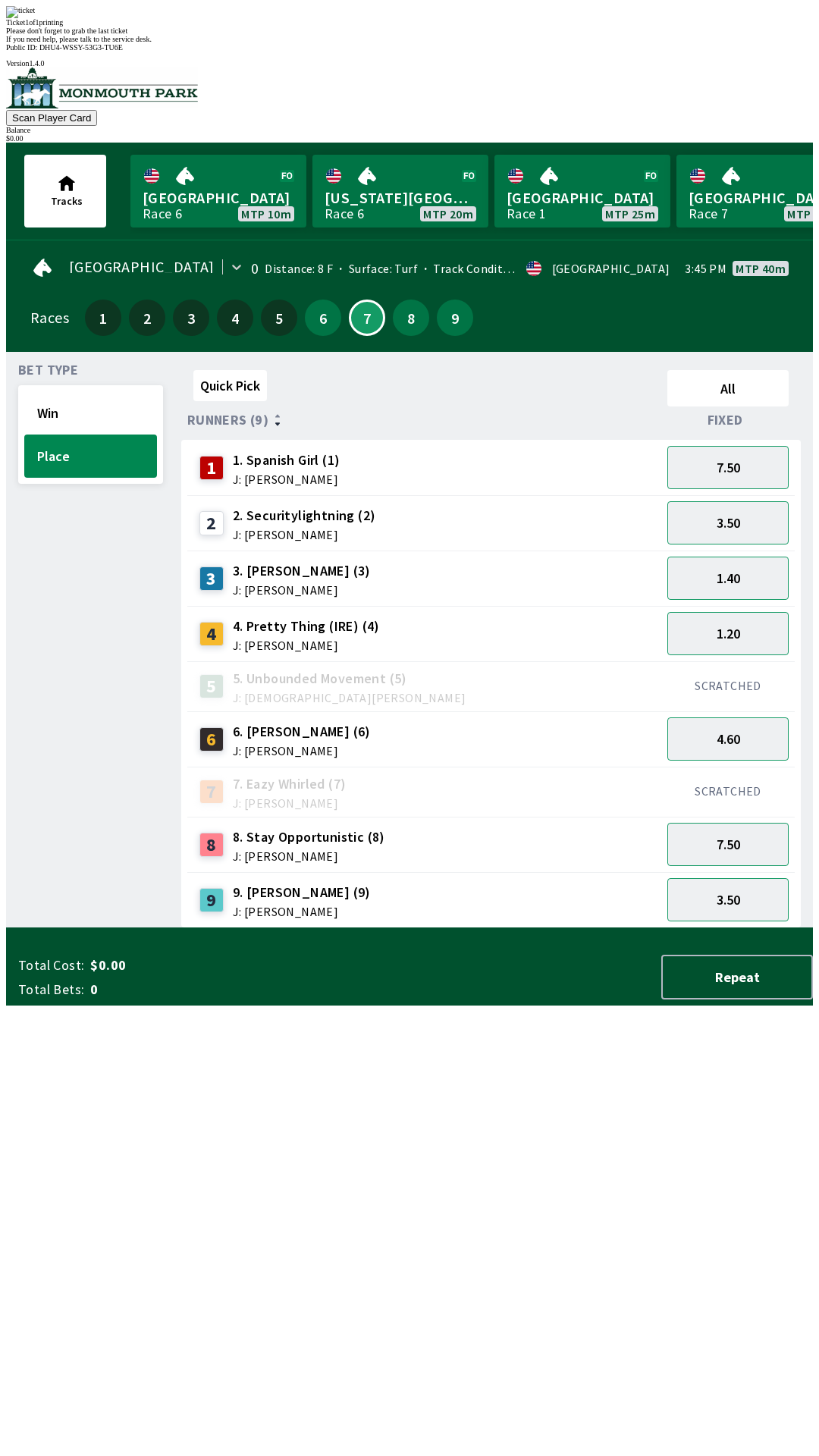
click at [187, 43] on div "Ticket 1 of 1 printing Please don't forget to grab the last ticket If you need …" at bounding box center [410, 25] width 807 height 38
click at [205, 928] on div "Quick Pick All Runners (9) Fixed 1 1. Spanish Girl (1) J: [PERSON_NAME] 7.50 2 …" at bounding box center [497, 646] width 632 height 564
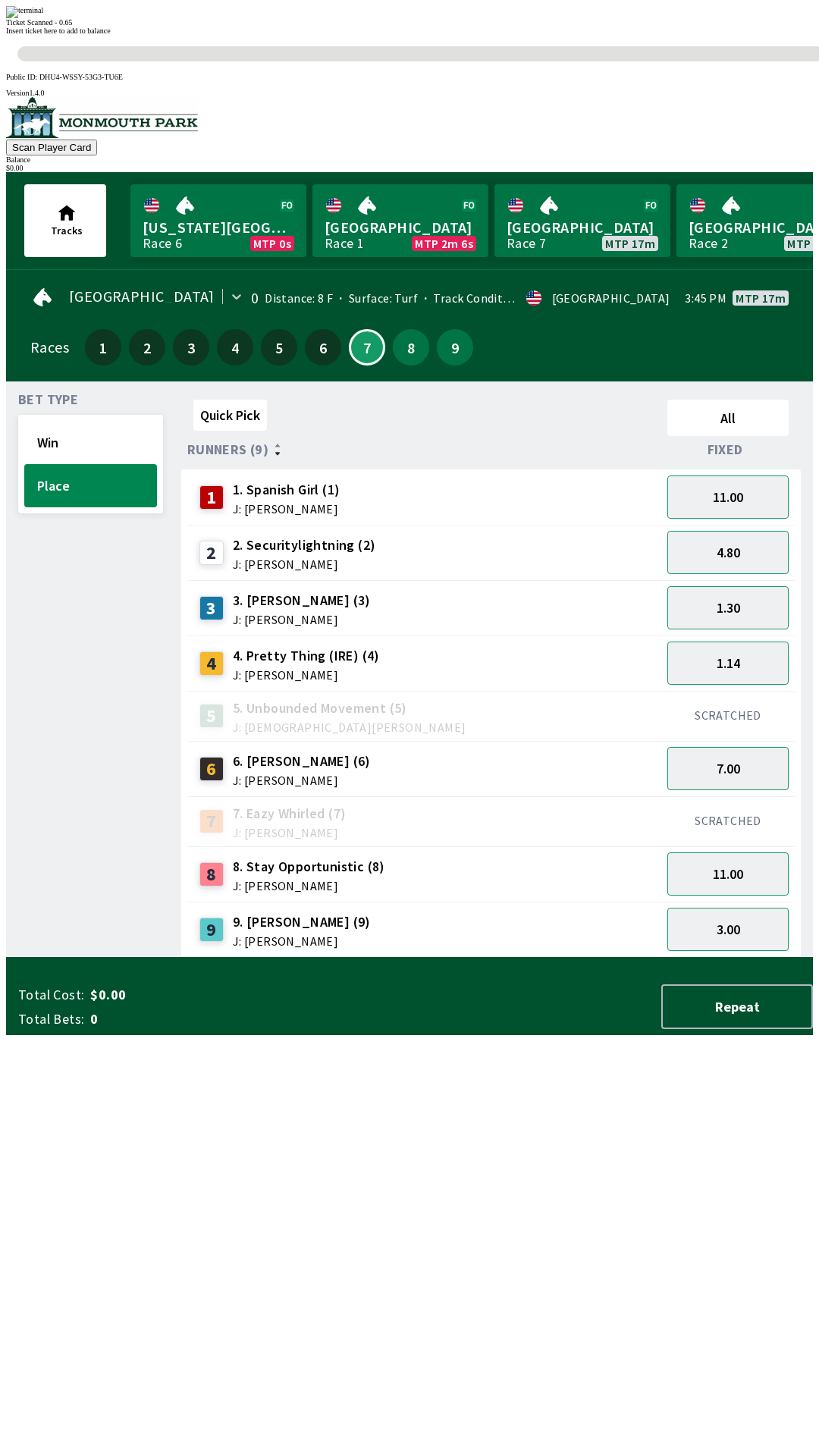
click at [505, 26] on div "Ticket Scanned - 0.65" at bounding box center [410, 22] width 807 height 8
click at [463, 61] on div "Ticket Scanned - 0.65 Insert ticket here to add to balance 0s" at bounding box center [410, 34] width 807 height 55
